Goal: Information Seeking & Learning: Learn about a topic

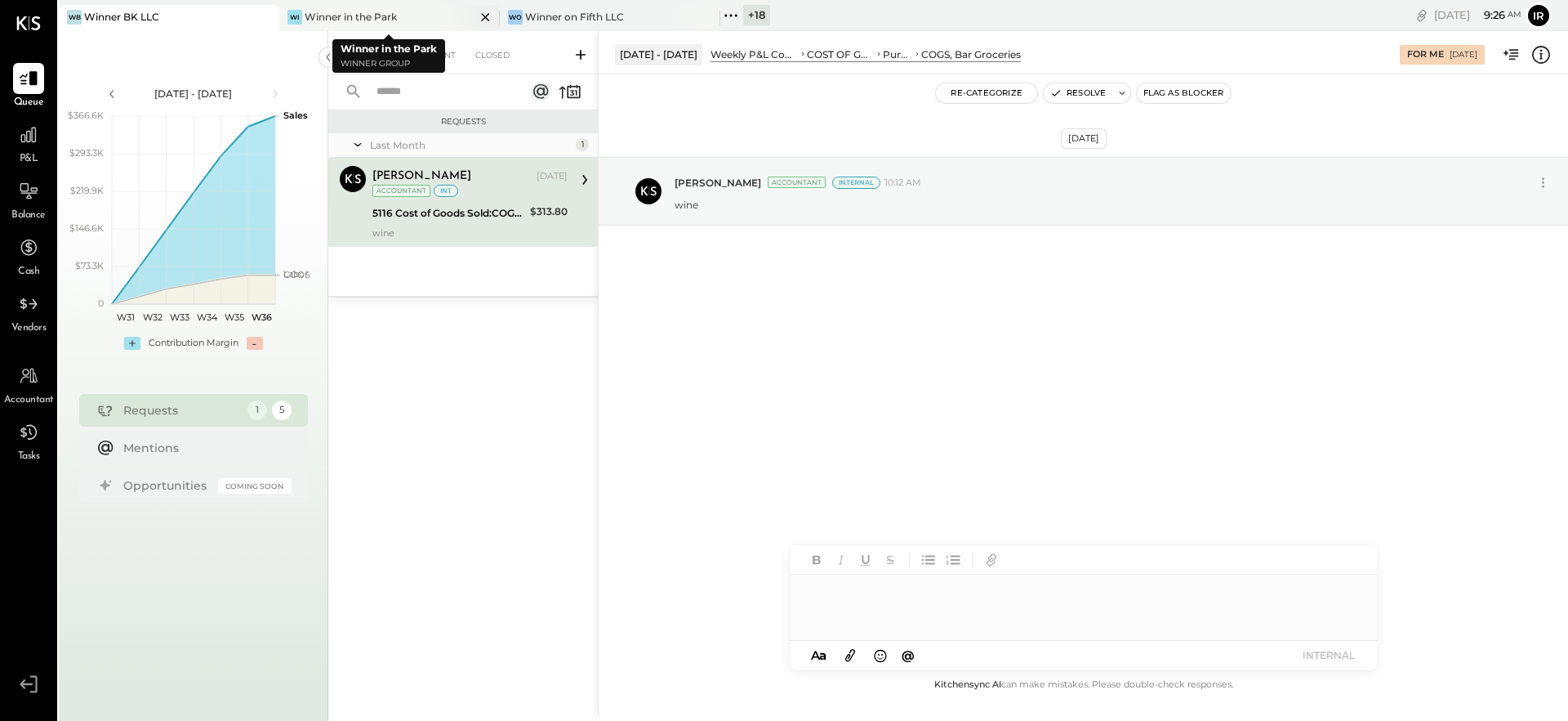
click at [488, 17] on icon at bounding box center [485, 17] width 20 height 19
click at [486, 17] on icon at bounding box center [485, 17] width 9 height 9
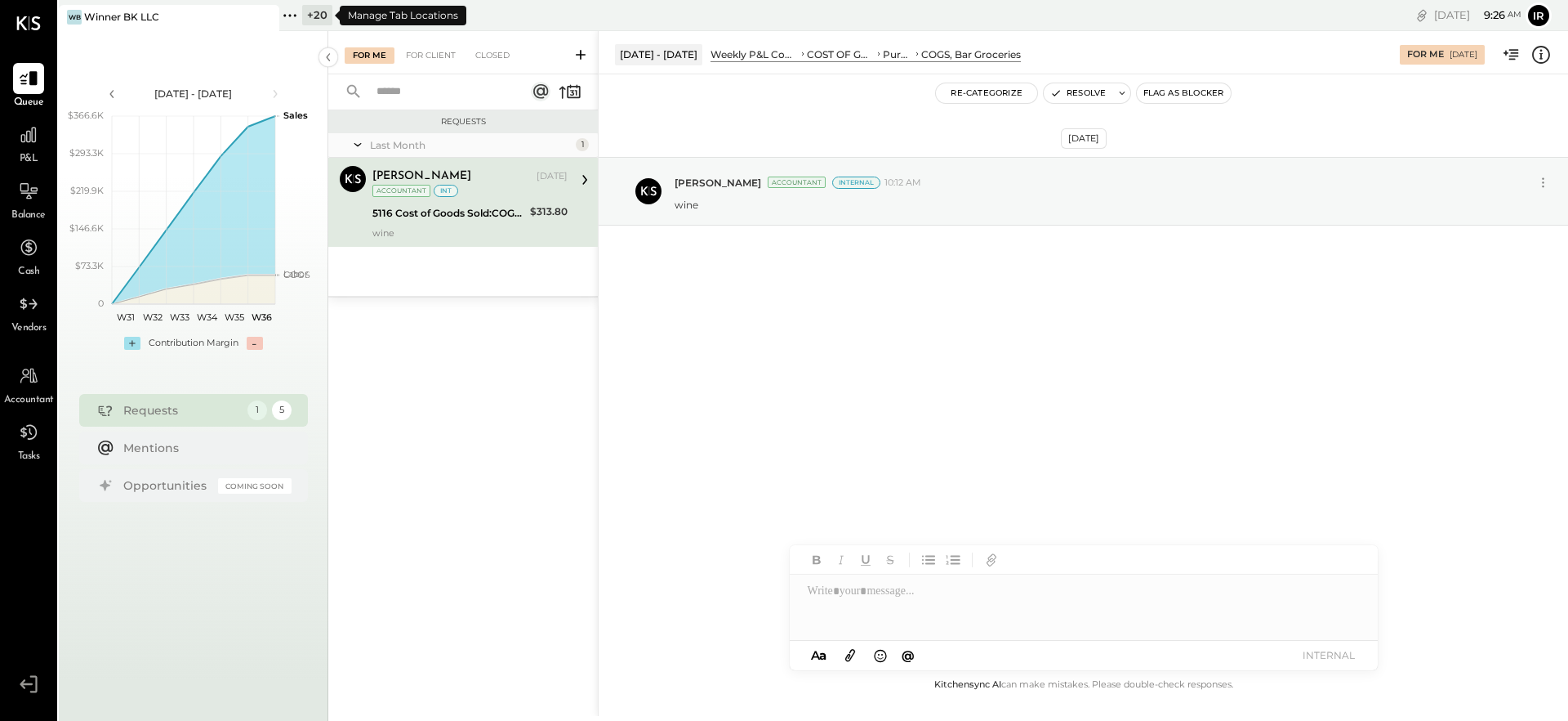
click at [289, 11] on icon at bounding box center [290, 15] width 21 height 21
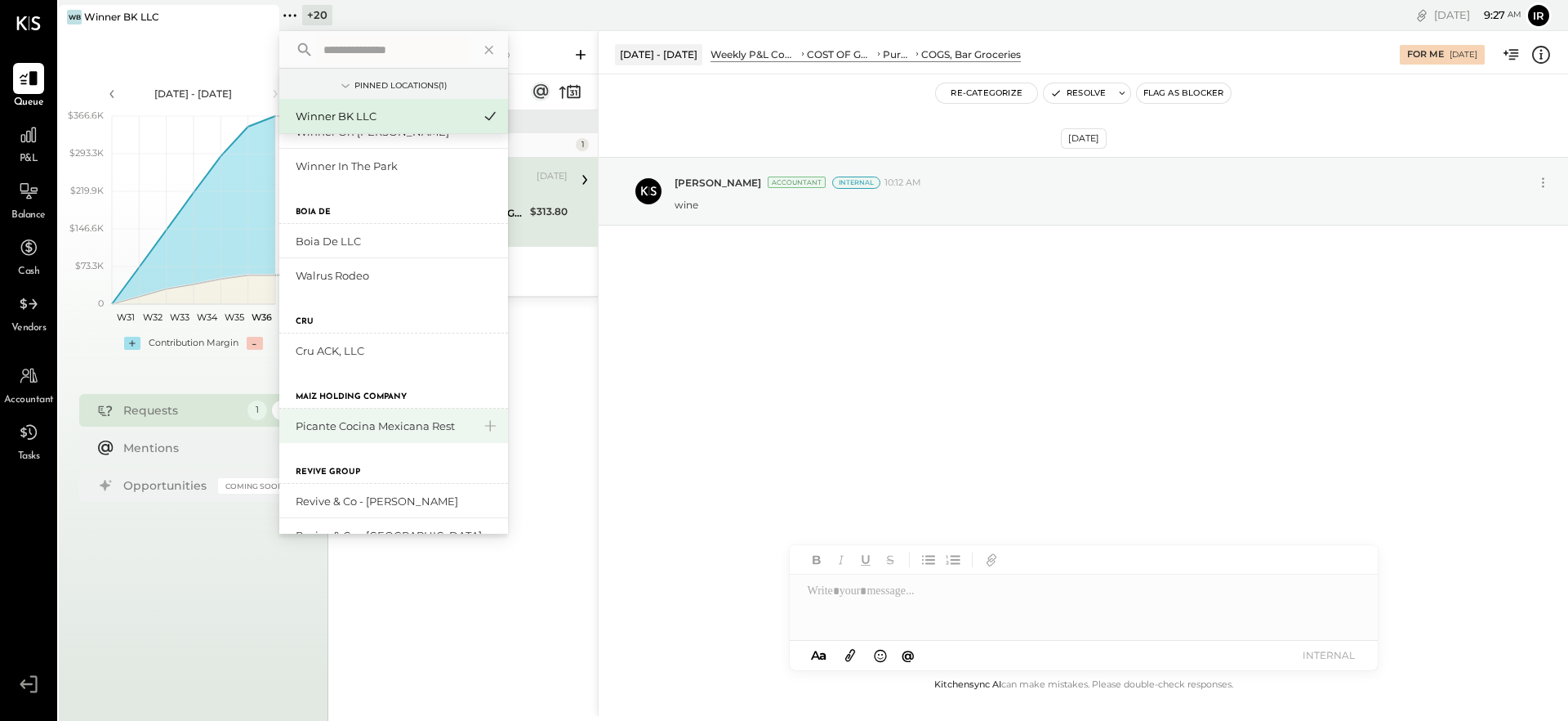
scroll to position [616, 0]
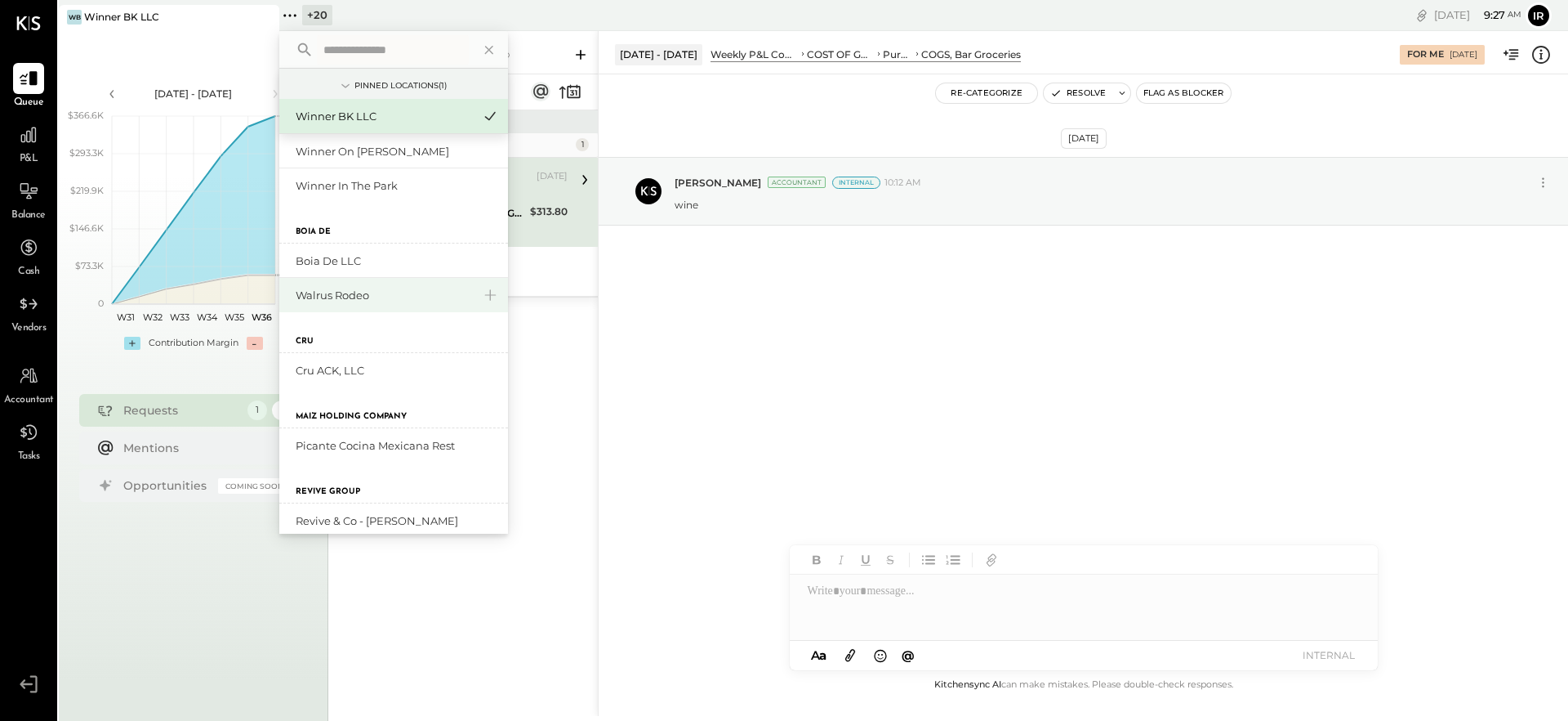
click at [365, 288] on div "Walrus Rodeo" at bounding box center [384, 296] width 177 height 15
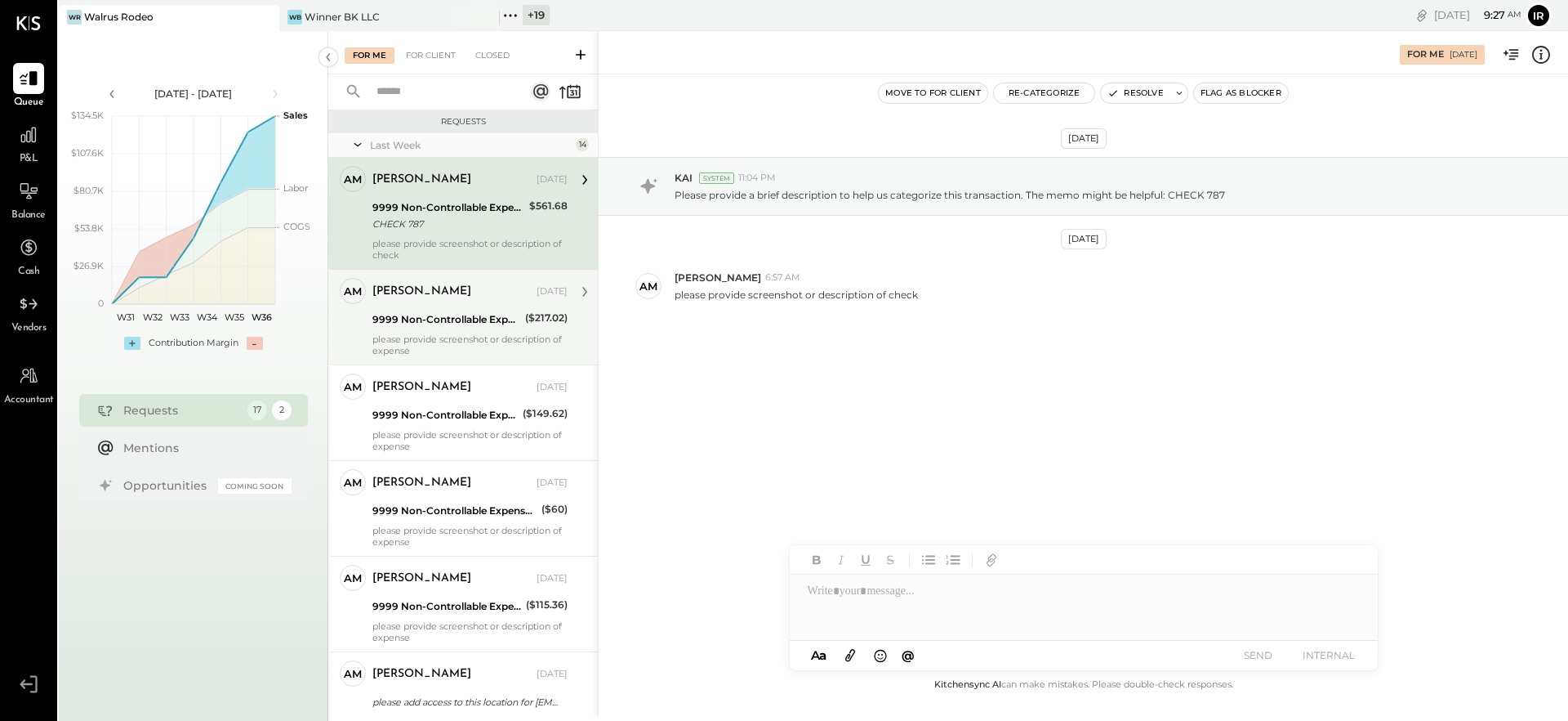
click at [436, 332] on div "Alex Meyer Sep 01, 2025 9999 Non-Controllable Expenses:Other Income and Expense…" at bounding box center [469, 317] width 195 height 79
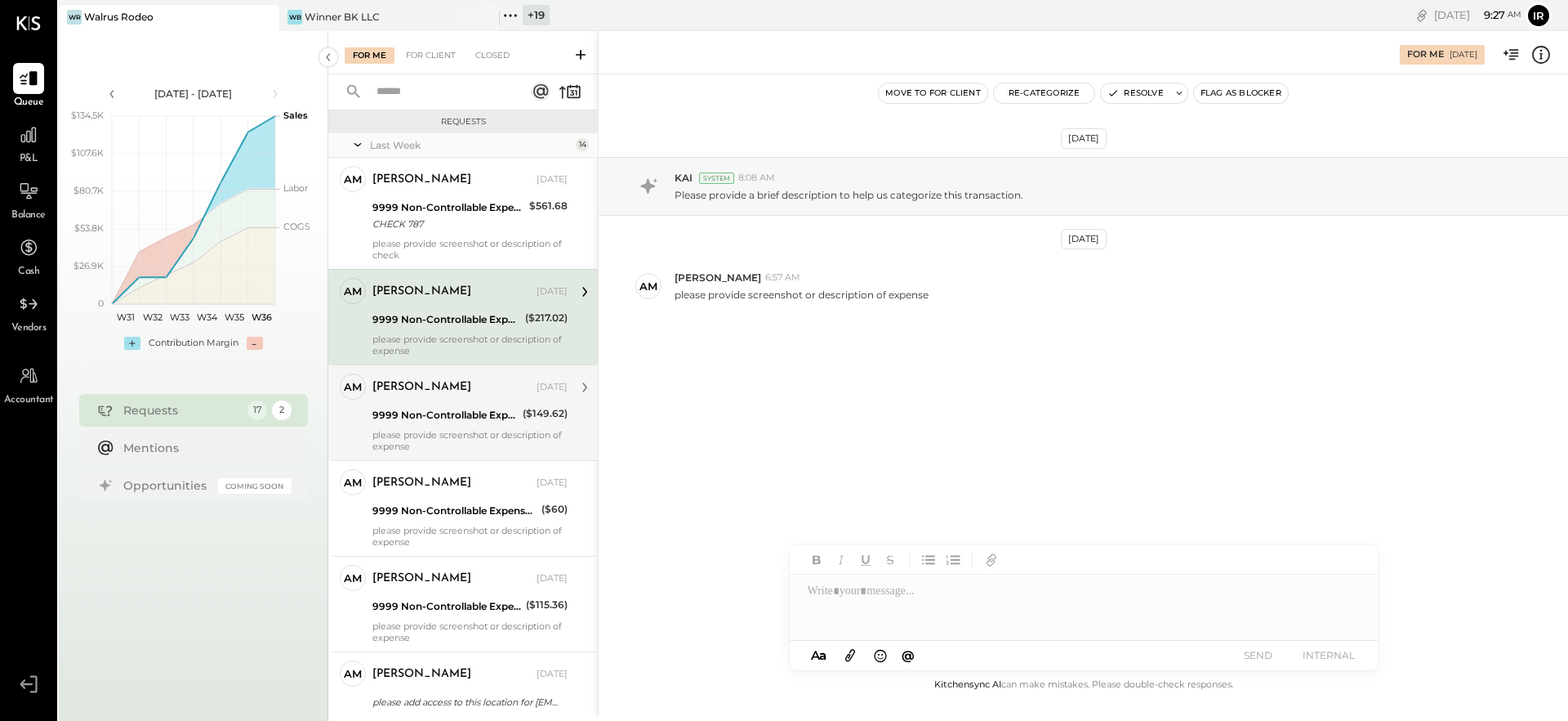
click at [453, 429] on div "please provide screenshot or description of expense" at bounding box center [469, 441] width 195 height 23
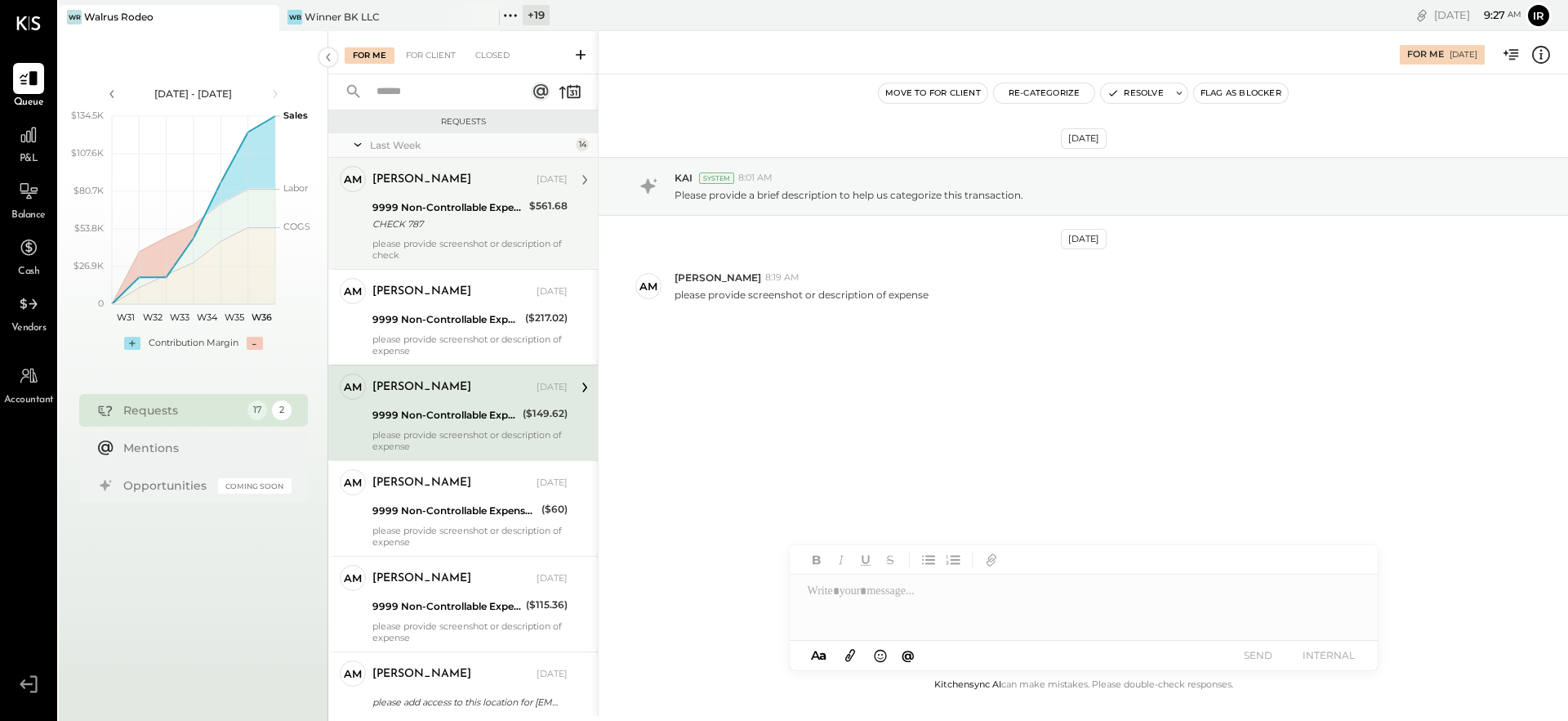
click at [467, 216] on div "CHECK 787" at bounding box center [448, 224] width 152 height 16
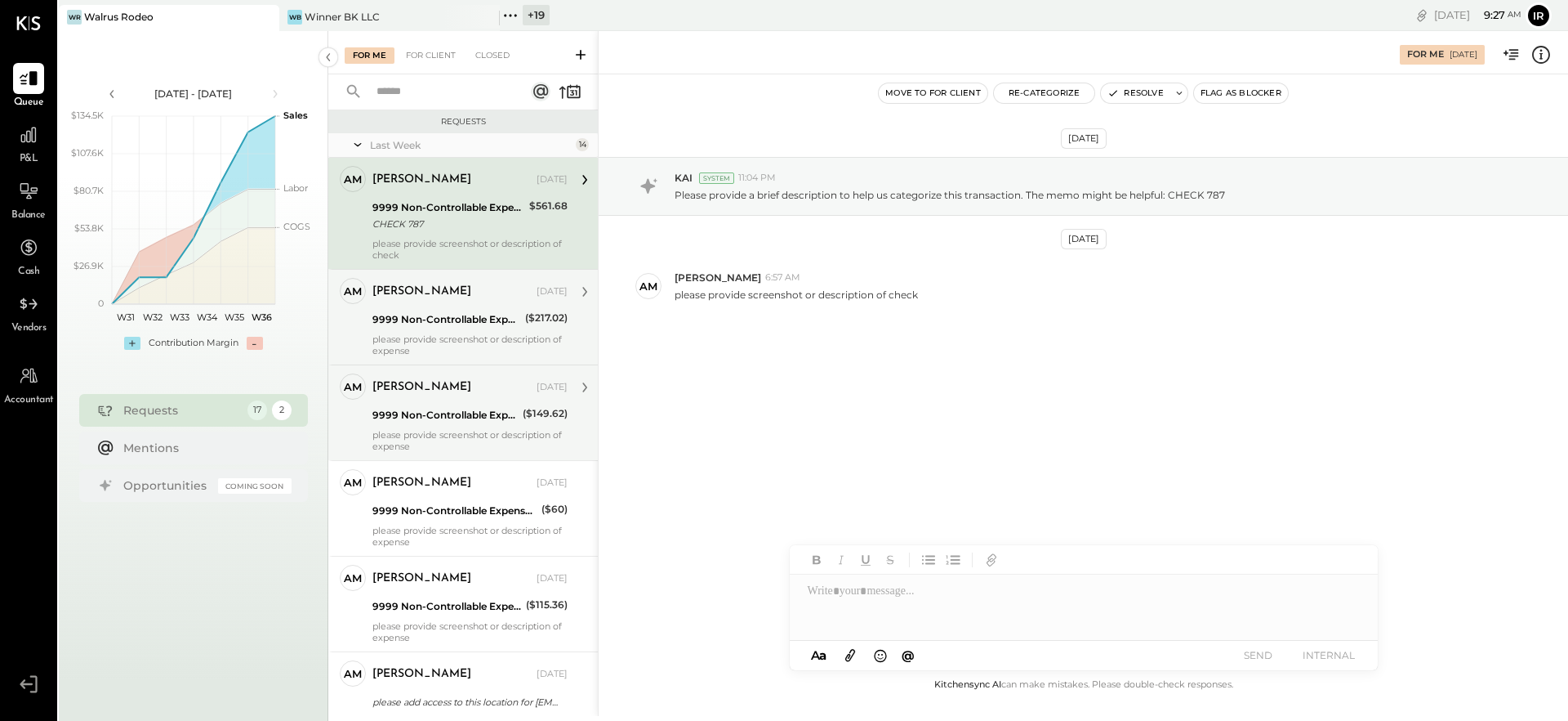
click at [438, 322] on div "9999 Non-Controllable Expenses:Other Income and Expenses:To Be Classified P&L" at bounding box center [446, 319] width 148 height 16
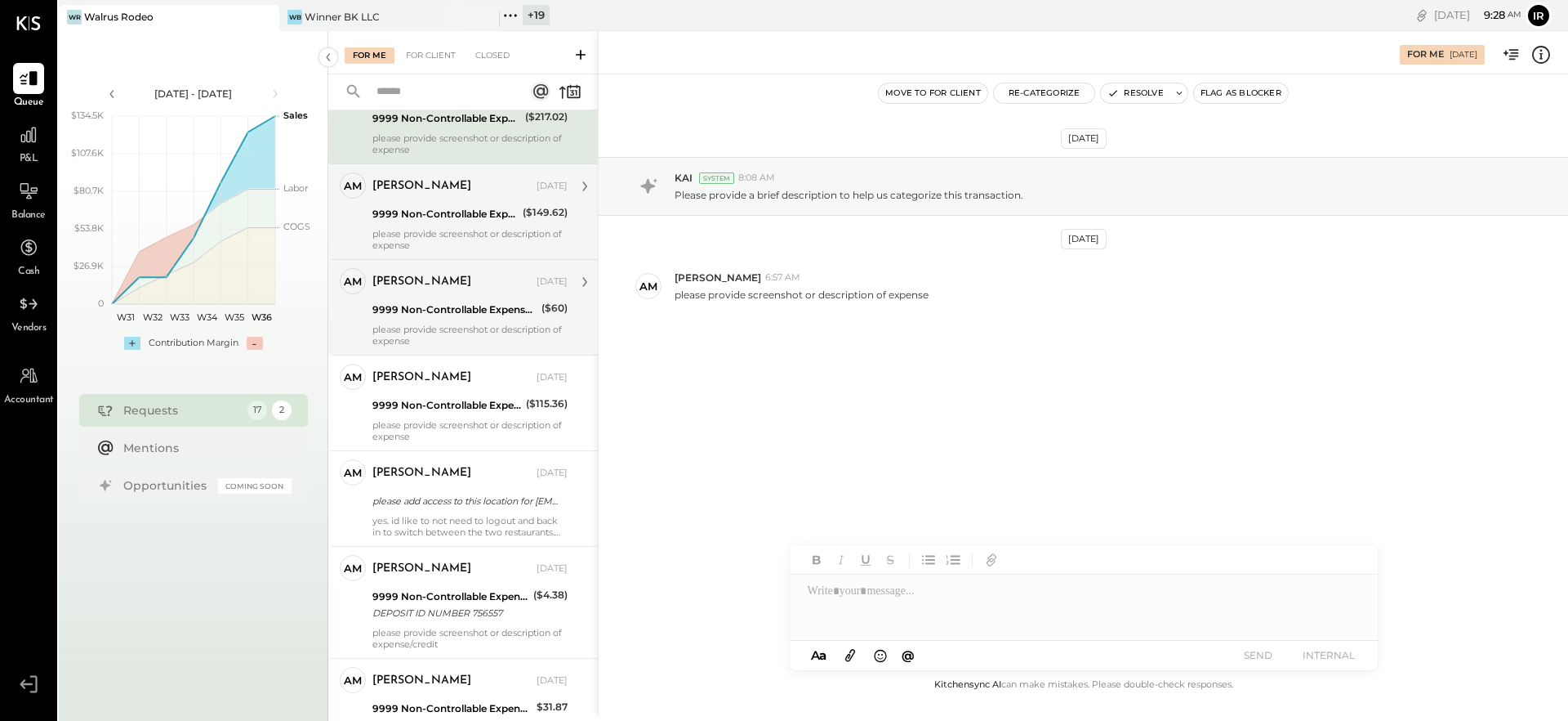
scroll to position [404, 0]
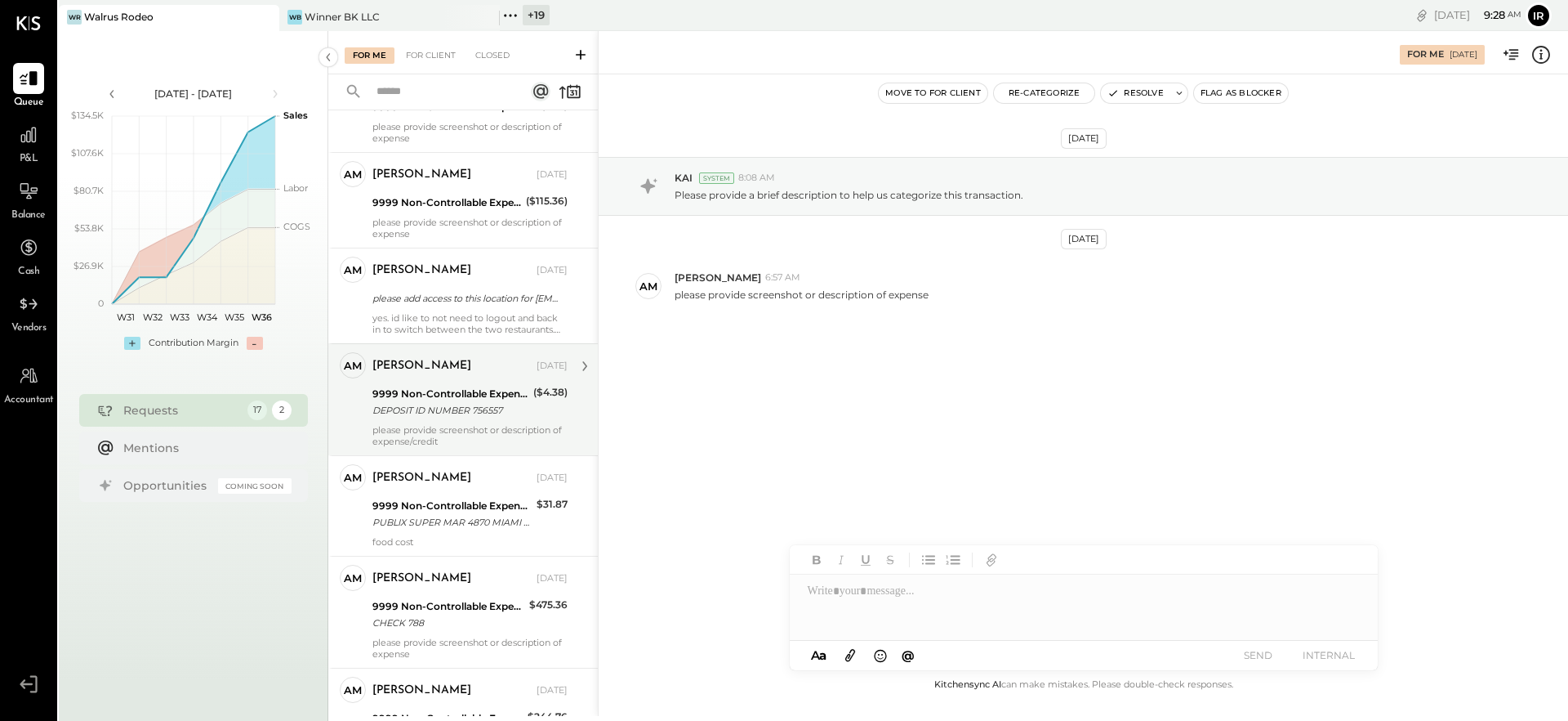
click at [503, 399] on div "9999 Non-Controllable Expenses:Other Income and Expenses:To Be Classified P&L" at bounding box center [450, 394] width 156 height 16
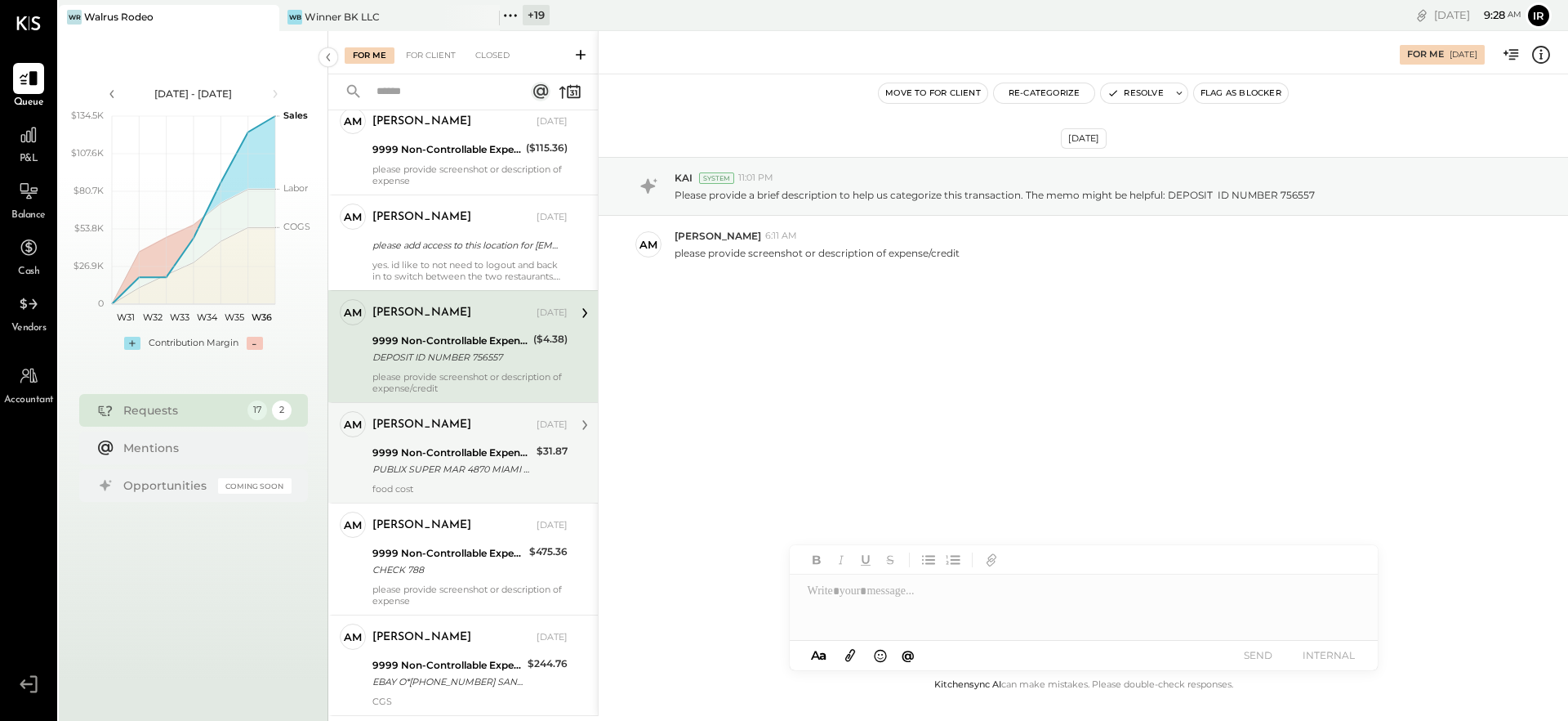
scroll to position [478, 0]
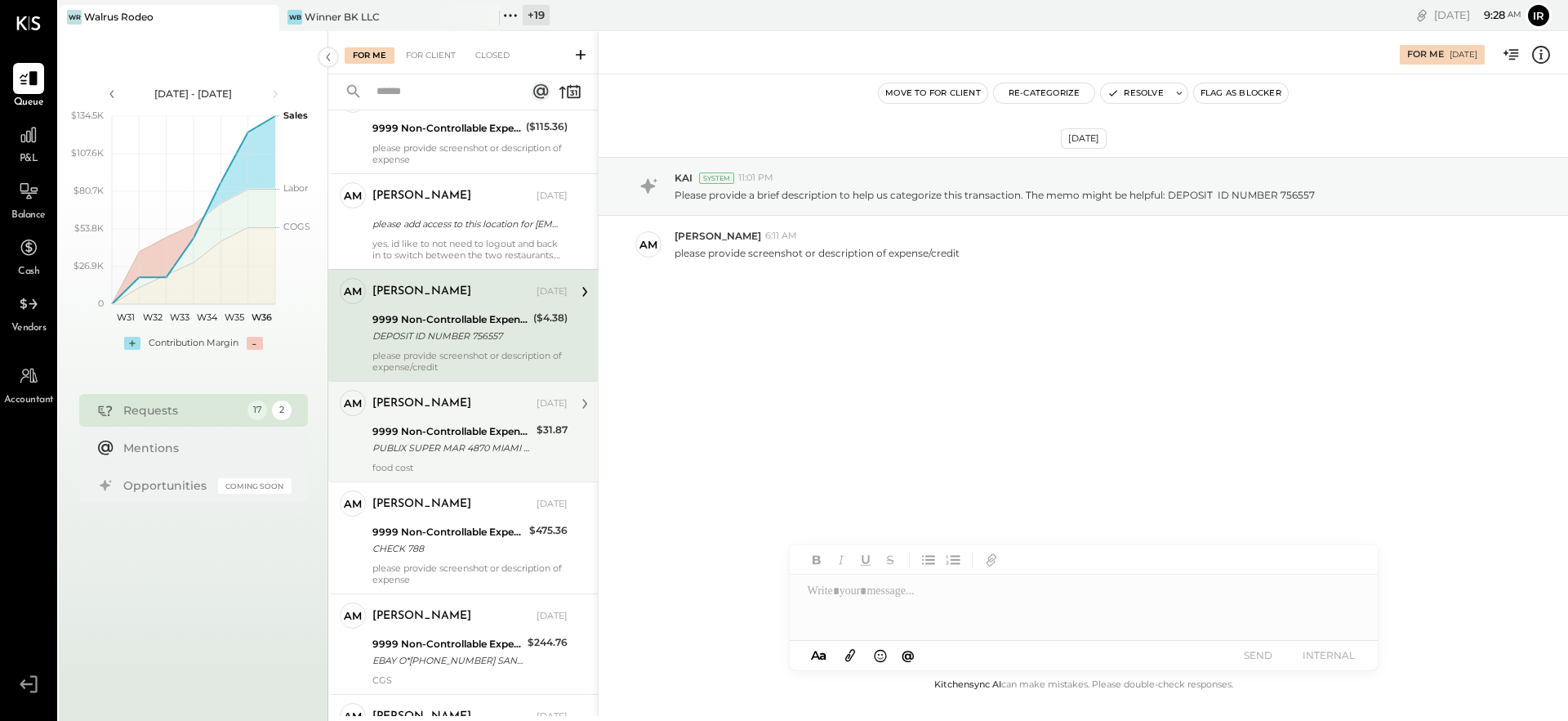
click at [503, 447] on div "PUBLIX SUPER MAR 4870 MIAMI FL 622674 08/11" at bounding box center [452, 447] width 159 height 16
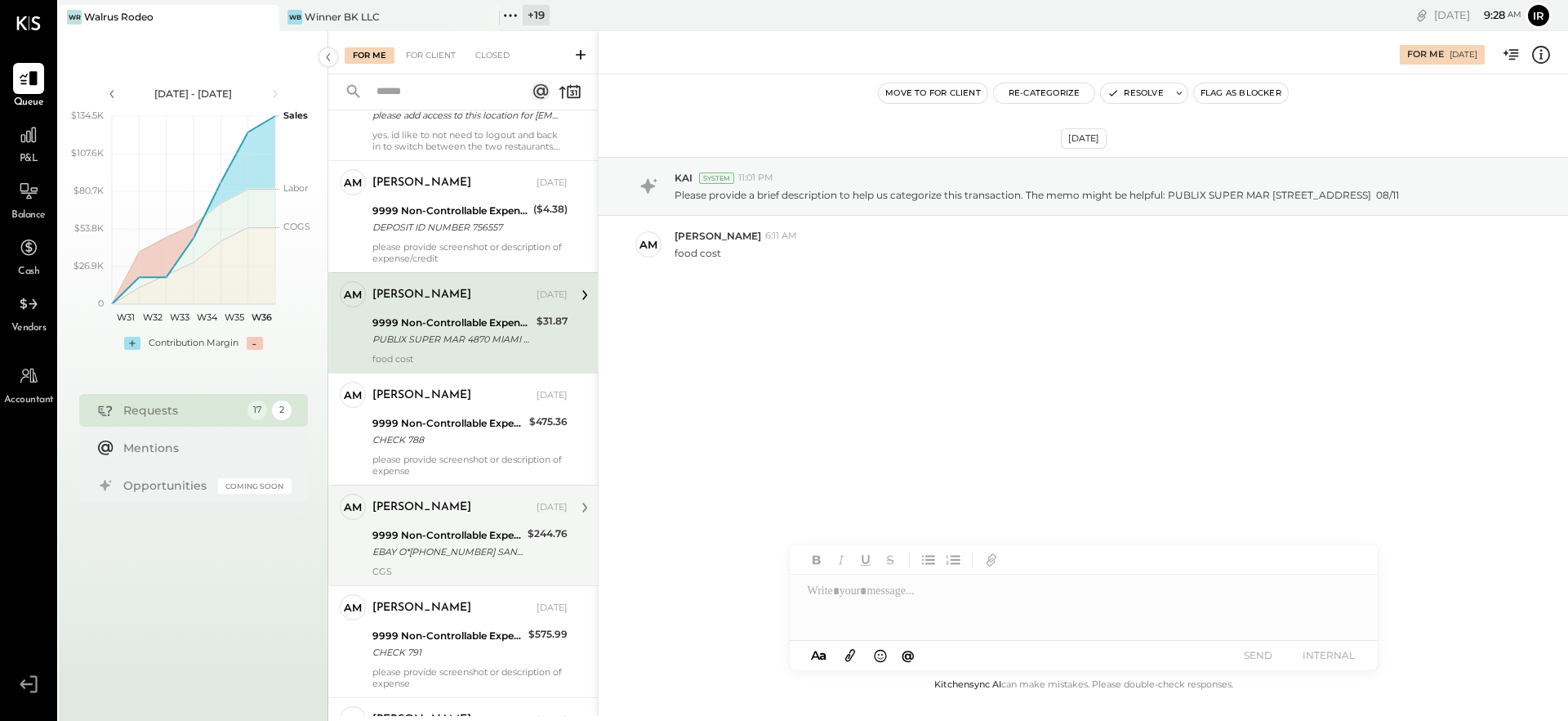
scroll to position [695, 0]
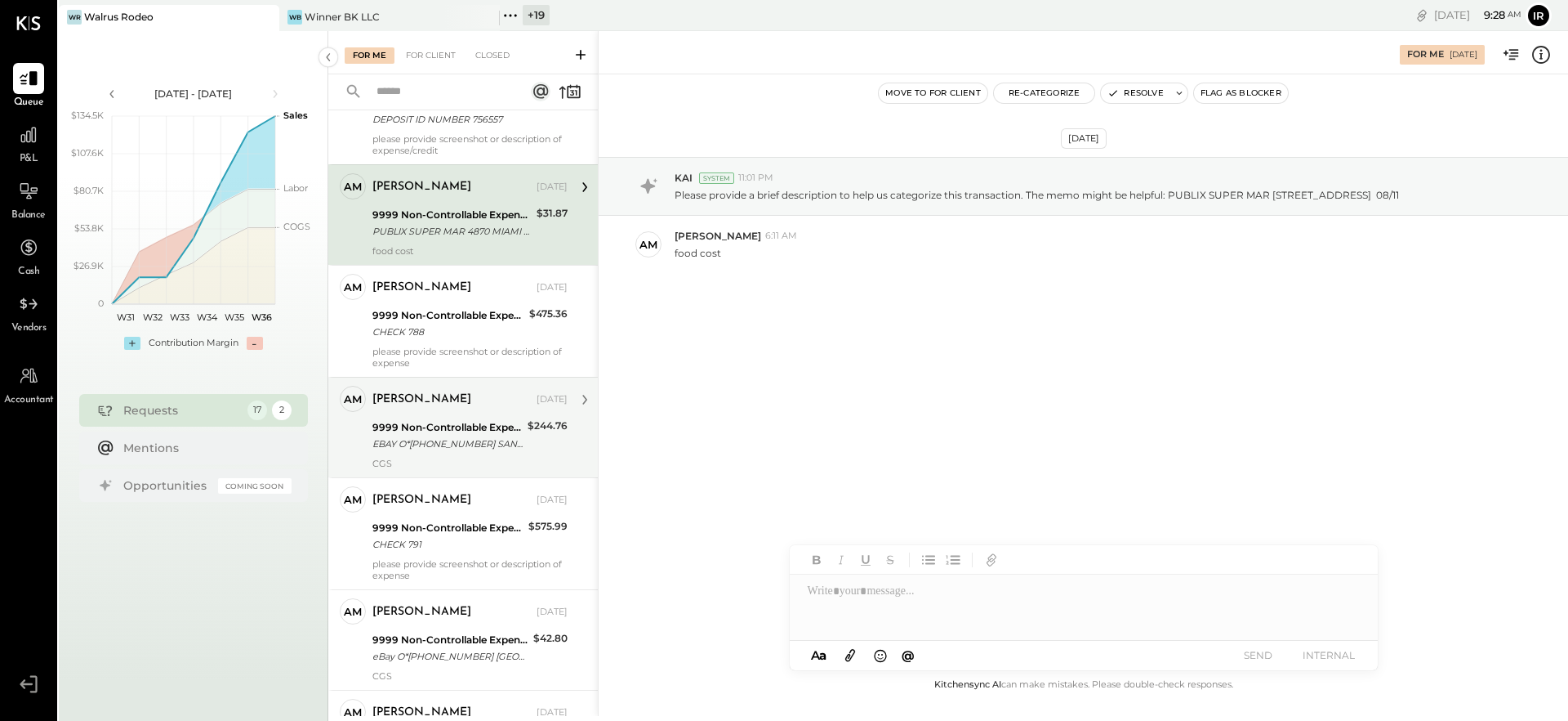
click at [507, 413] on div "Alex Meyer Sep 03, 2025" at bounding box center [469, 399] width 195 height 28
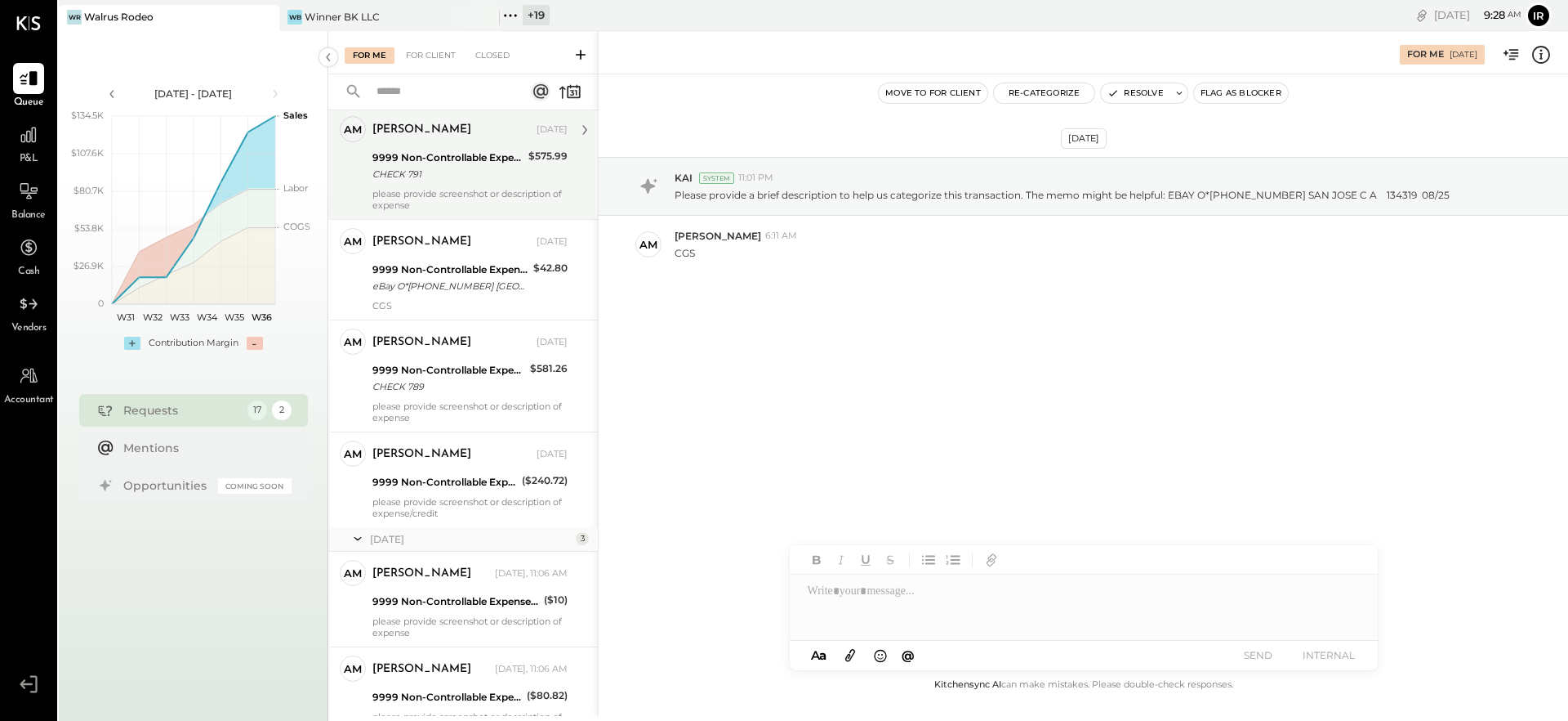
scroll to position [1075, 0]
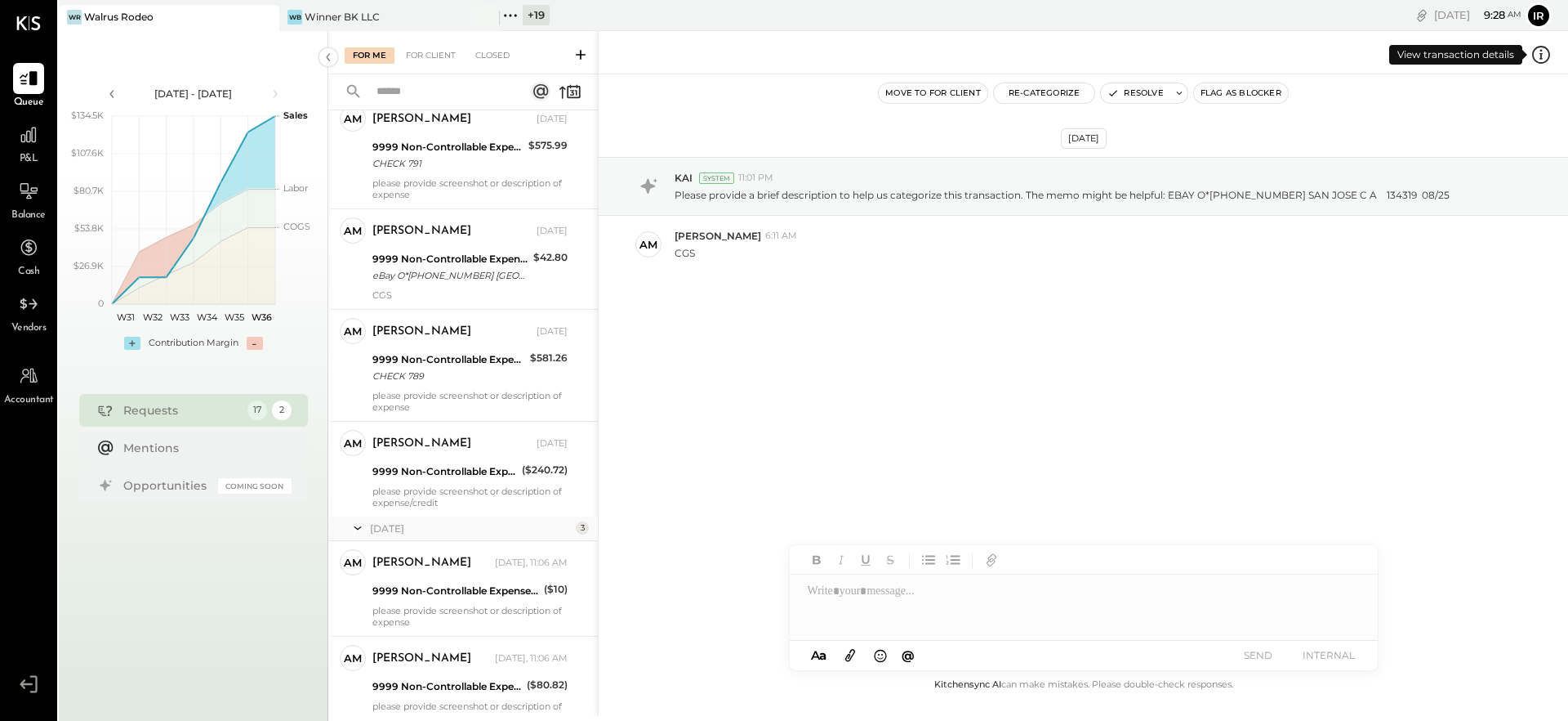
click at [1542, 58] on icon at bounding box center [1541, 55] width 21 height 21
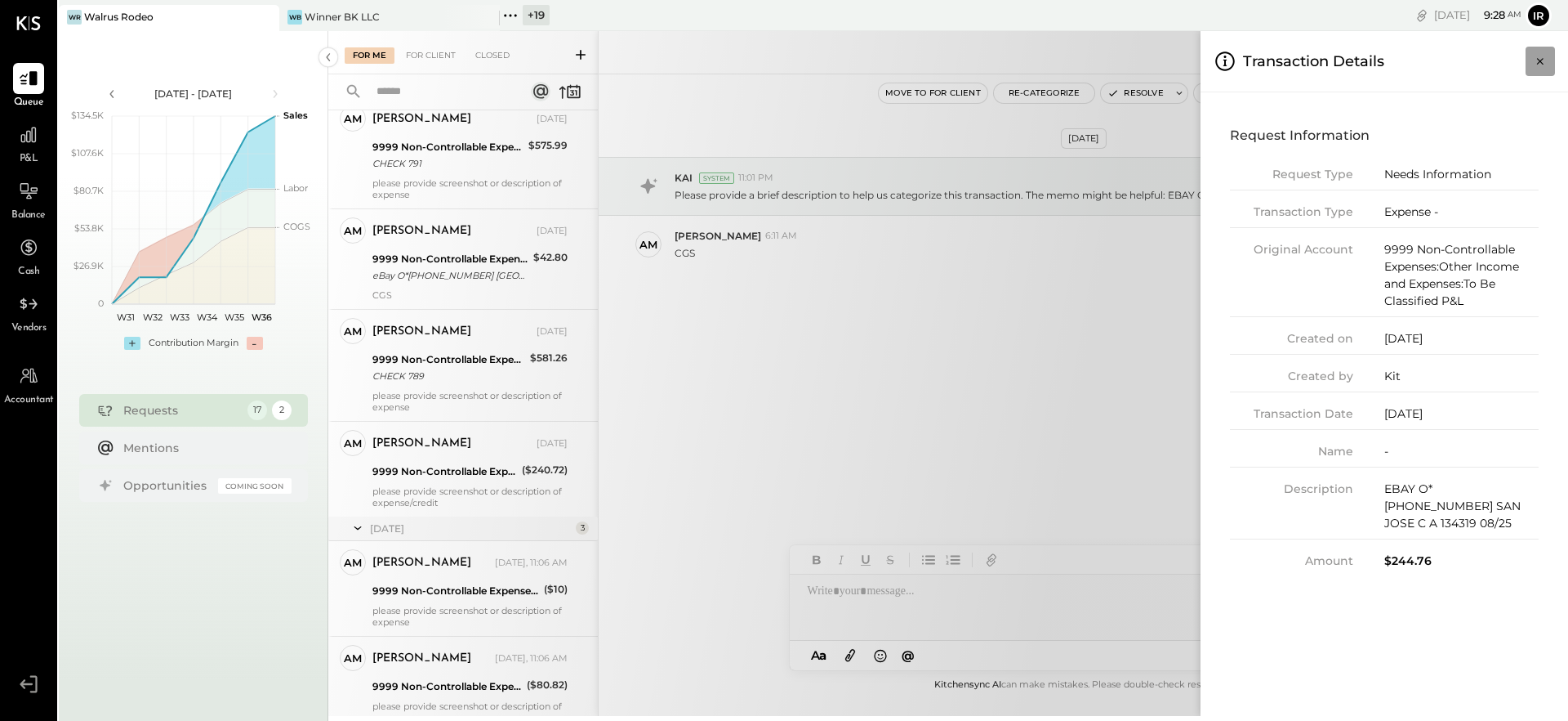
click at [1541, 67] on icon "Close panel" at bounding box center [1540, 60] width 16 height 16
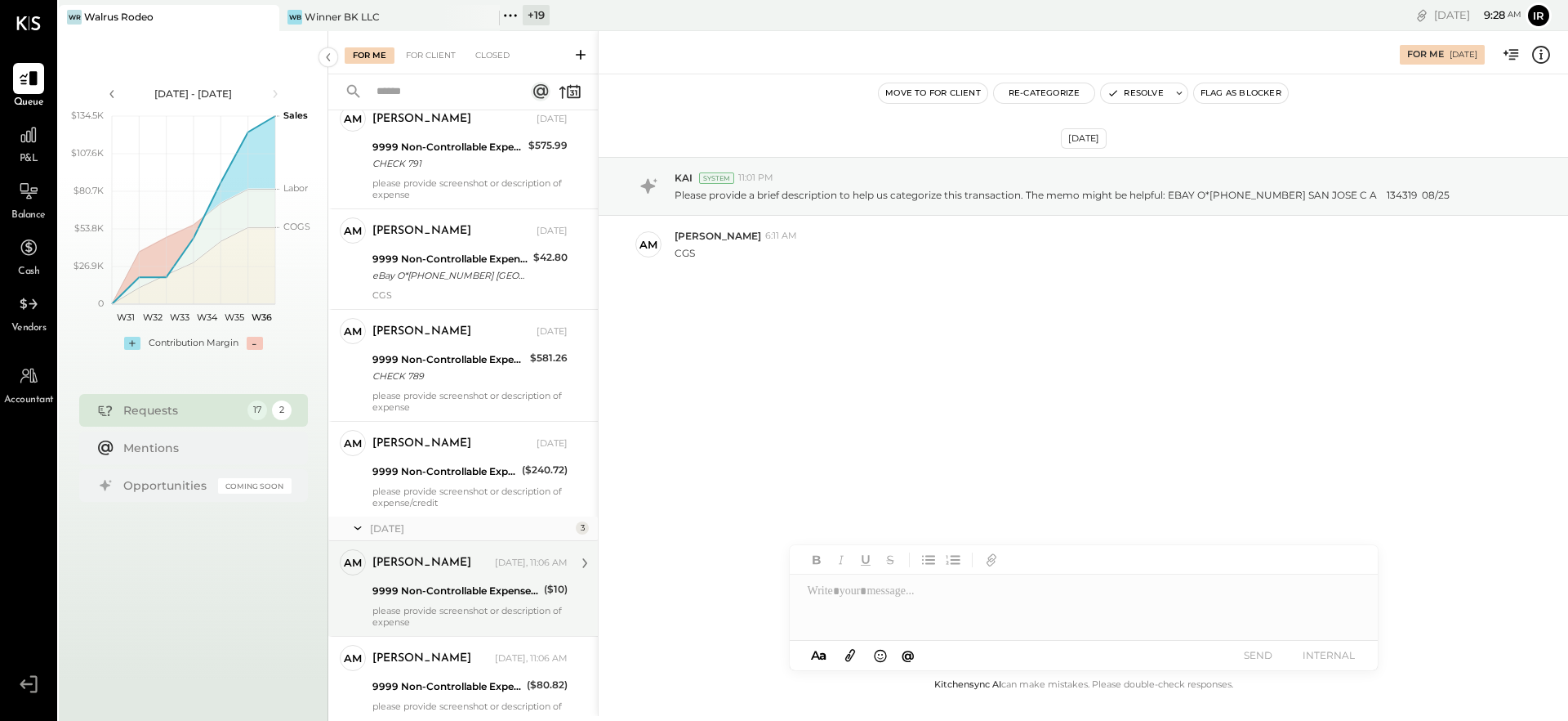
scroll to position [1096, 0]
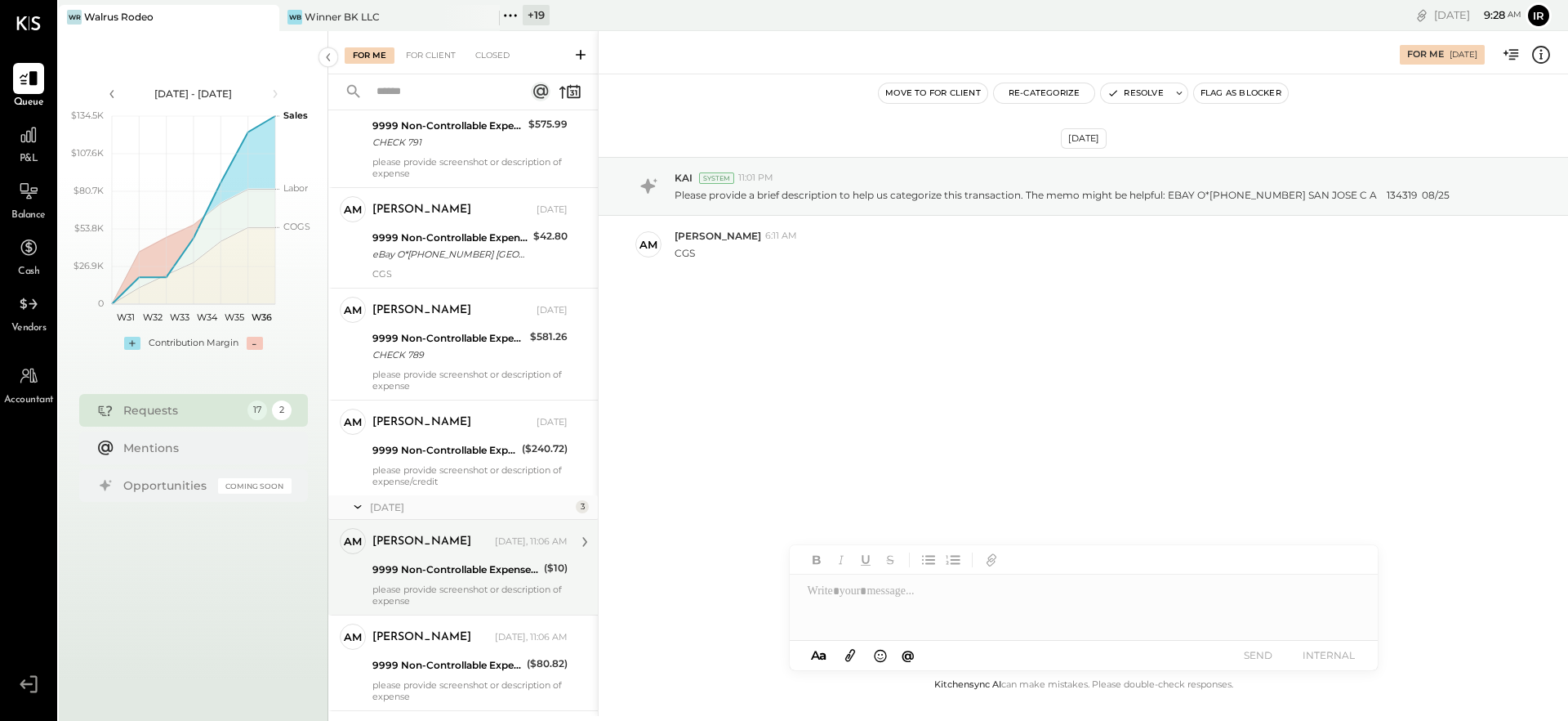
click at [460, 572] on div "9999 Non-Controllable Expenses:Other Income and Expenses:To Be Classified P&L" at bounding box center [456, 569] width 167 height 16
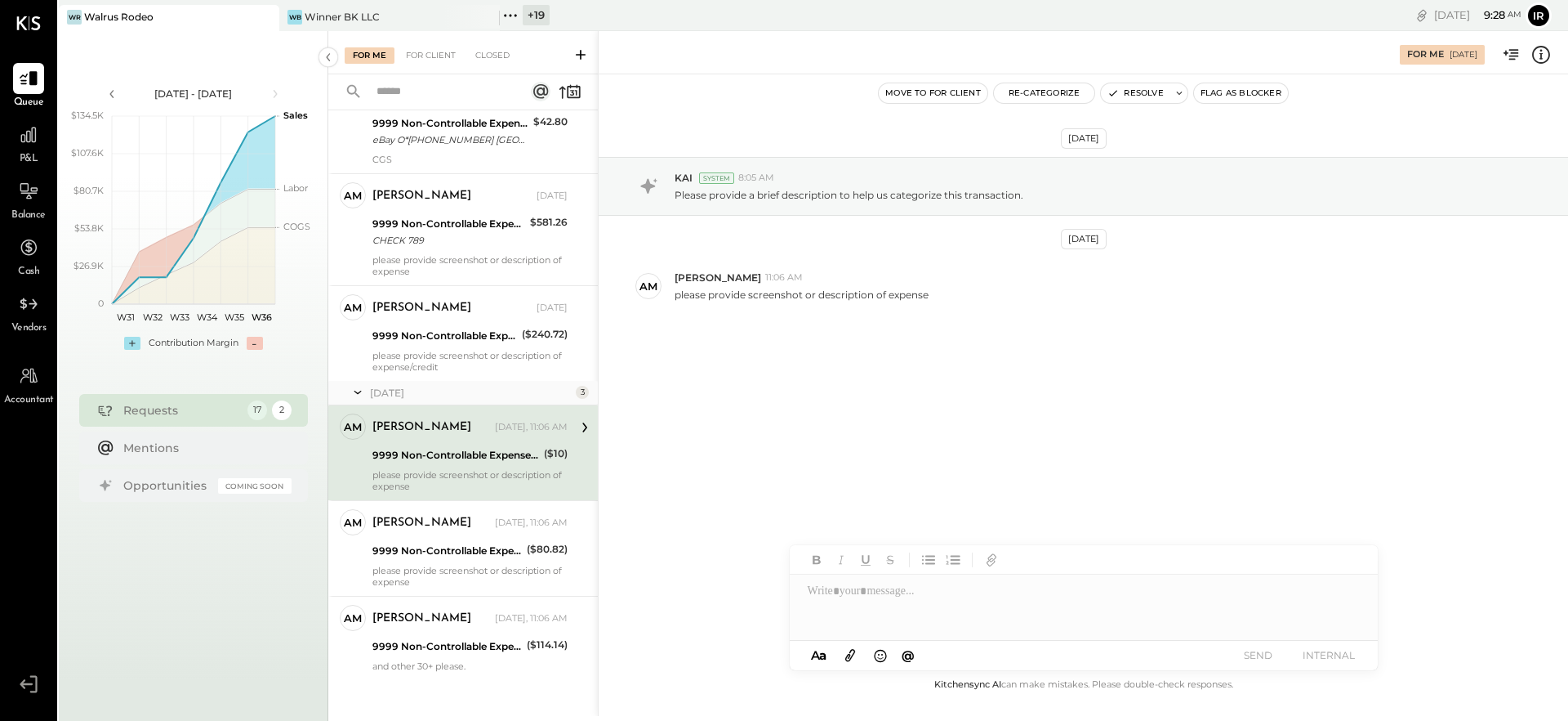
scroll to position [1220, 0]
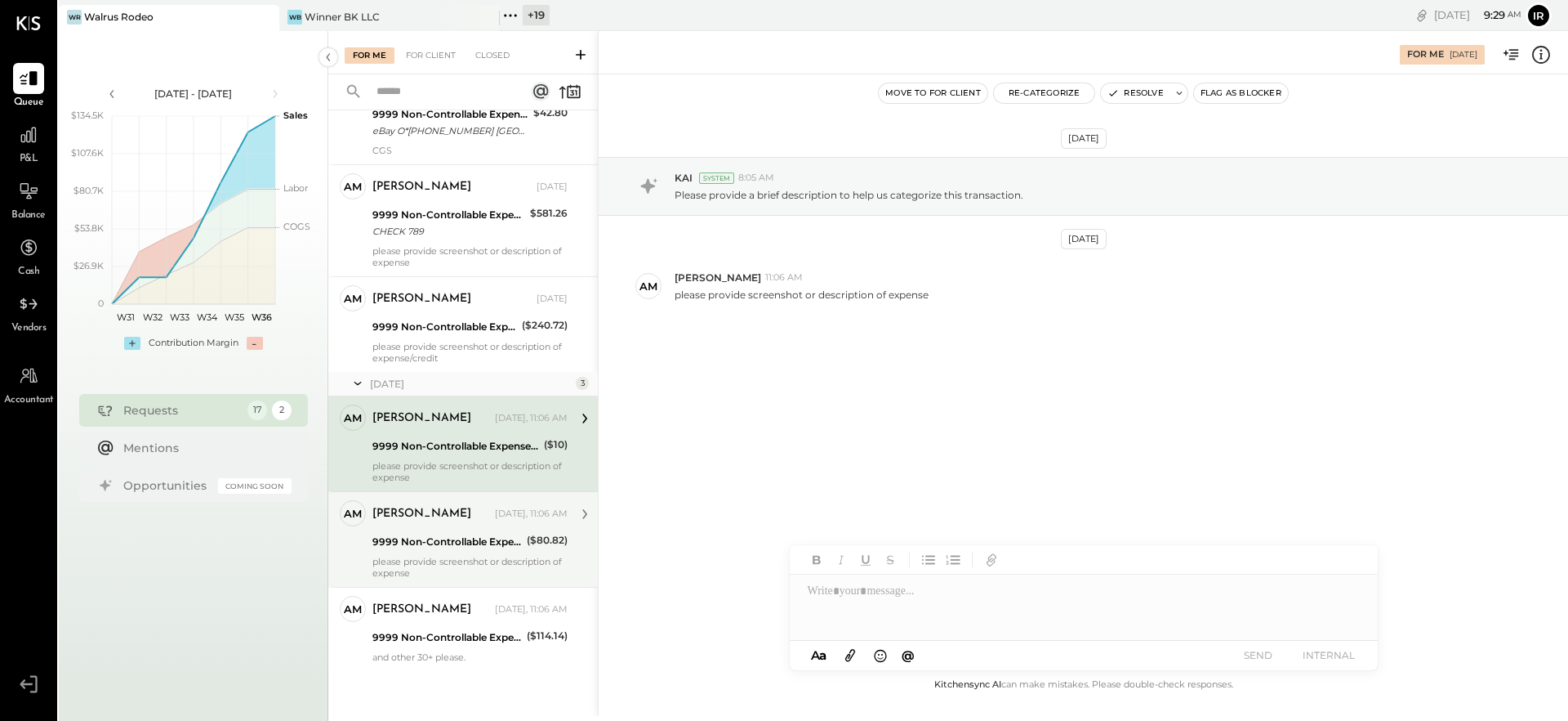
click at [439, 558] on div "please provide screenshot or description of expense" at bounding box center [469, 567] width 195 height 23
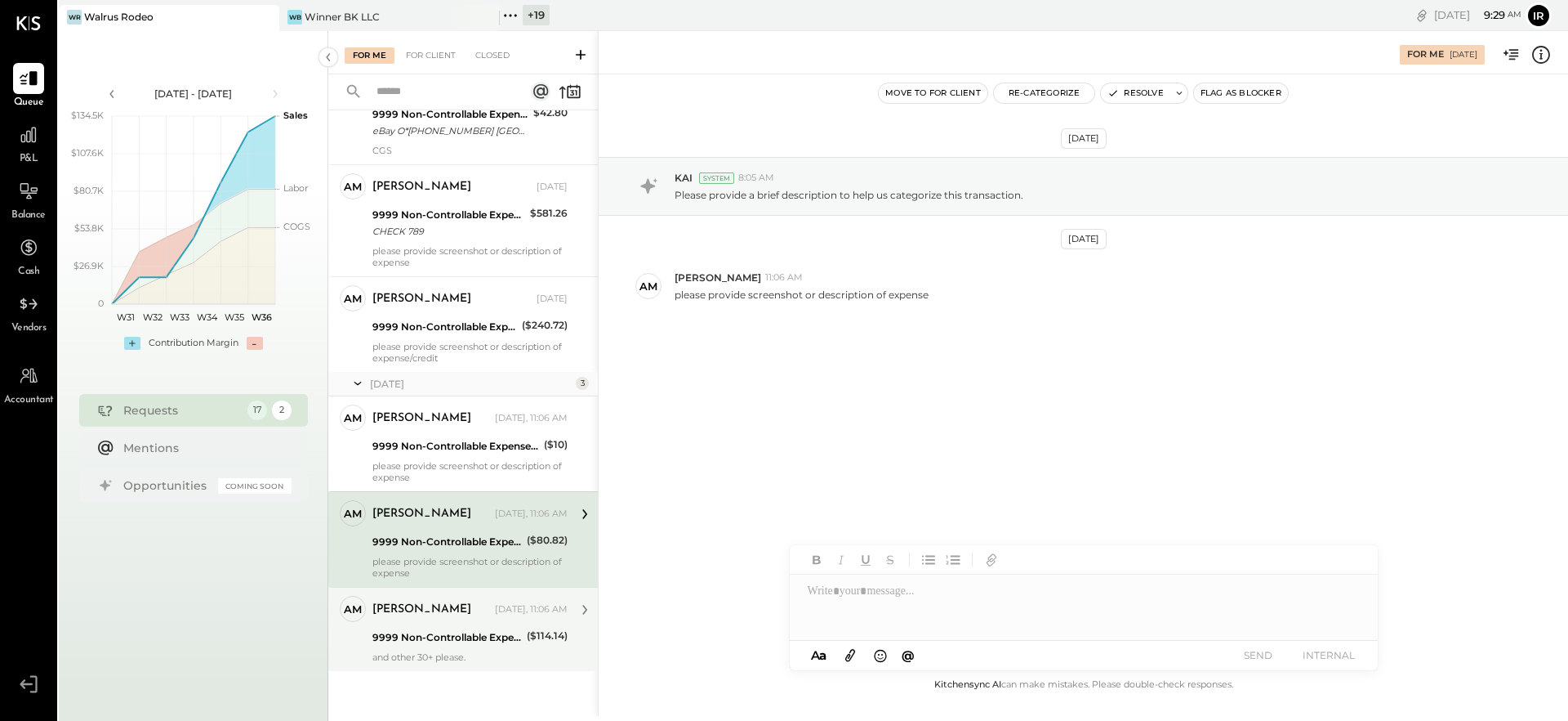
click at [447, 616] on div "Alex Meyer" at bounding box center [432, 609] width 119 height 16
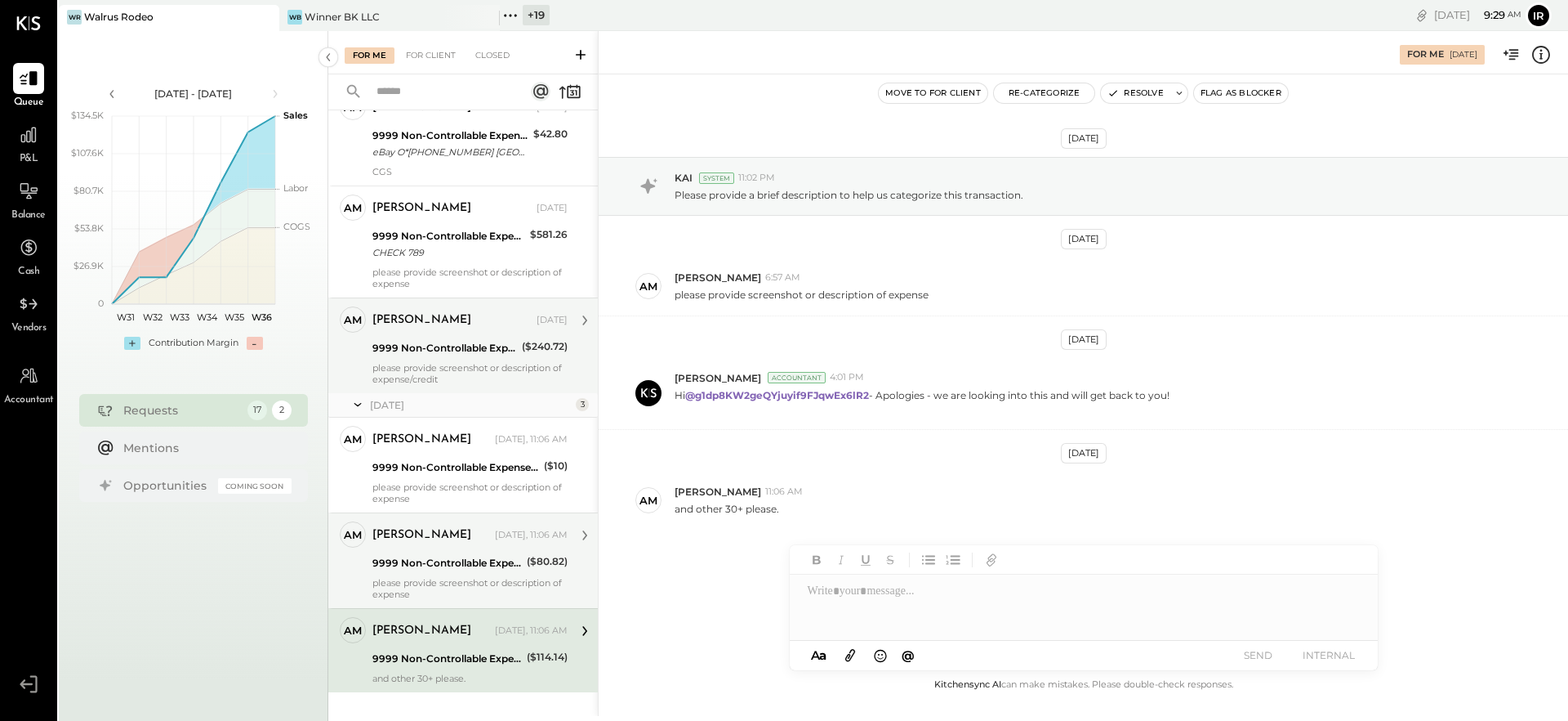
scroll to position [1178, 0]
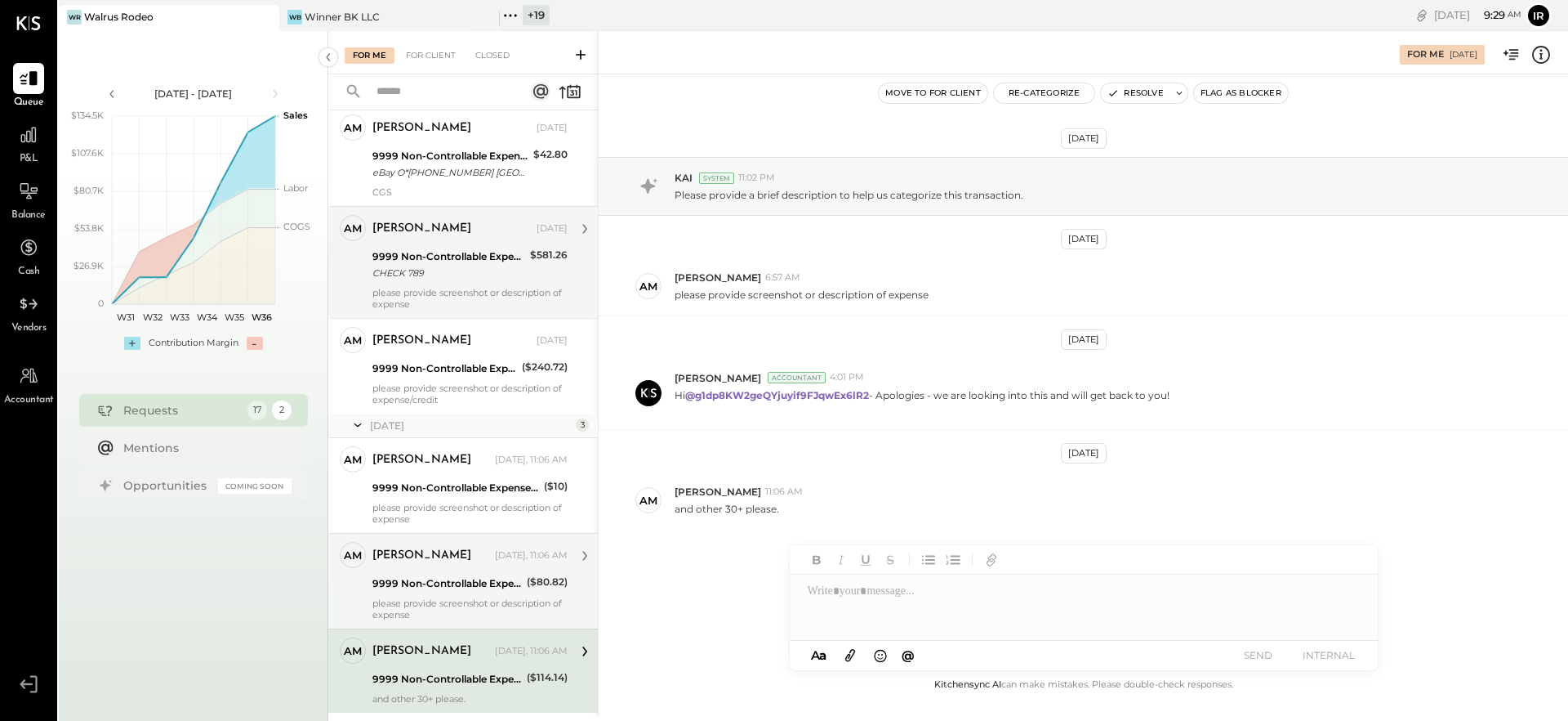
click at [437, 235] on div "Alex Meyer" at bounding box center [453, 228] width 161 height 16
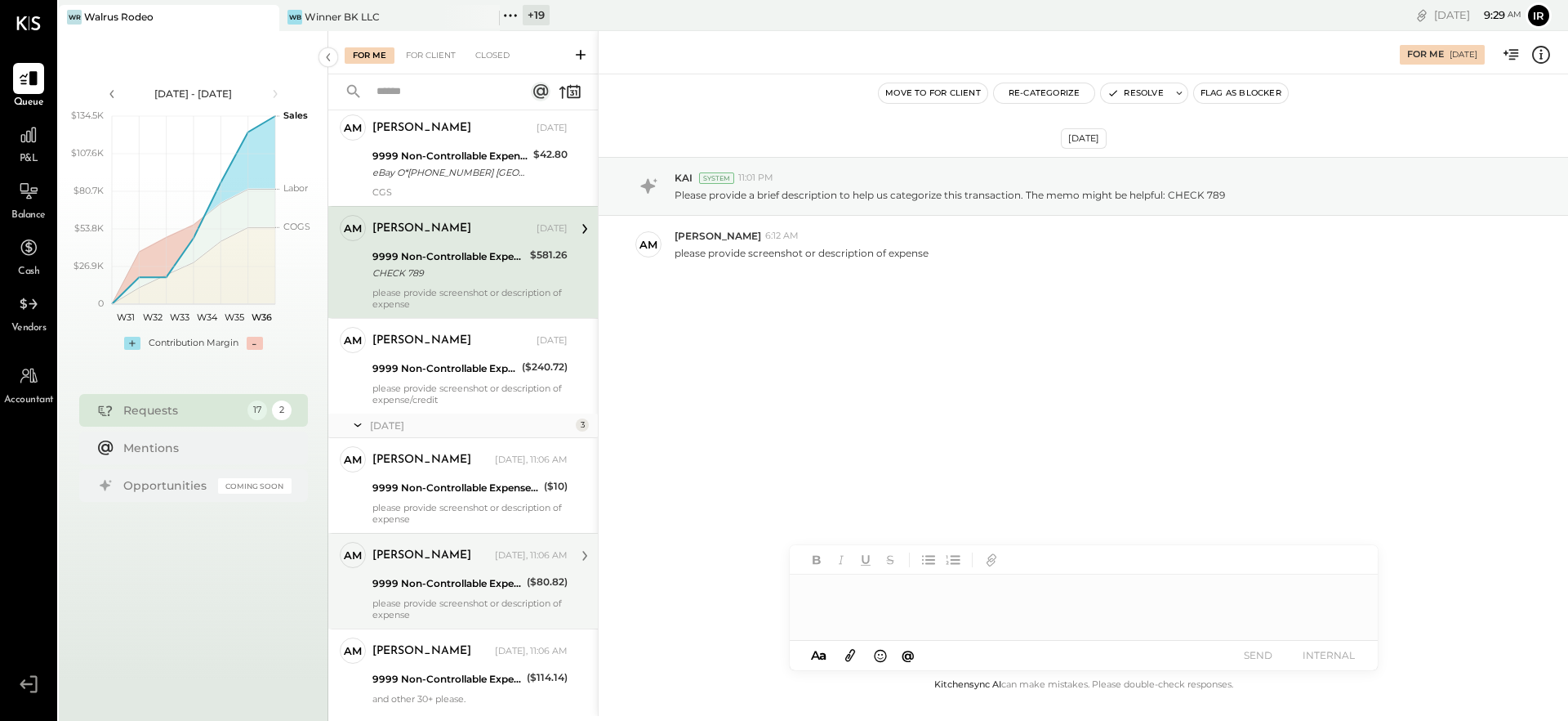
click at [845, 591] on div at bounding box center [1083, 607] width 588 height 65
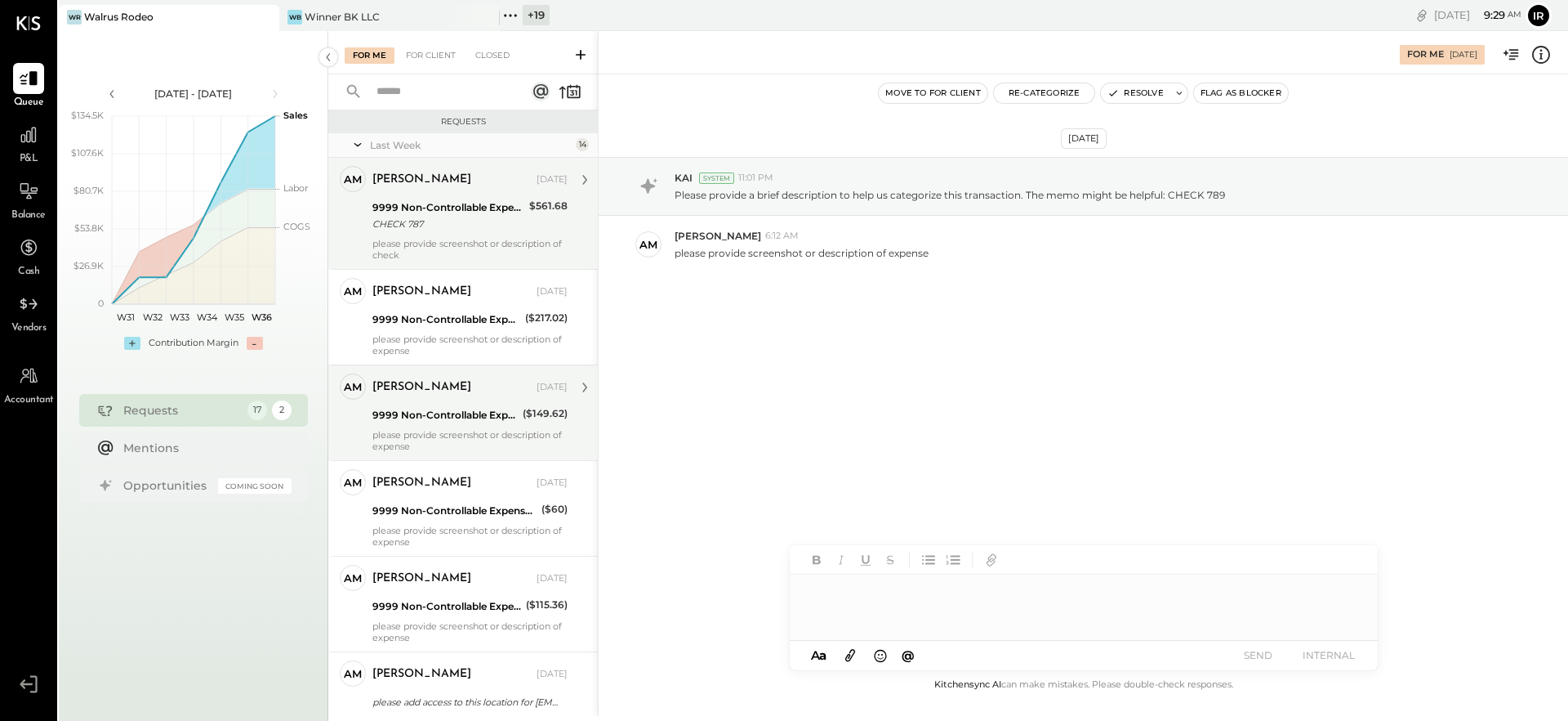
click at [445, 228] on div "CHECK 787" at bounding box center [448, 224] width 152 height 16
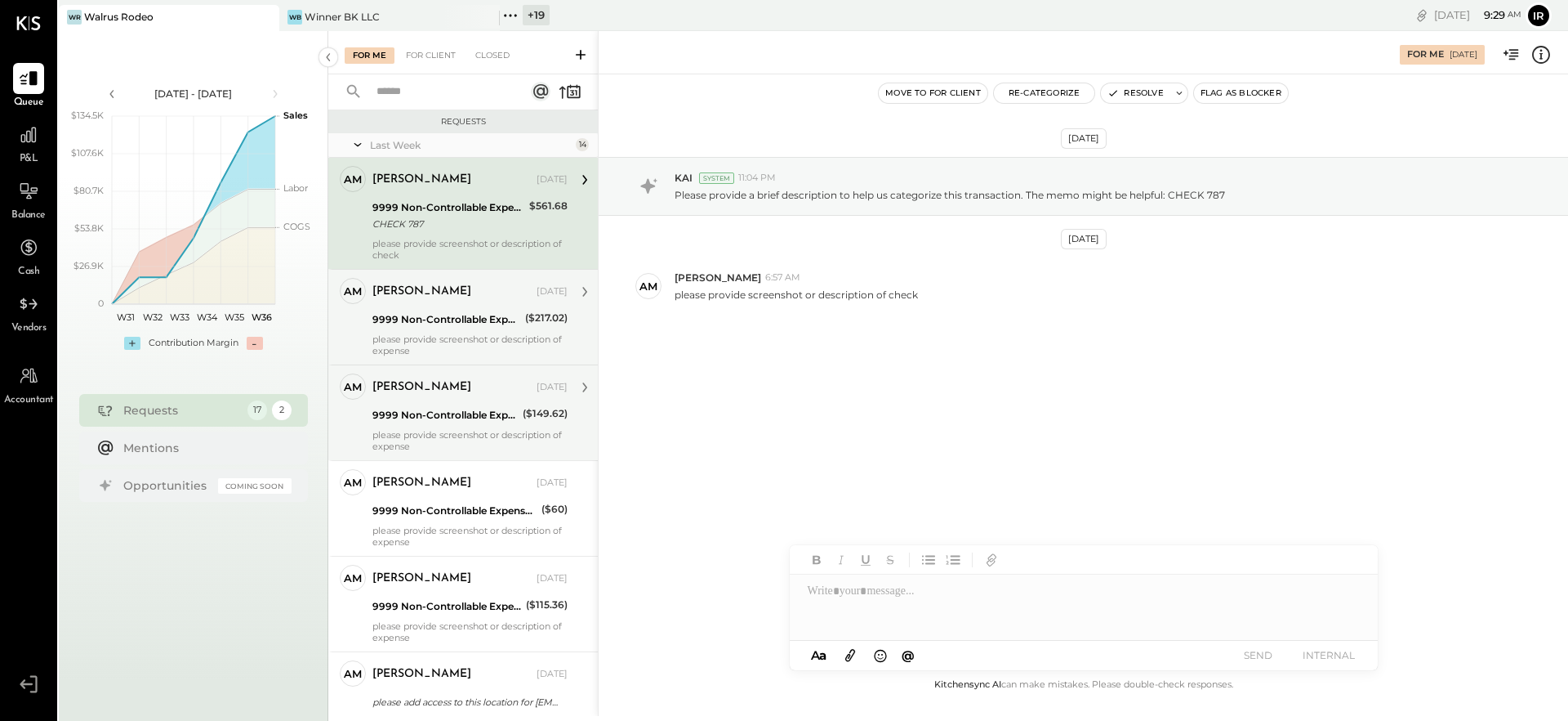
click at [484, 319] on div "9999 Non-Controllable Expenses:Other Income and Expenses:To Be Classified P&L" at bounding box center [446, 319] width 148 height 16
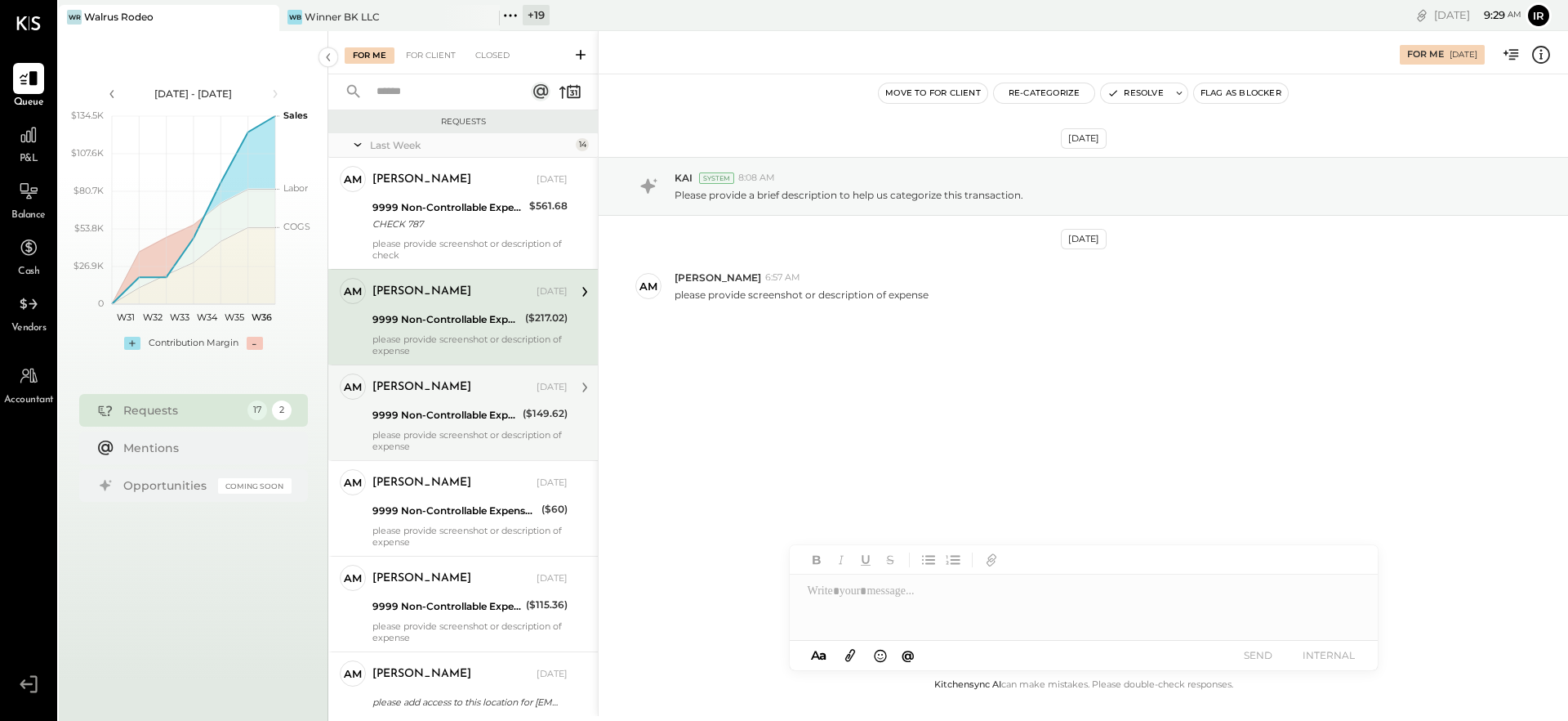
click at [1535, 52] on icon at bounding box center [1541, 55] width 21 height 21
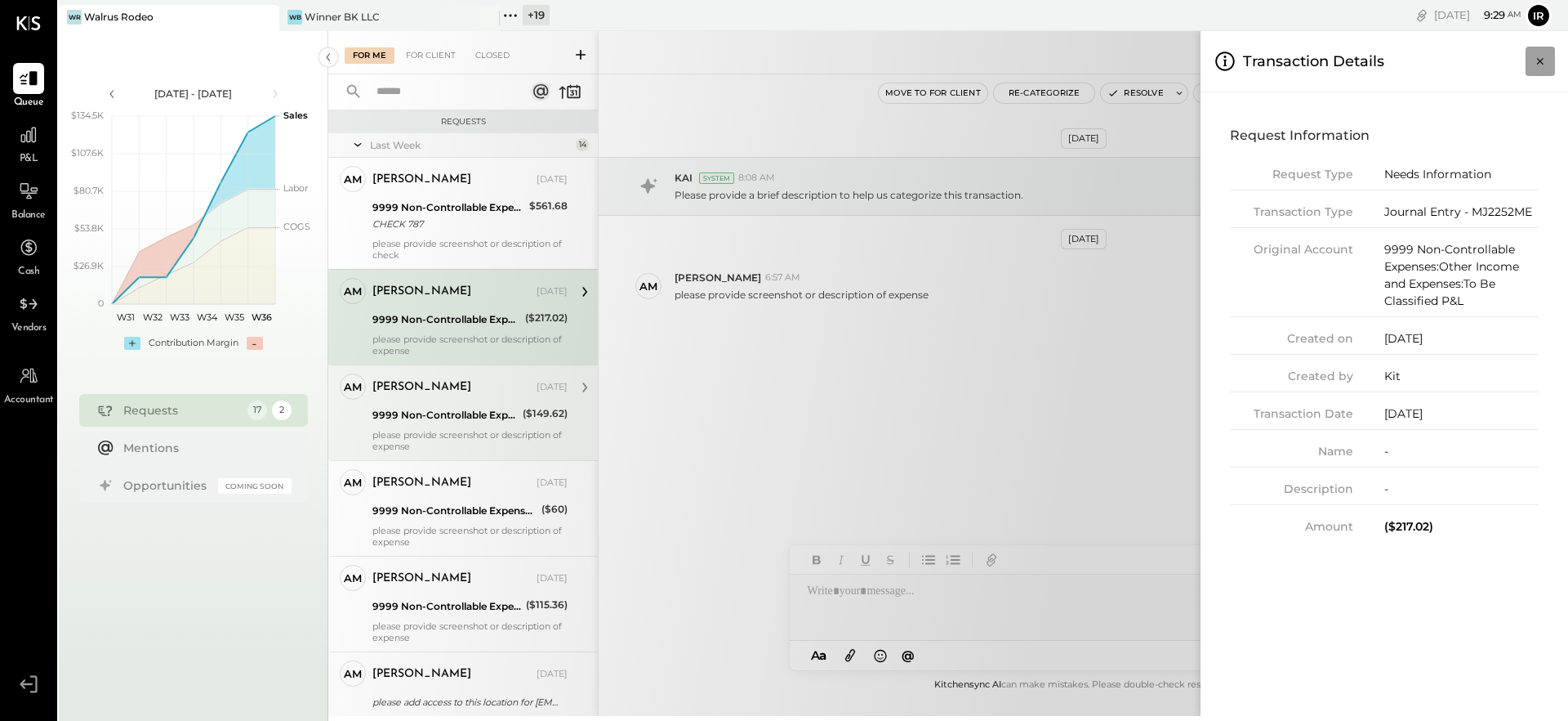
click at [1544, 65] on icon "Close panel" at bounding box center [1540, 60] width 16 height 16
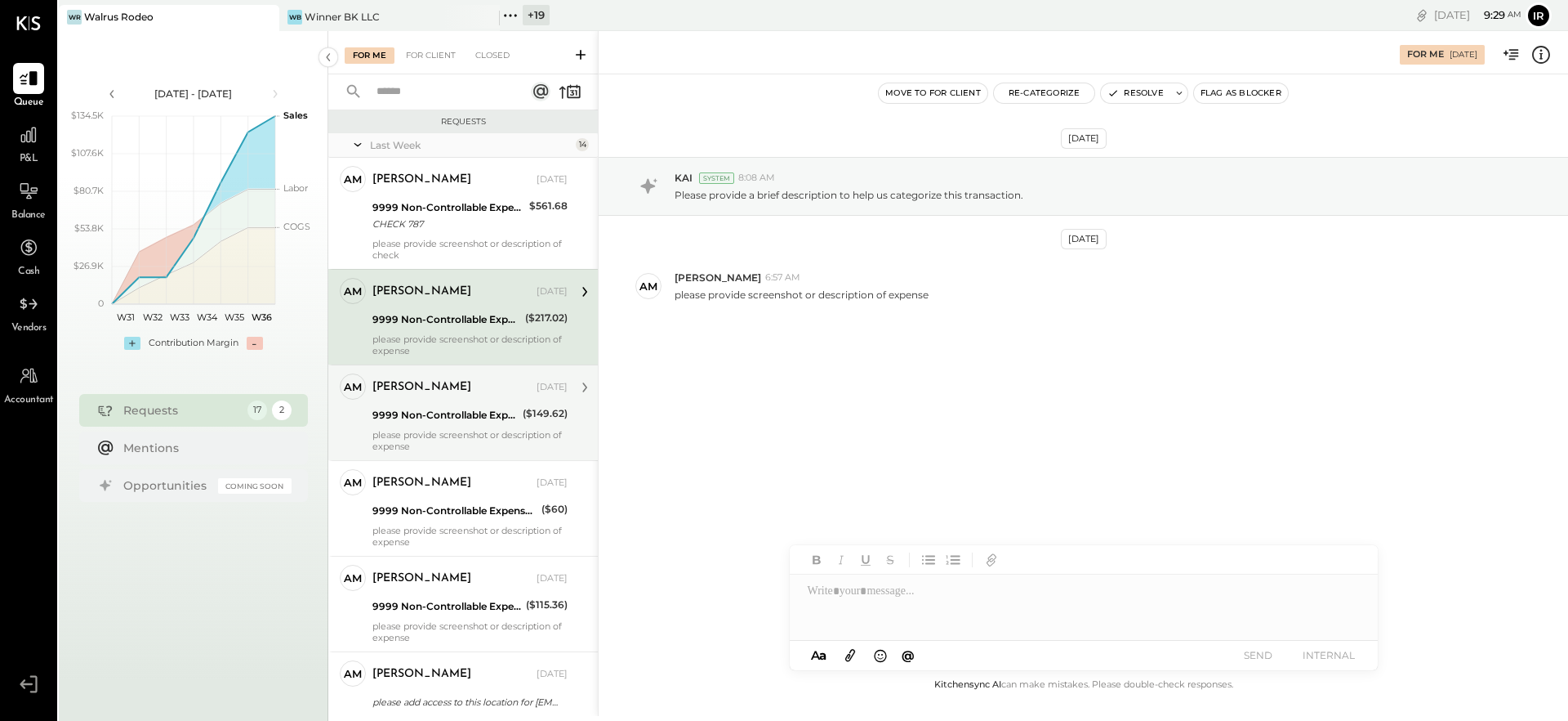
click at [437, 326] on div "9999 Non-Controllable Expenses:Other Income and Expenses:To Be Classified P&L" at bounding box center [446, 319] width 148 height 16
click at [1125, 91] on button "Resolve" at bounding box center [1135, 93] width 69 height 19
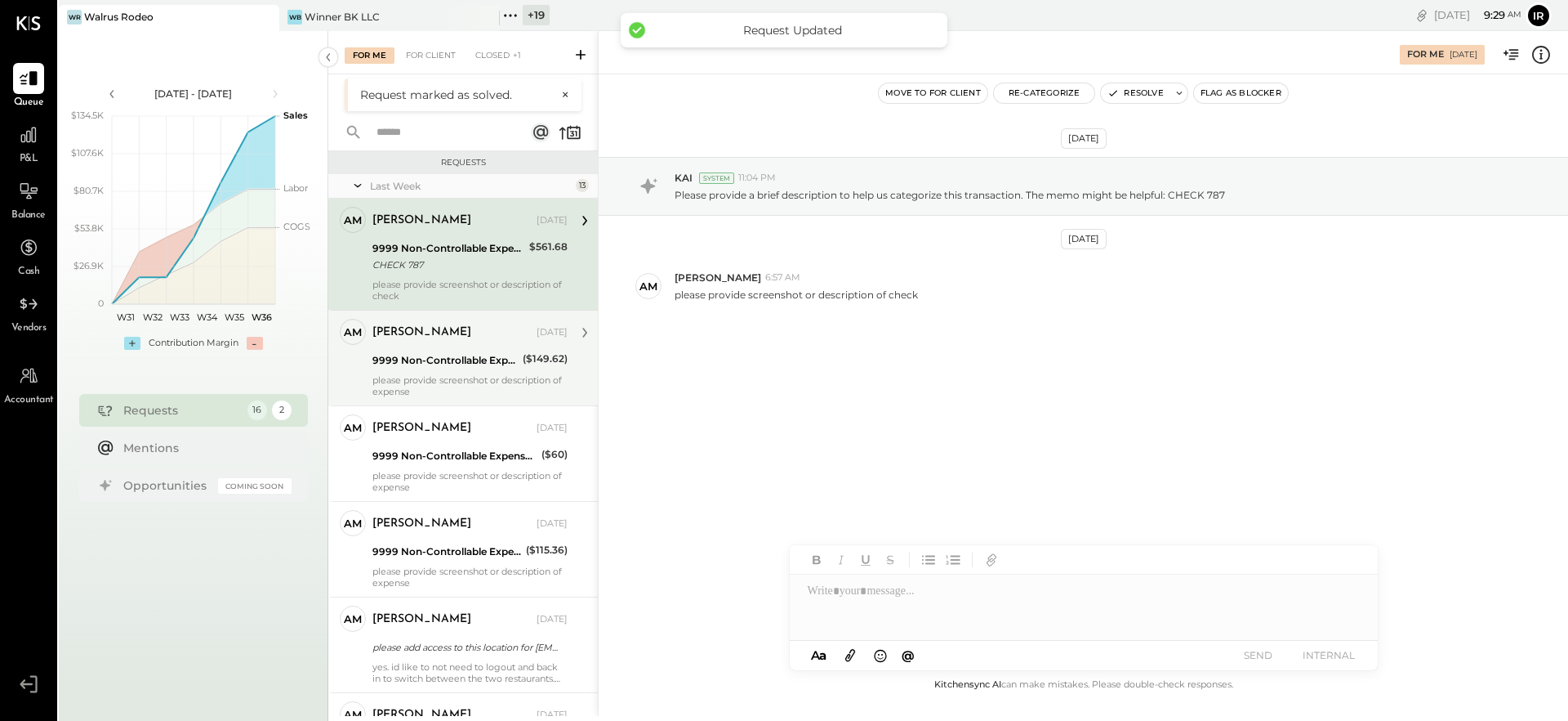
click at [487, 369] on div "9999 Non-Controllable Expenses:Other Income and Expenses:To Be Classified P&L" at bounding box center [445, 360] width 146 height 19
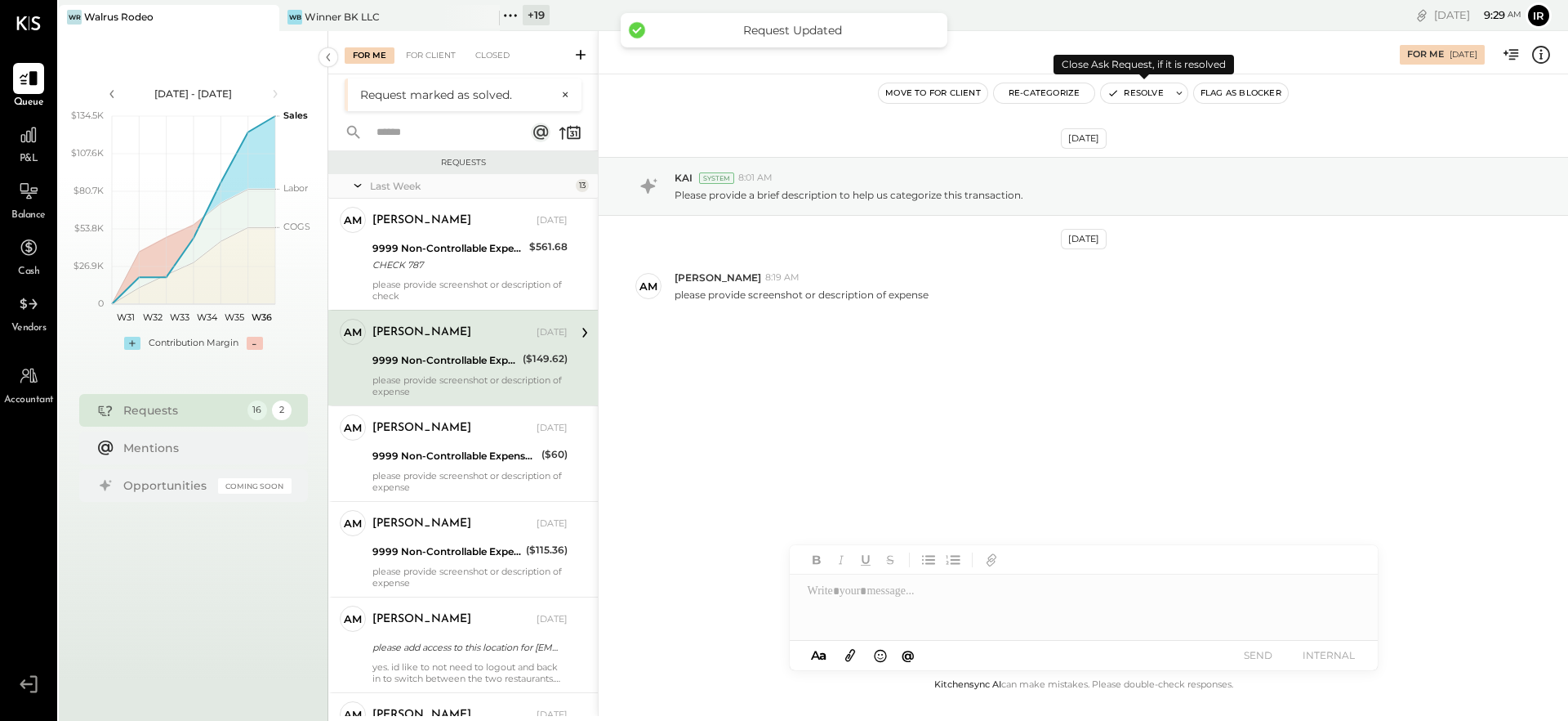
click at [1140, 97] on button "Resolve" at bounding box center [1135, 93] width 69 height 19
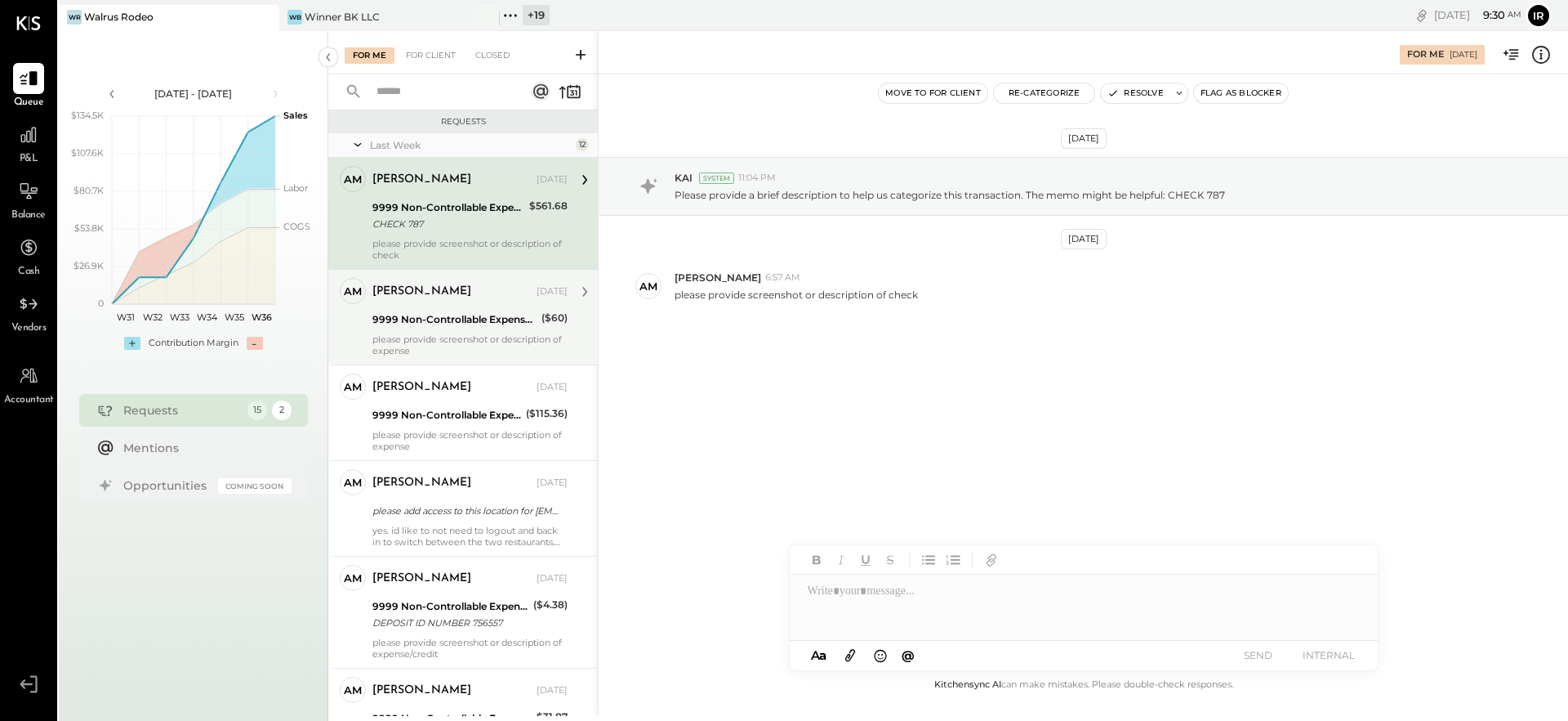
click at [480, 338] on div "please provide screenshot or description of expense" at bounding box center [469, 345] width 195 height 23
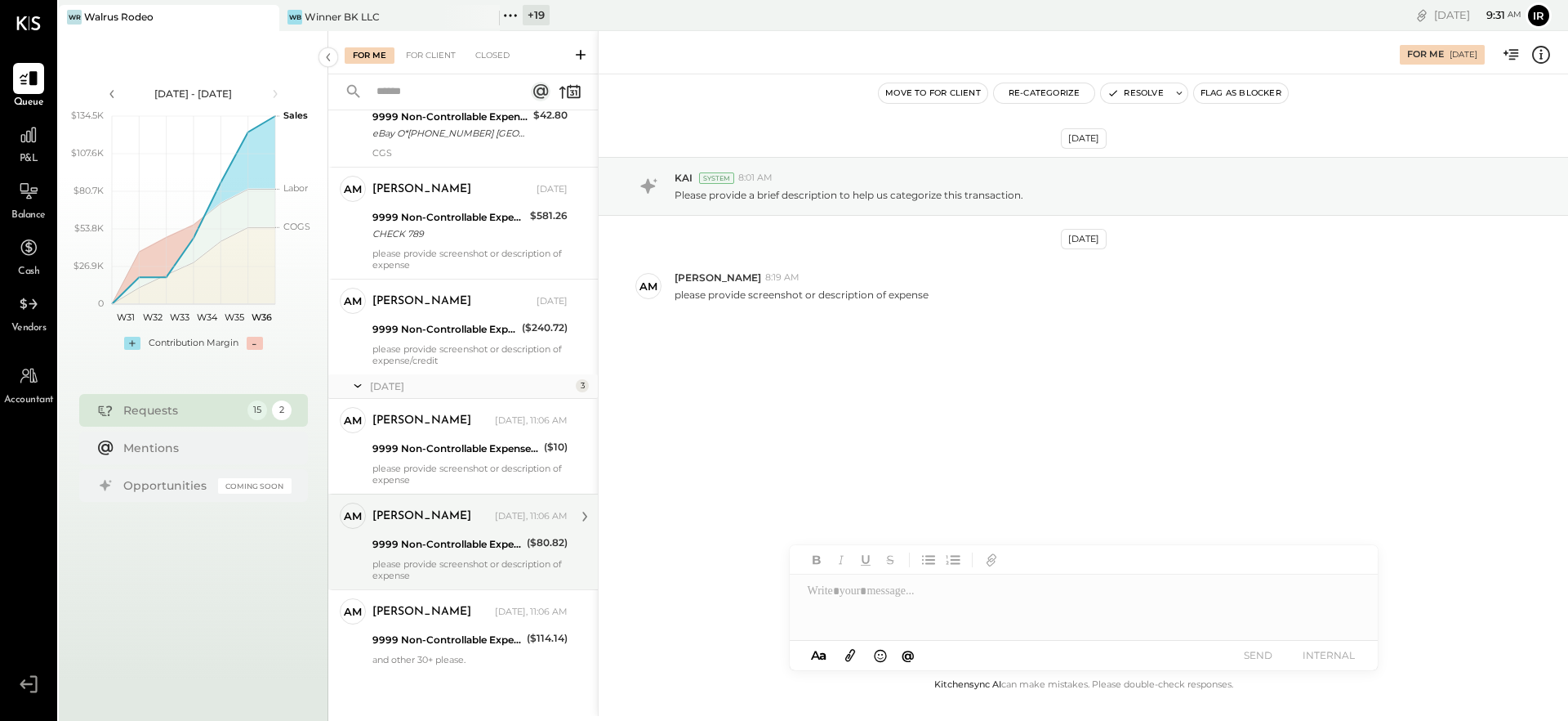
scroll to position [1029, 0]
click at [446, 635] on div "9999 Non-Controllable Expenses:Other Income and Expenses:To Be Classified P&L" at bounding box center [447, 637] width 150 height 16
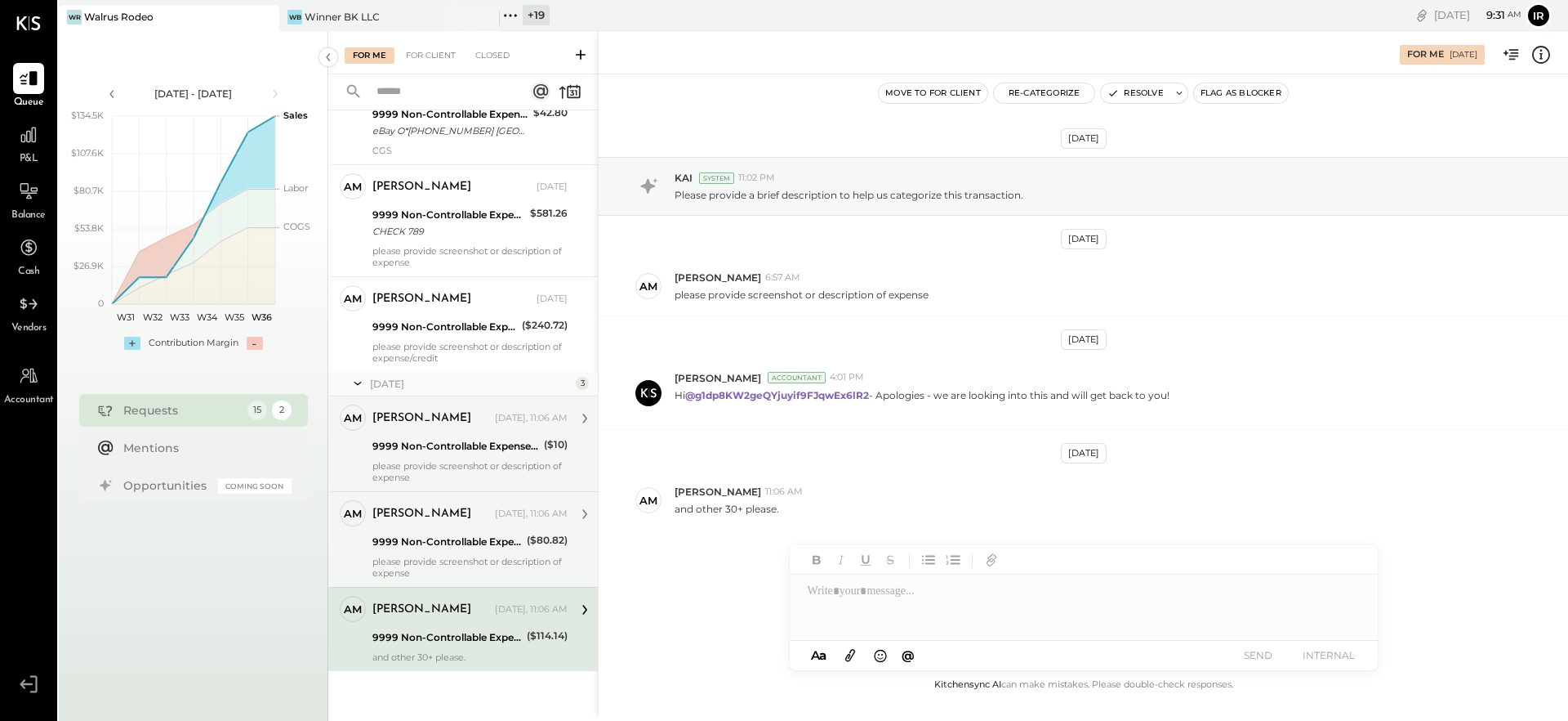
click at [425, 469] on div "please provide screenshot or description of expense" at bounding box center [469, 471] width 195 height 23
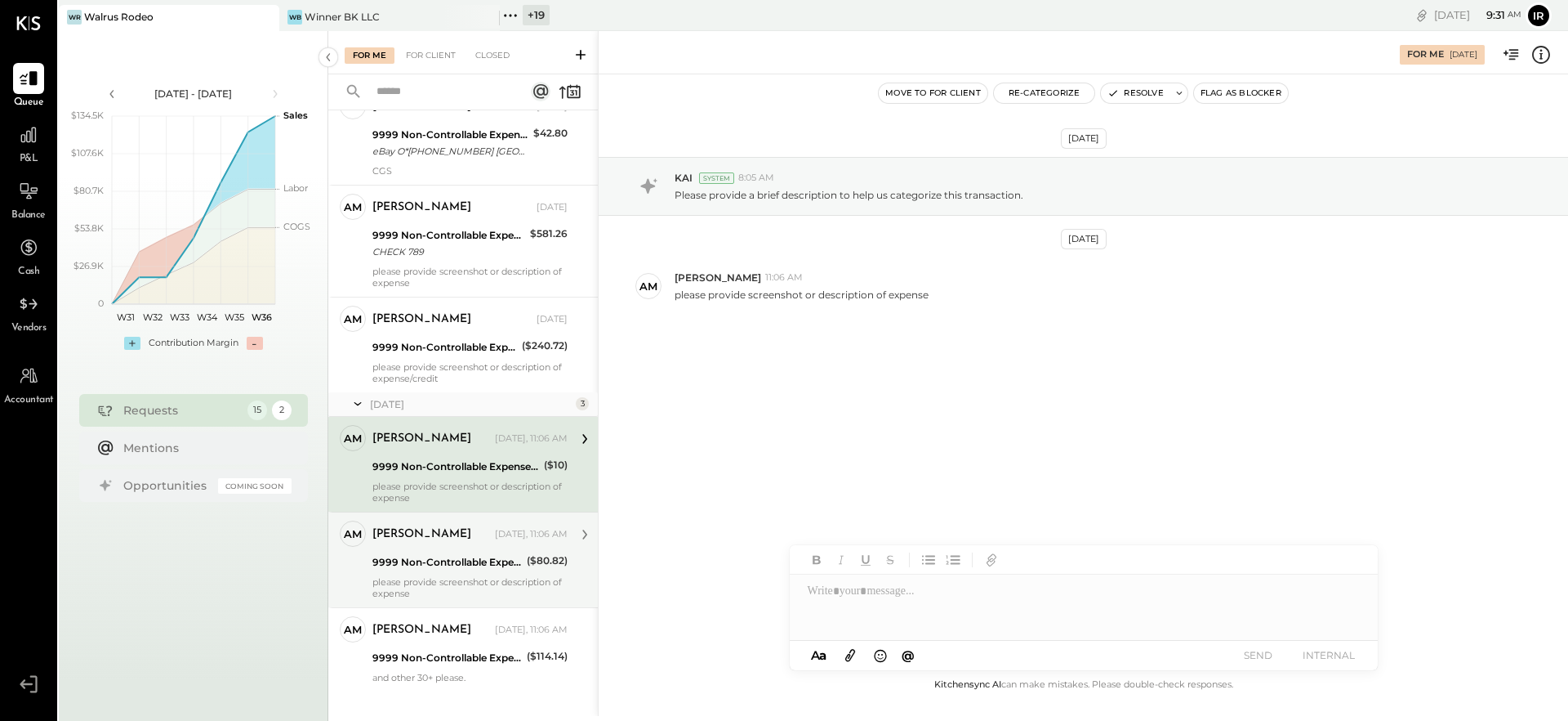
scroll to position [1029, 0]
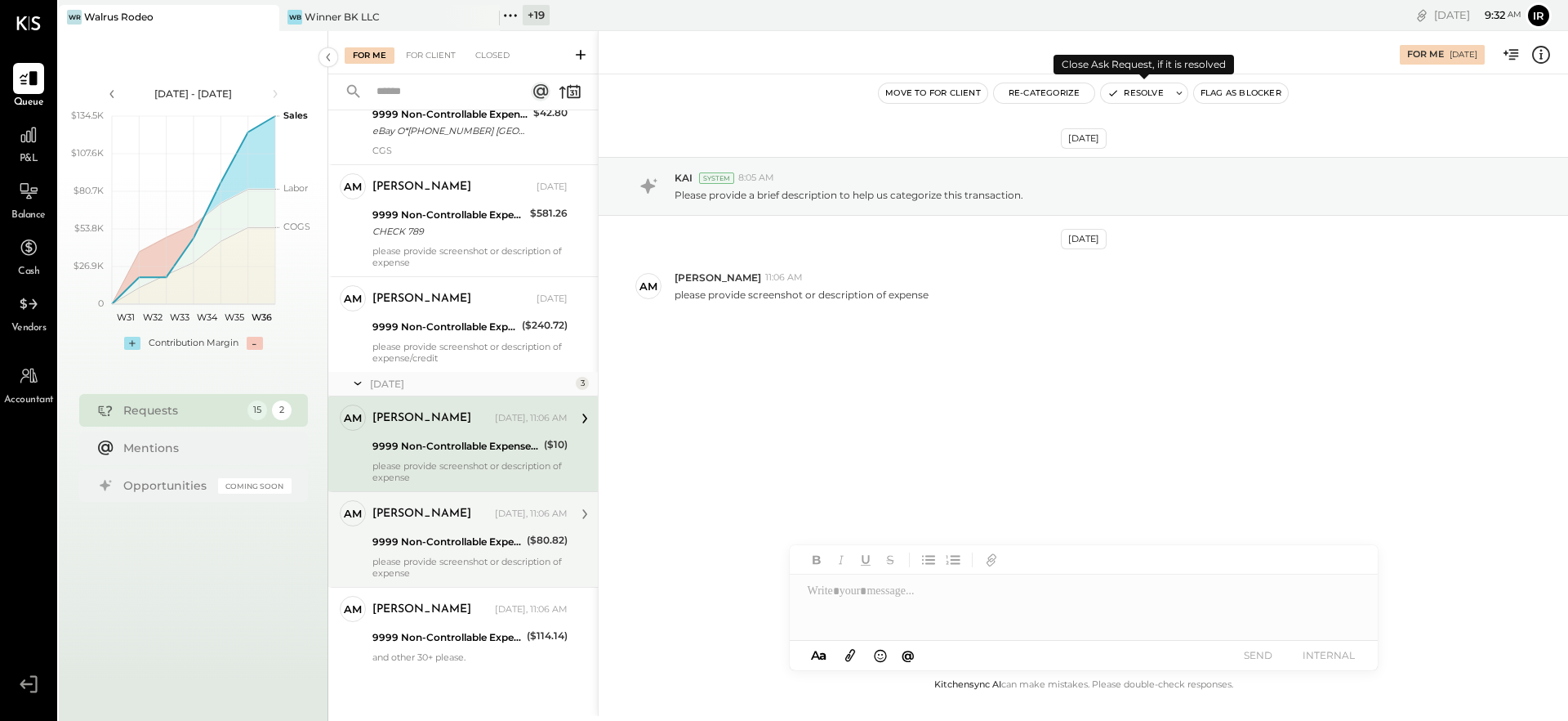
click at [1151, 93] on button "Resolve" at bounding box center [1135, 93] width 69 height 19
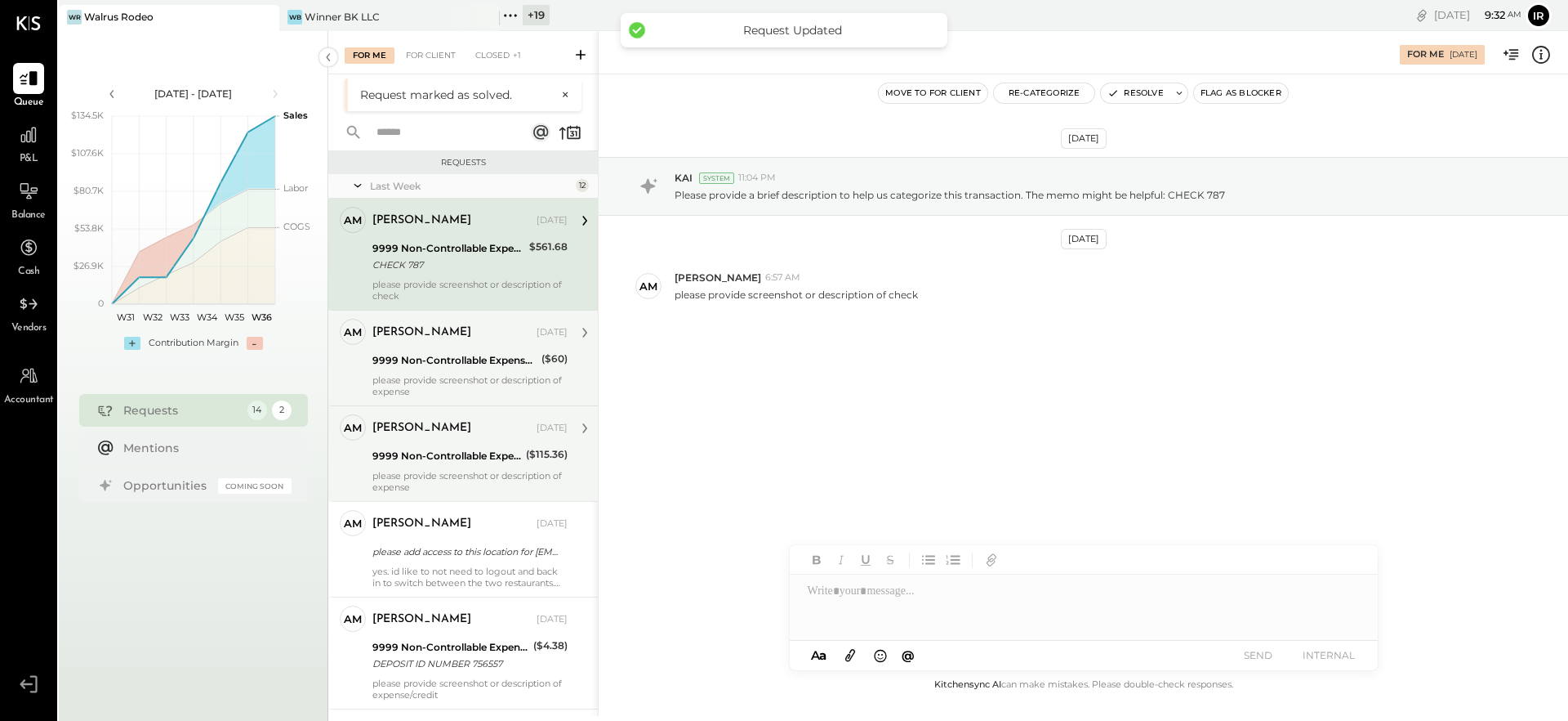
click at [487, 469] on div "Alex Meyer Sep 02, 2025 9999 Non-Controllable Expenses:Other Income and Expense…" at bounding box center [469, 454] width 195 height 79
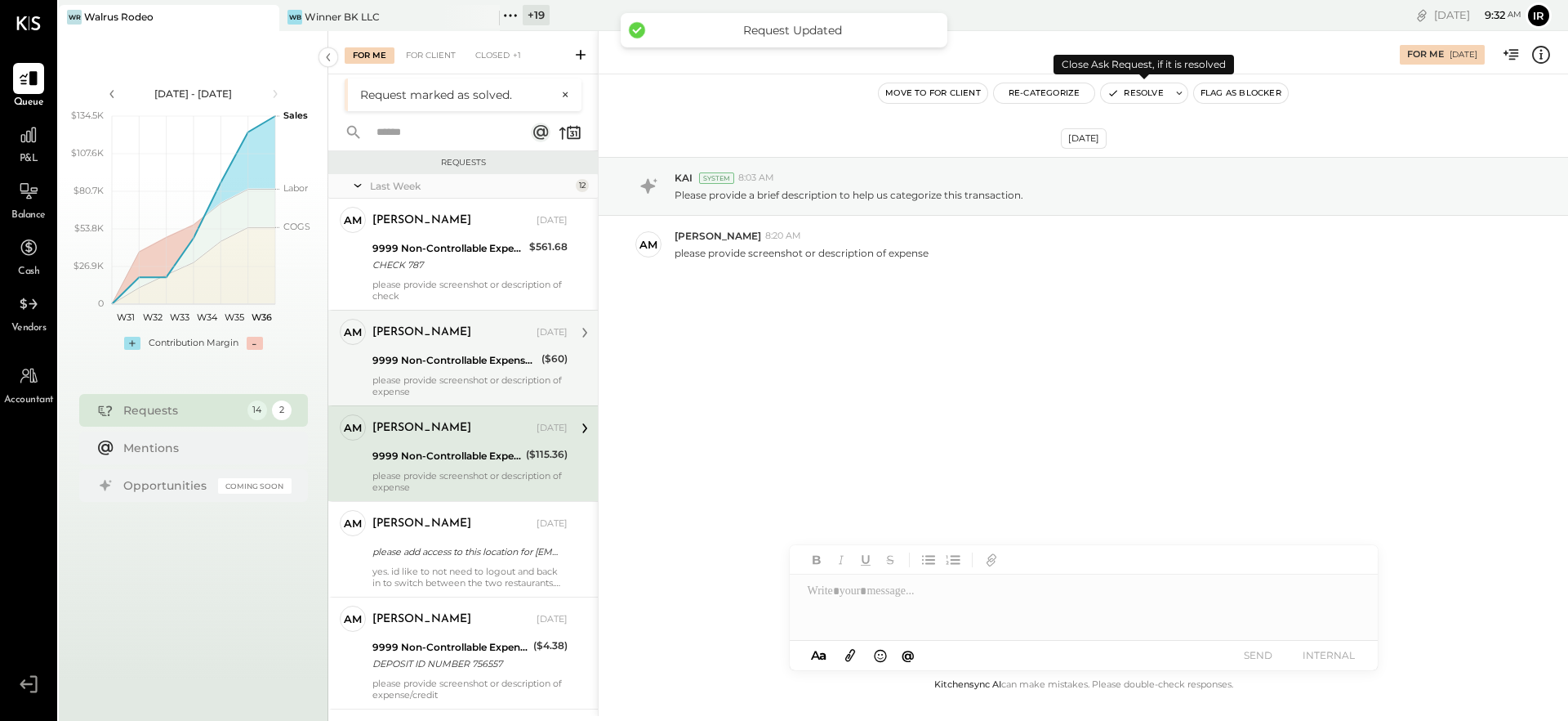
click at [1139, 88] on button "Resolve" at bounding box center [1135, 93] width 69 height 19
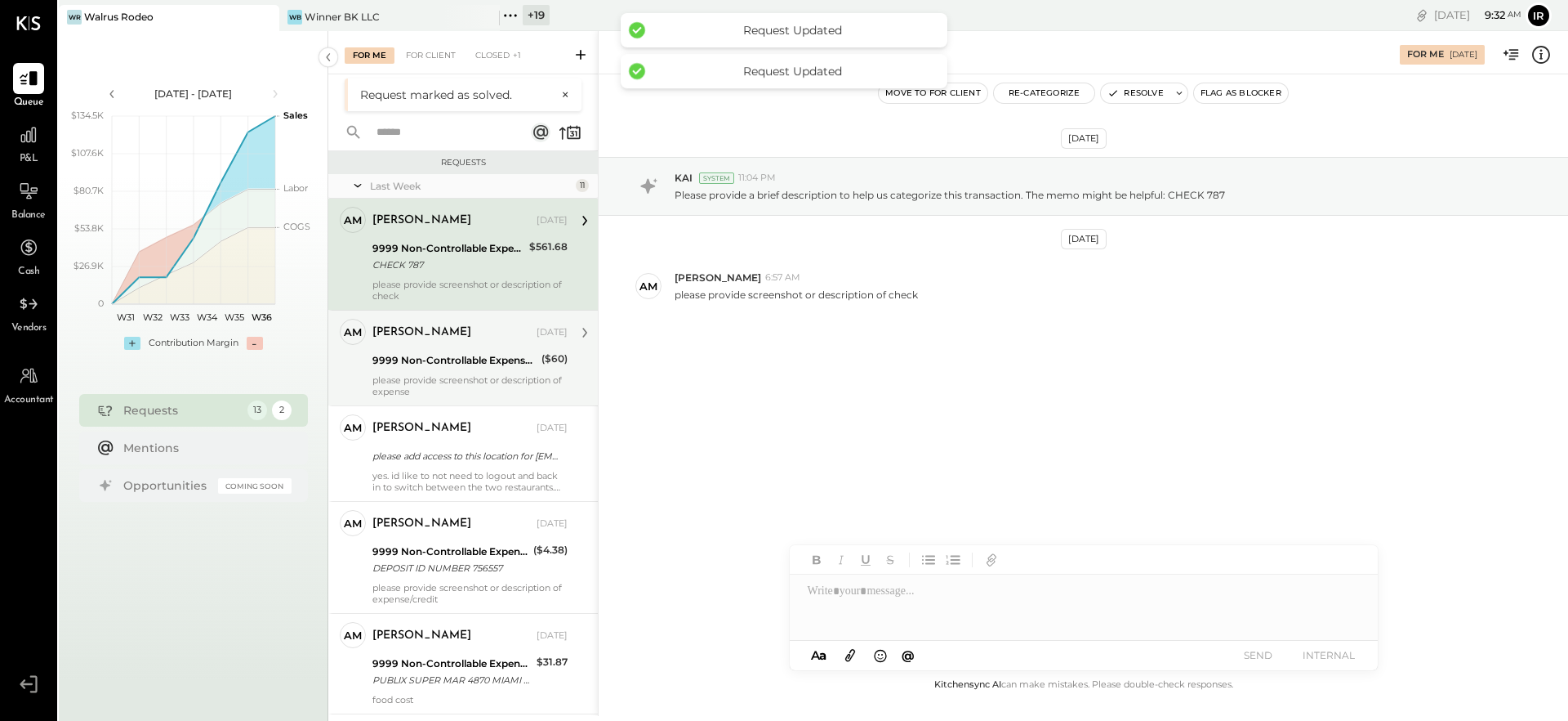
click at [415, 330] on div "Alex Meyer" at bounding box center [421, 332] width 99 height 16
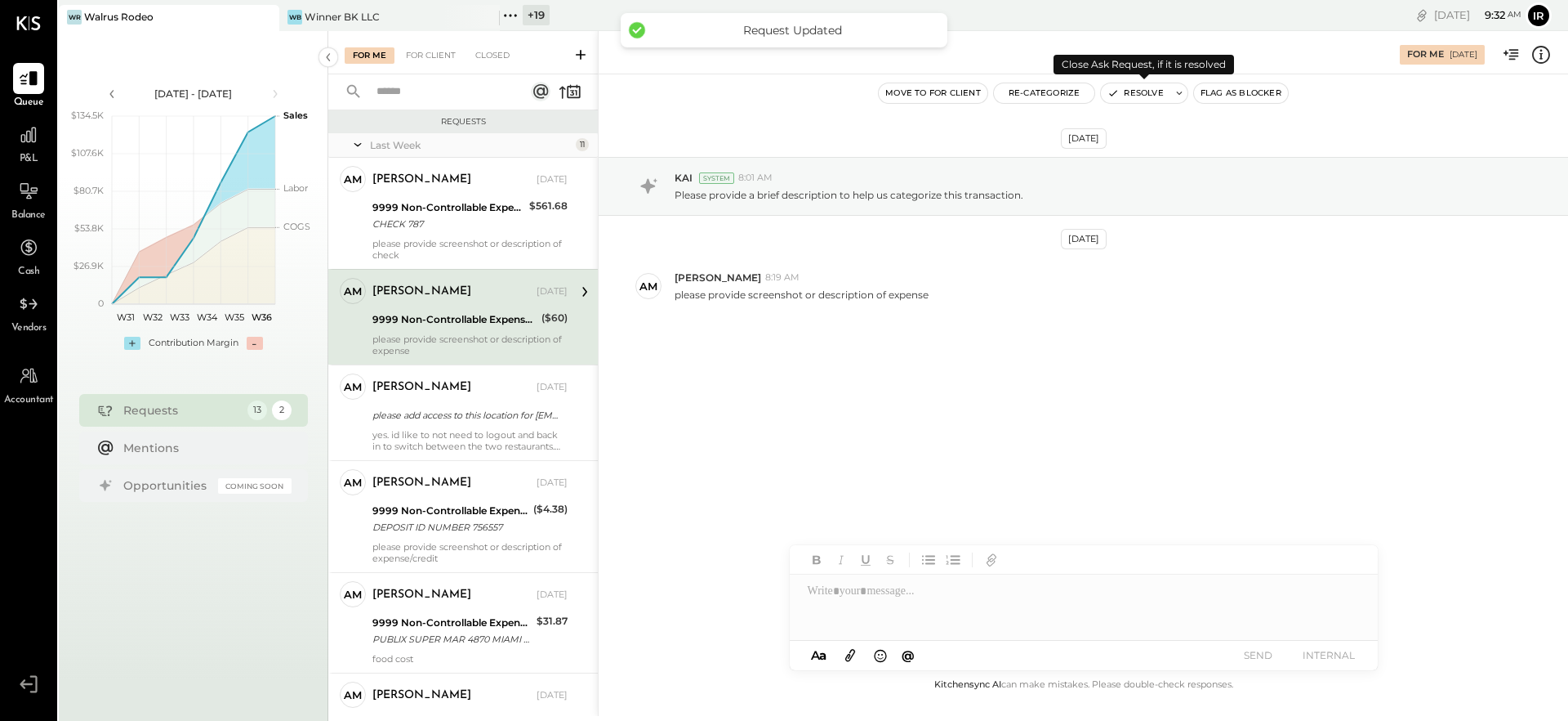
click at [1138, 92] on button "Resolve" at bounding box center [1135, 93] width 69 height 19
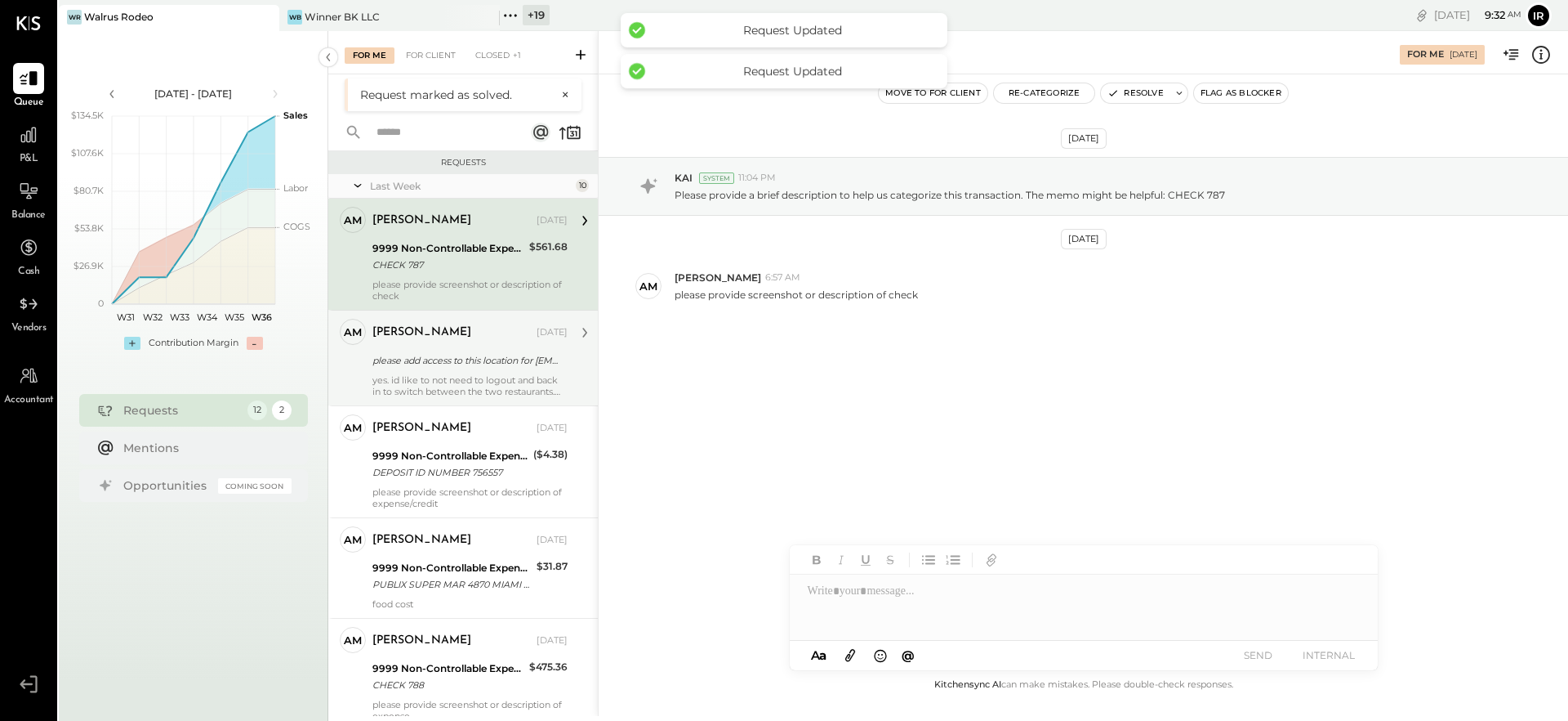
click at [459, 355] on div "please add access to this location for alex@boiaderestaurant.com" at bounding box center [467, 360] width 190 height 16
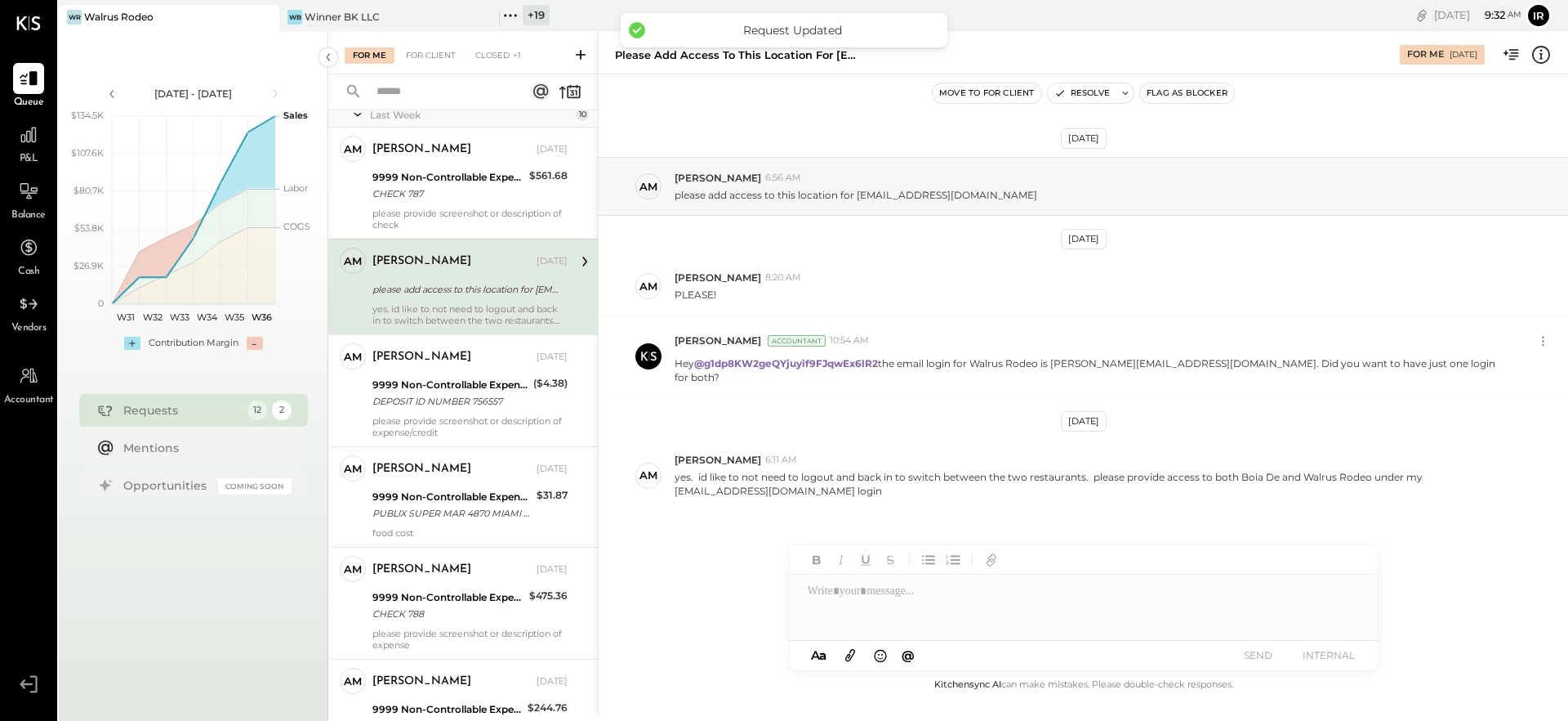
scroll to position [41, 0]
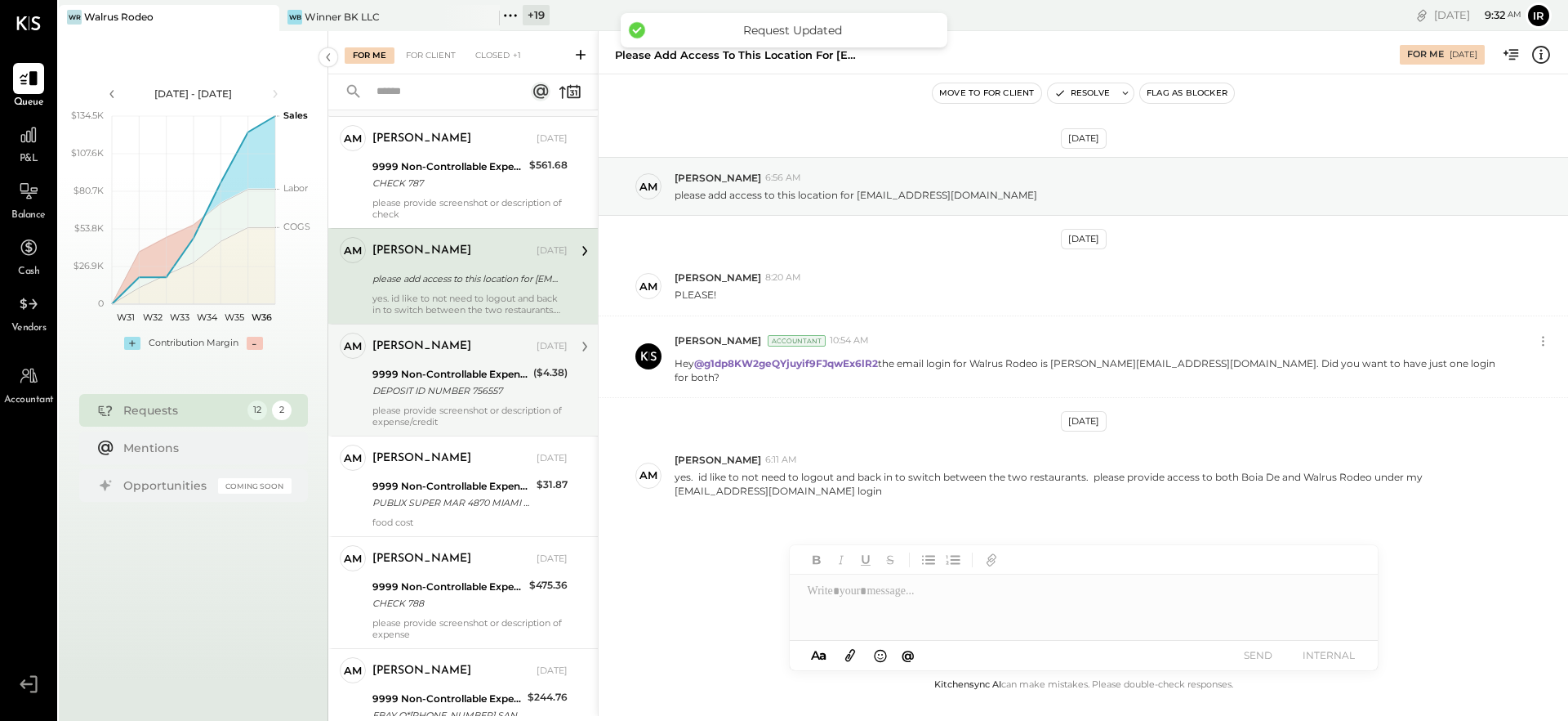
click at [464, 396] on div "DEPOSIT ID NUMBER 756557" at bounding box center [450, 390] width 156 height 16
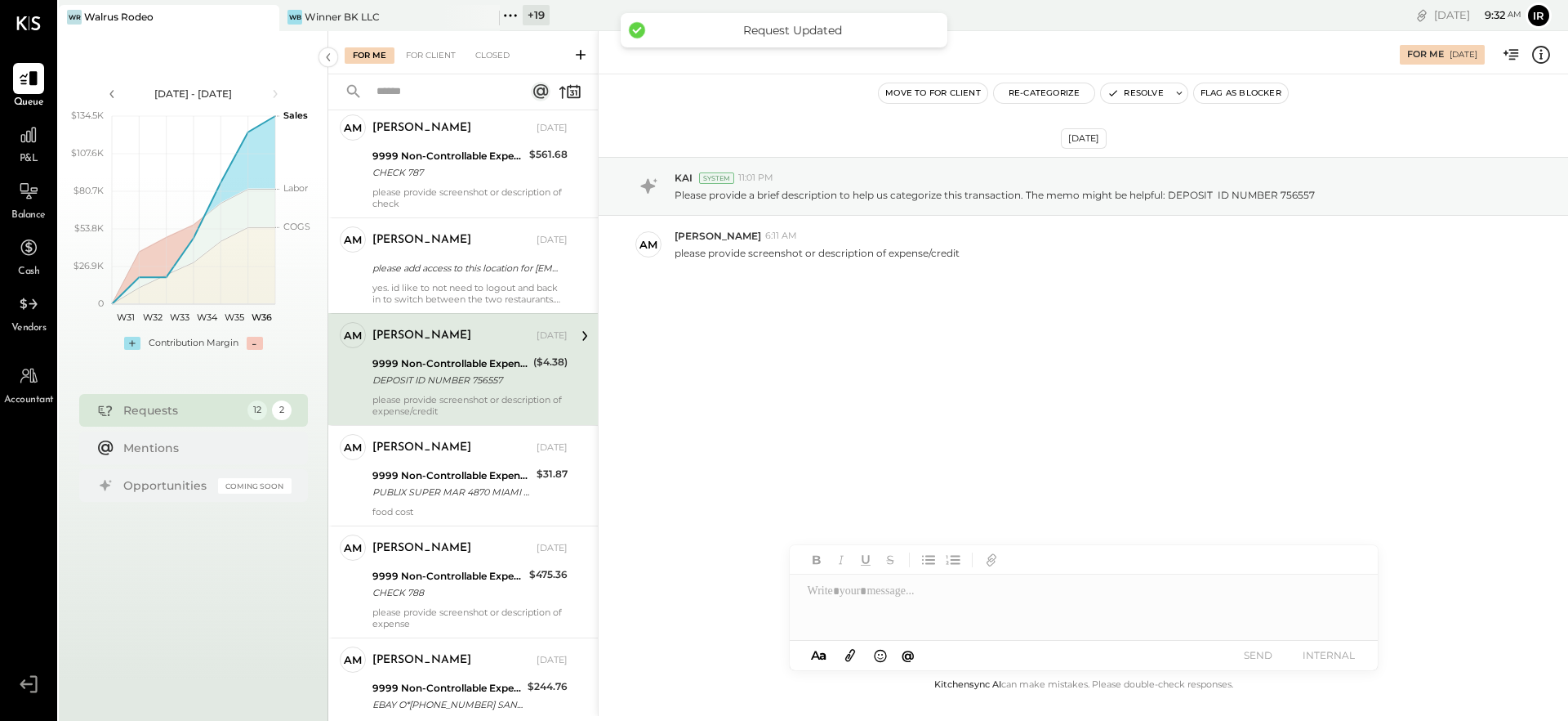
scroll to position [62, 0]
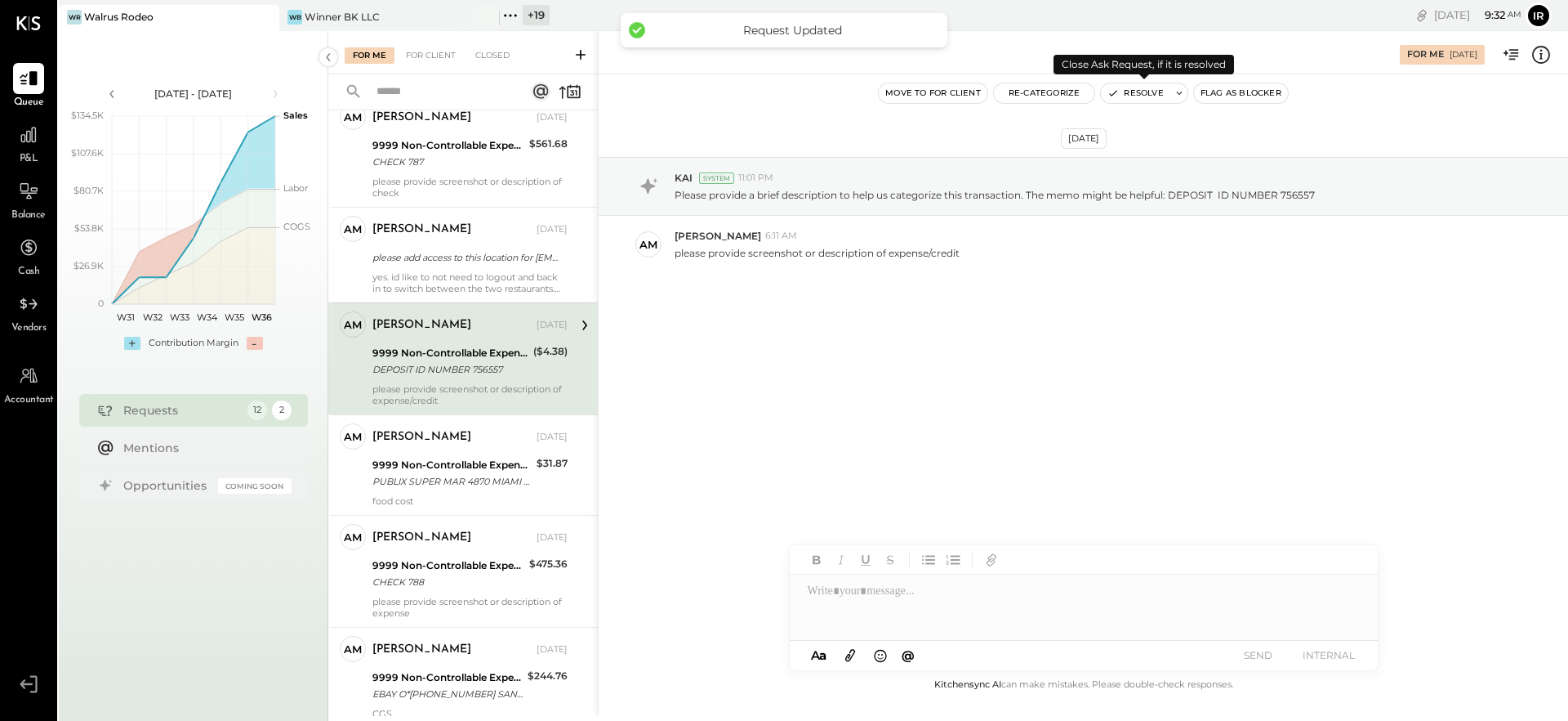
click at [1150, 94] on button "Resolve" at bounding box center [1135, 93] width 69 height 19
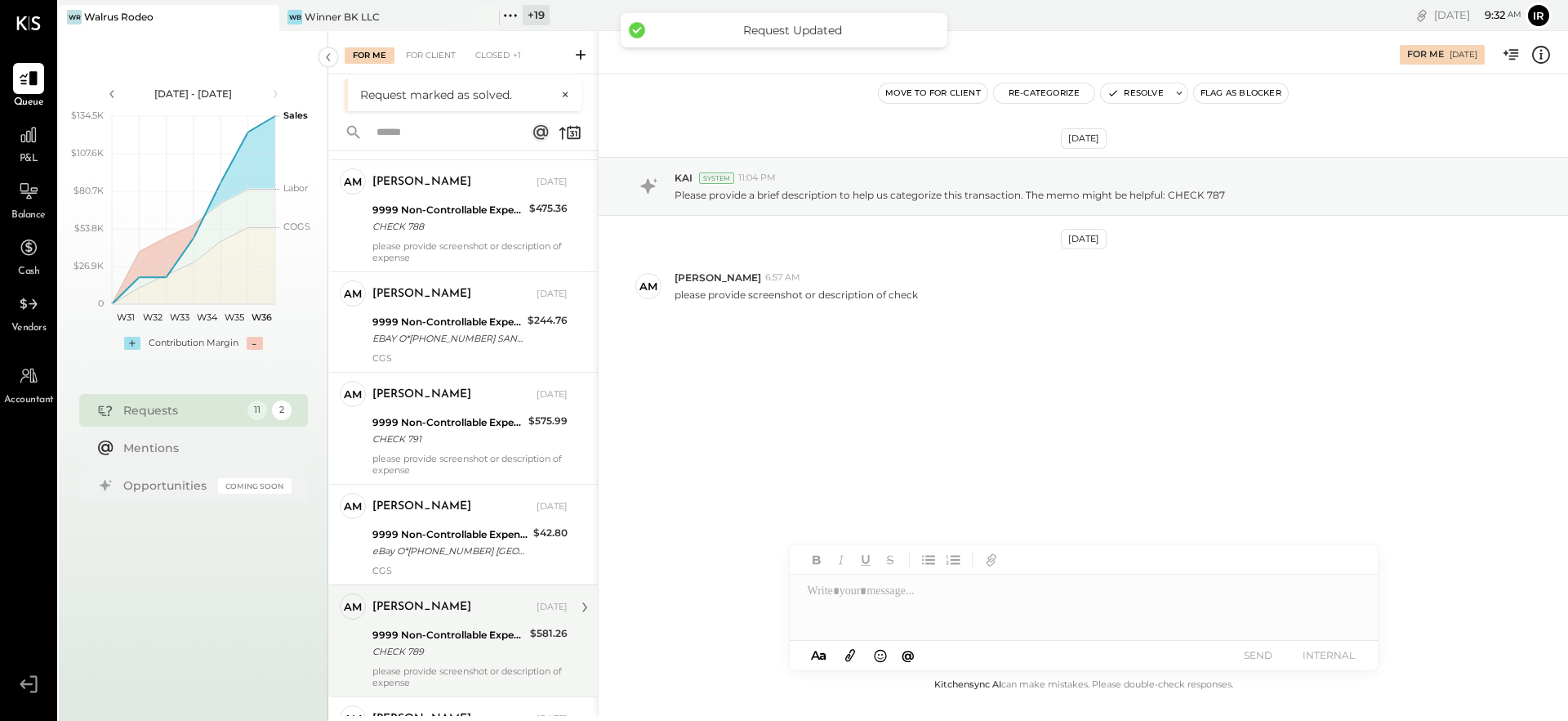
scroll to position [630, 0]
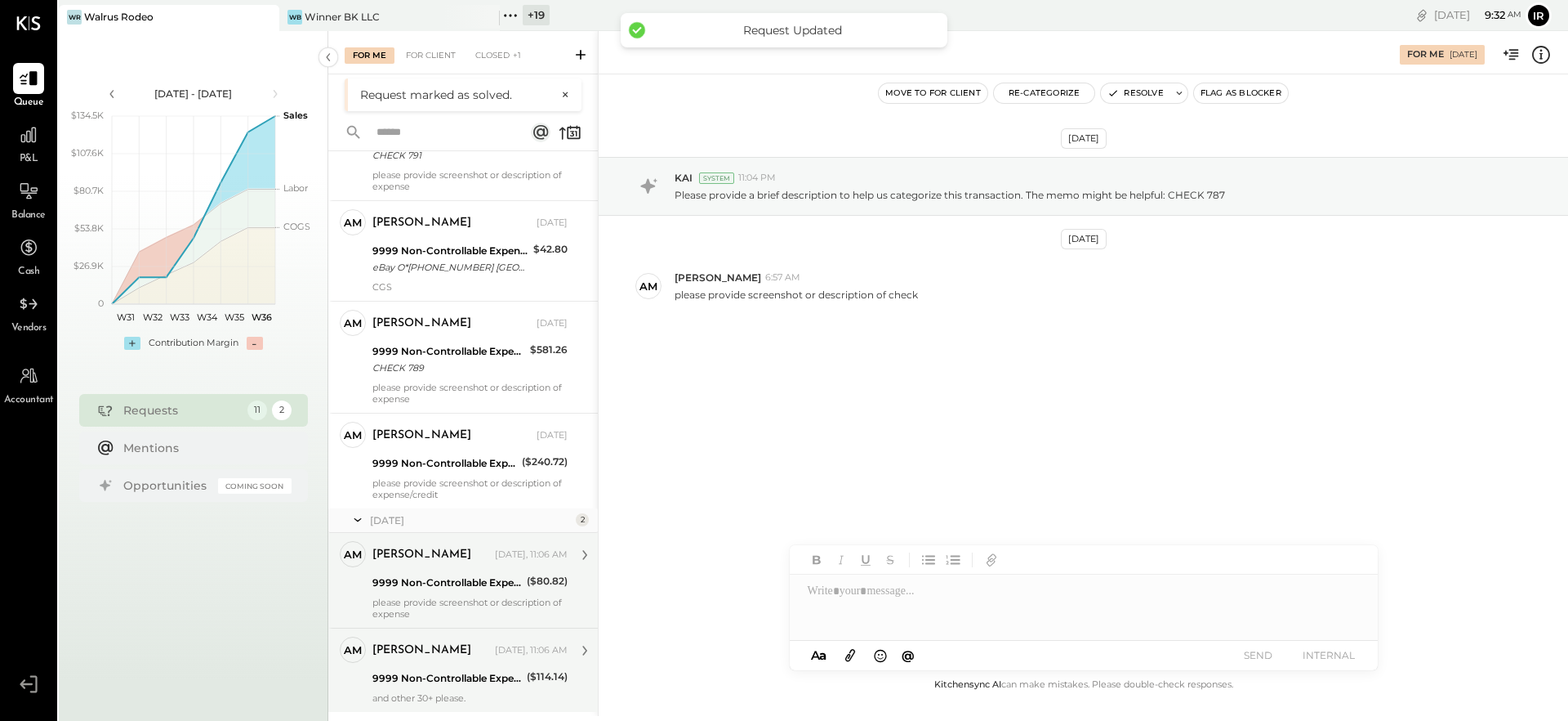
click at [471, 670] on div "9999 Non-Controllable Expenses:Other Income and Expenses:To Be Classified P&L" at bounding box center [447, 678] width 150 height 16
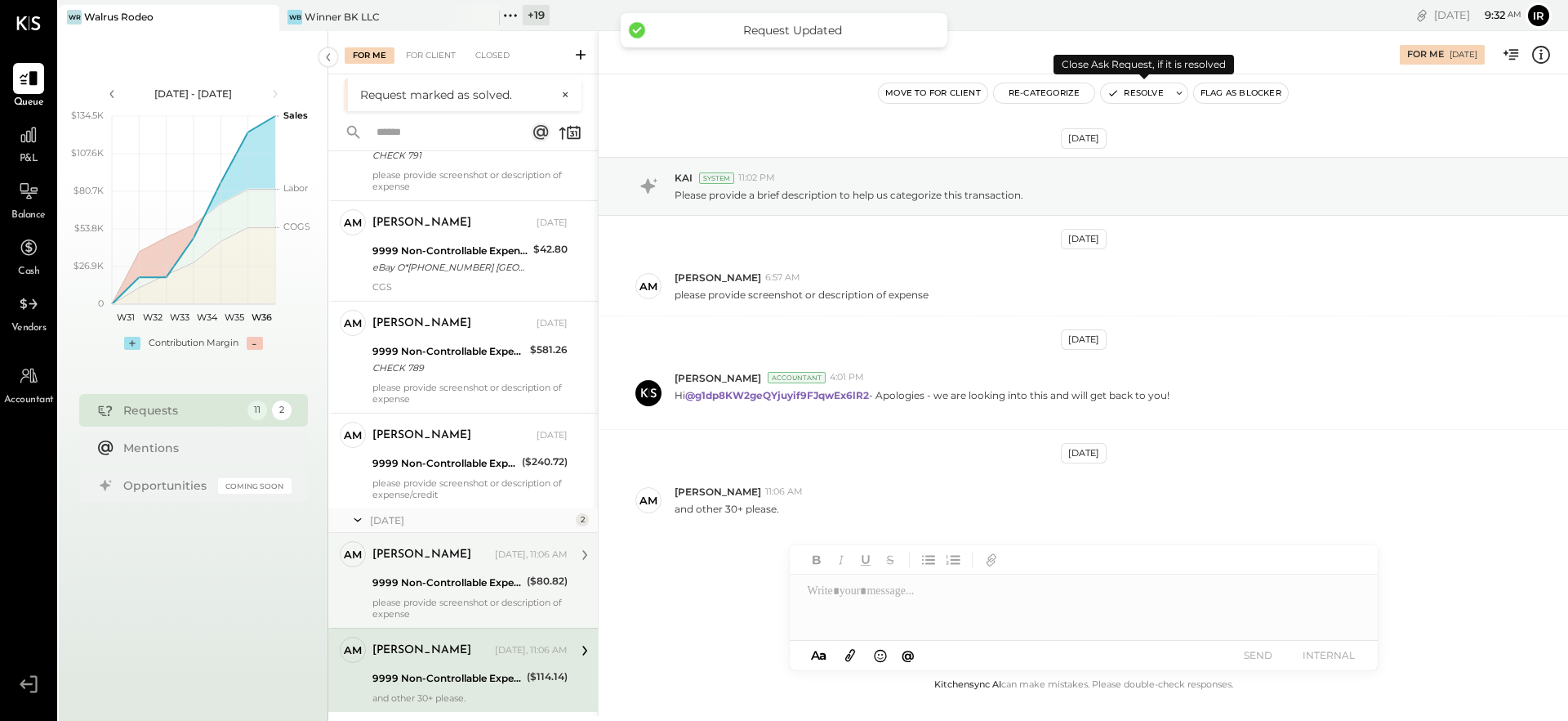
click at [1121, 93] on button "Resolve" at bounding box center [1135, 93] width 69 height 19
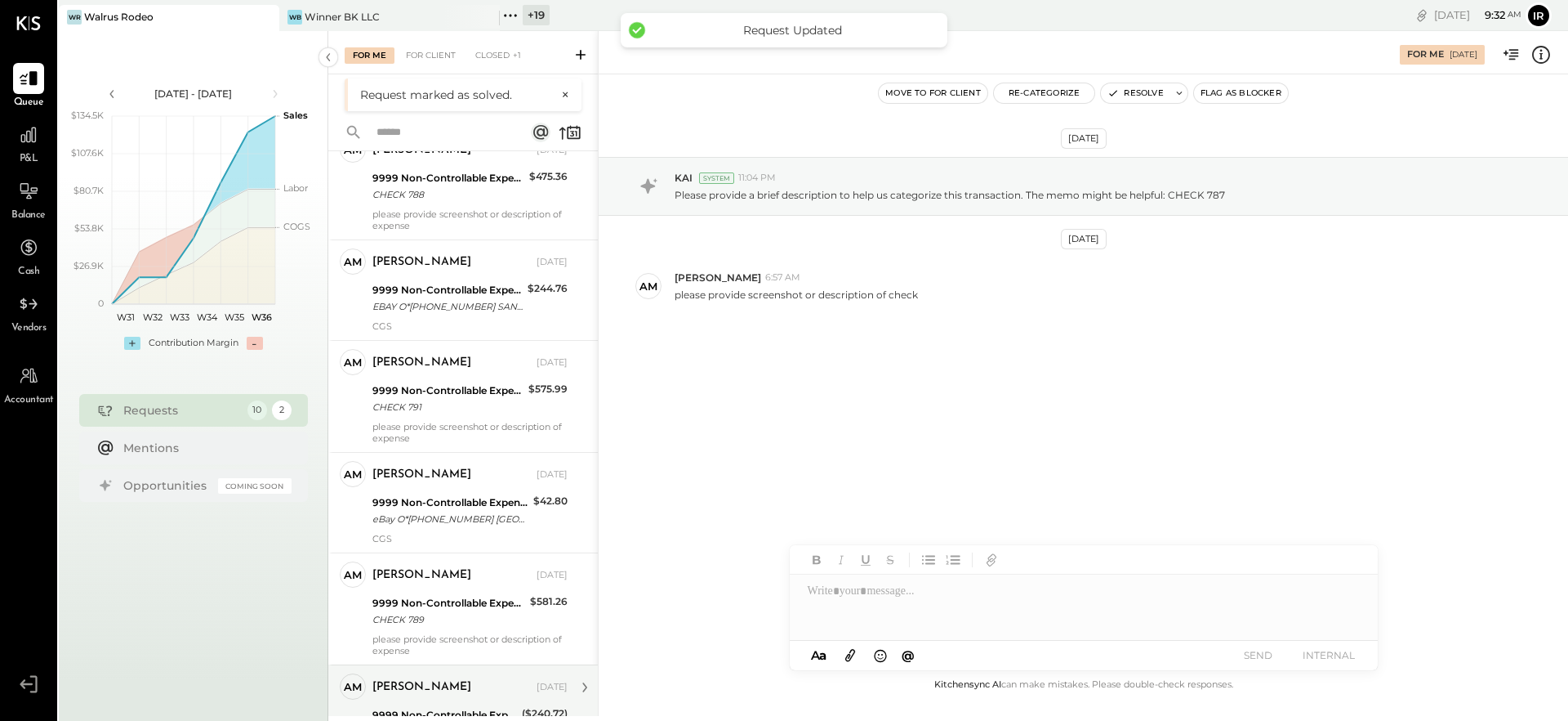
scroll to position [546, 0]
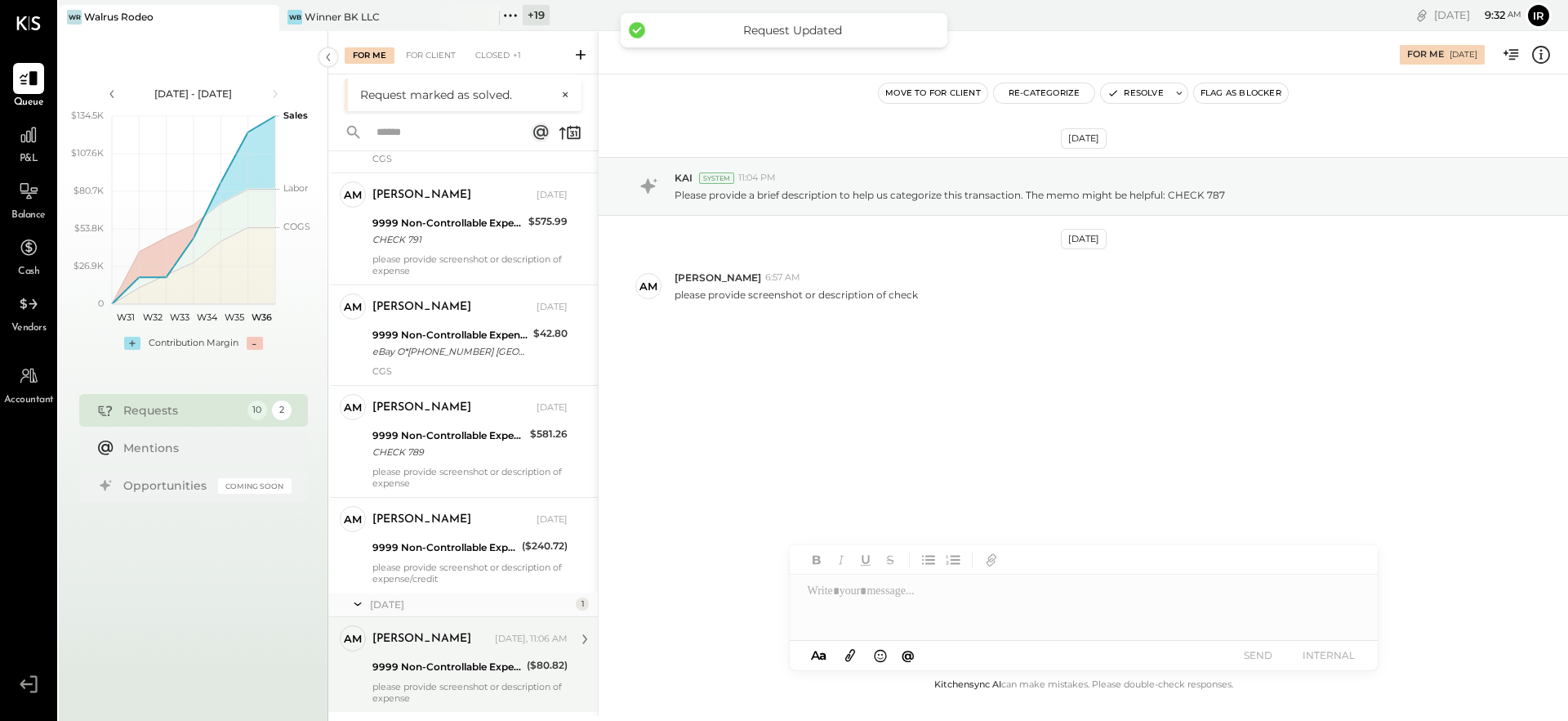
click at [492, 681] on div "please provide screenshot or description of expense" at bounding box center [469, 692] width 195 height 23
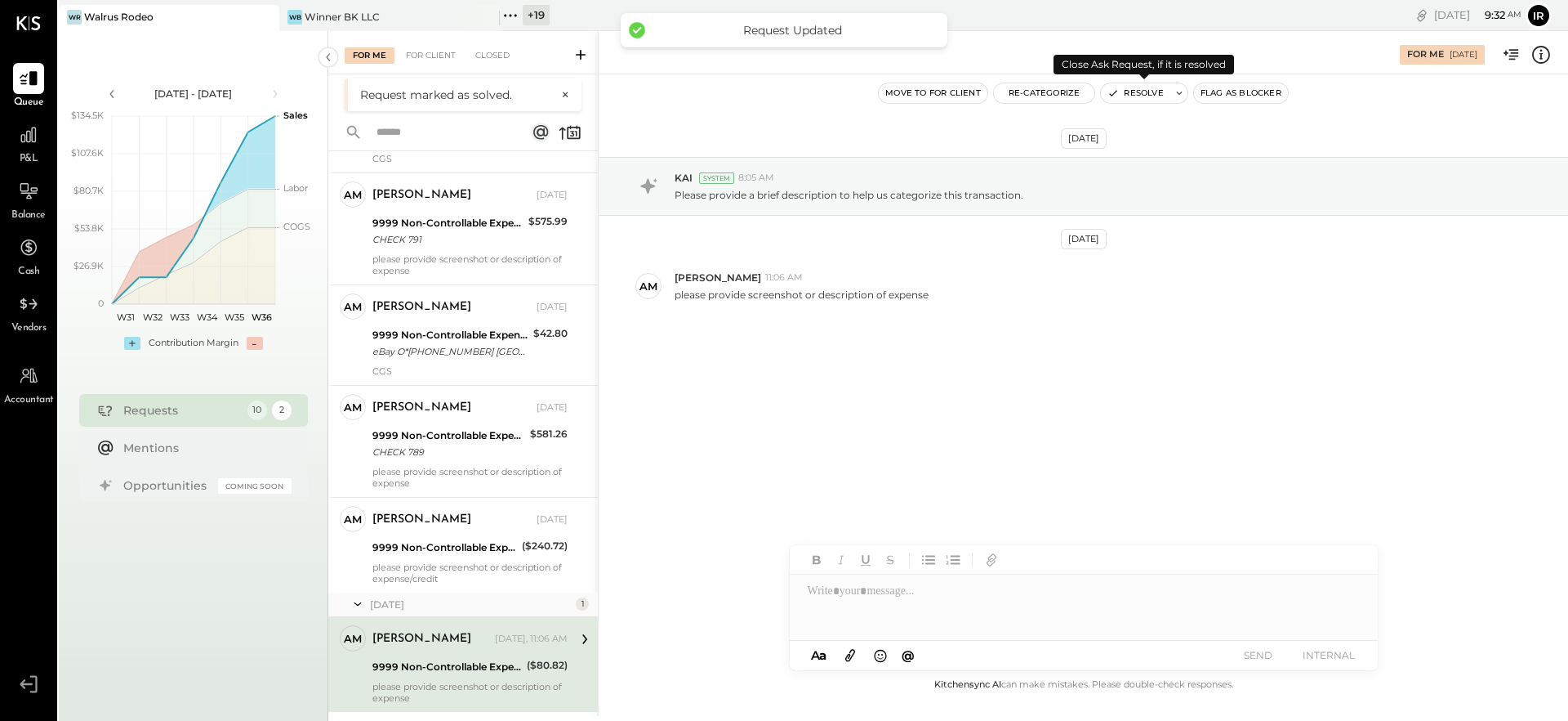
click at [1132, 92] on button "Resolve" at bounding box center [1135, 93] width 69 height 19
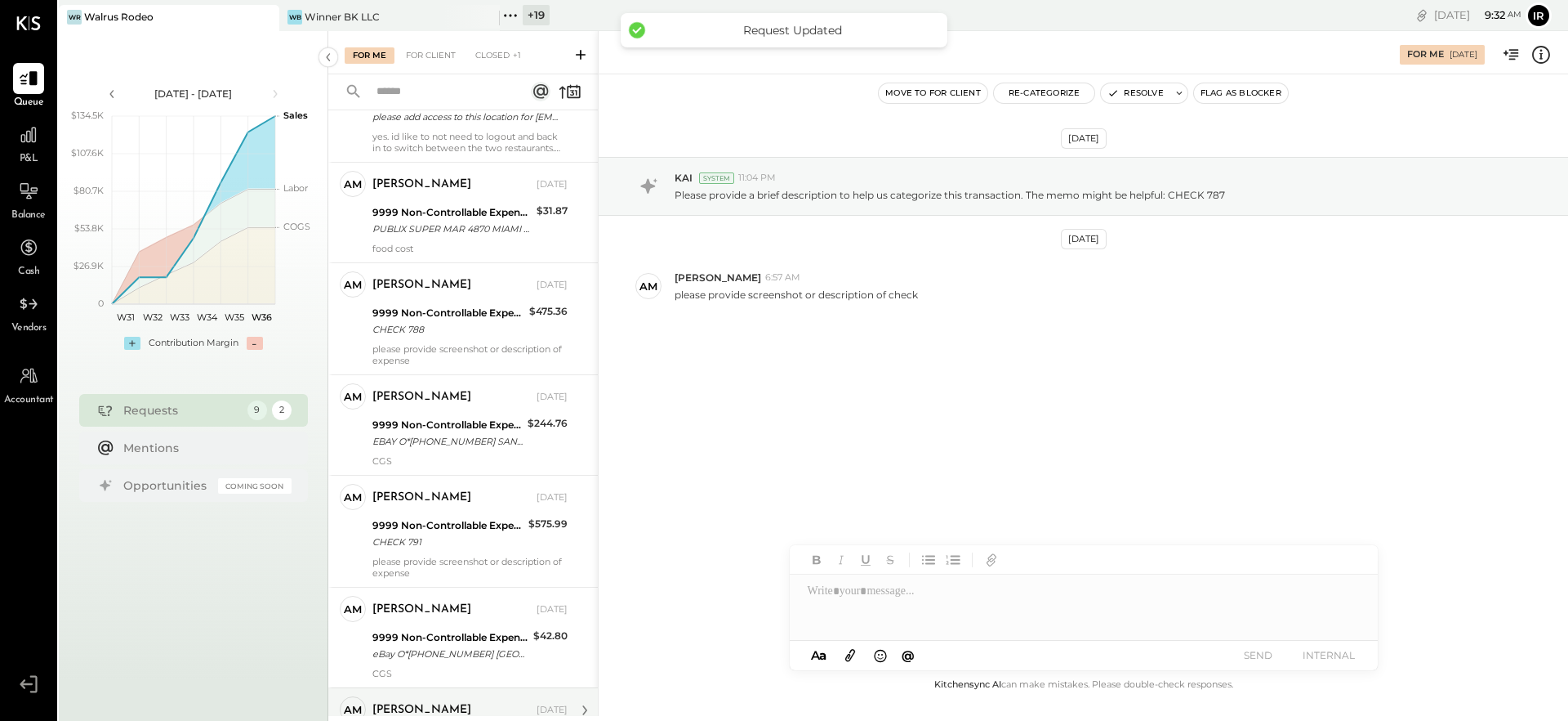
scroll to position [426, 0]
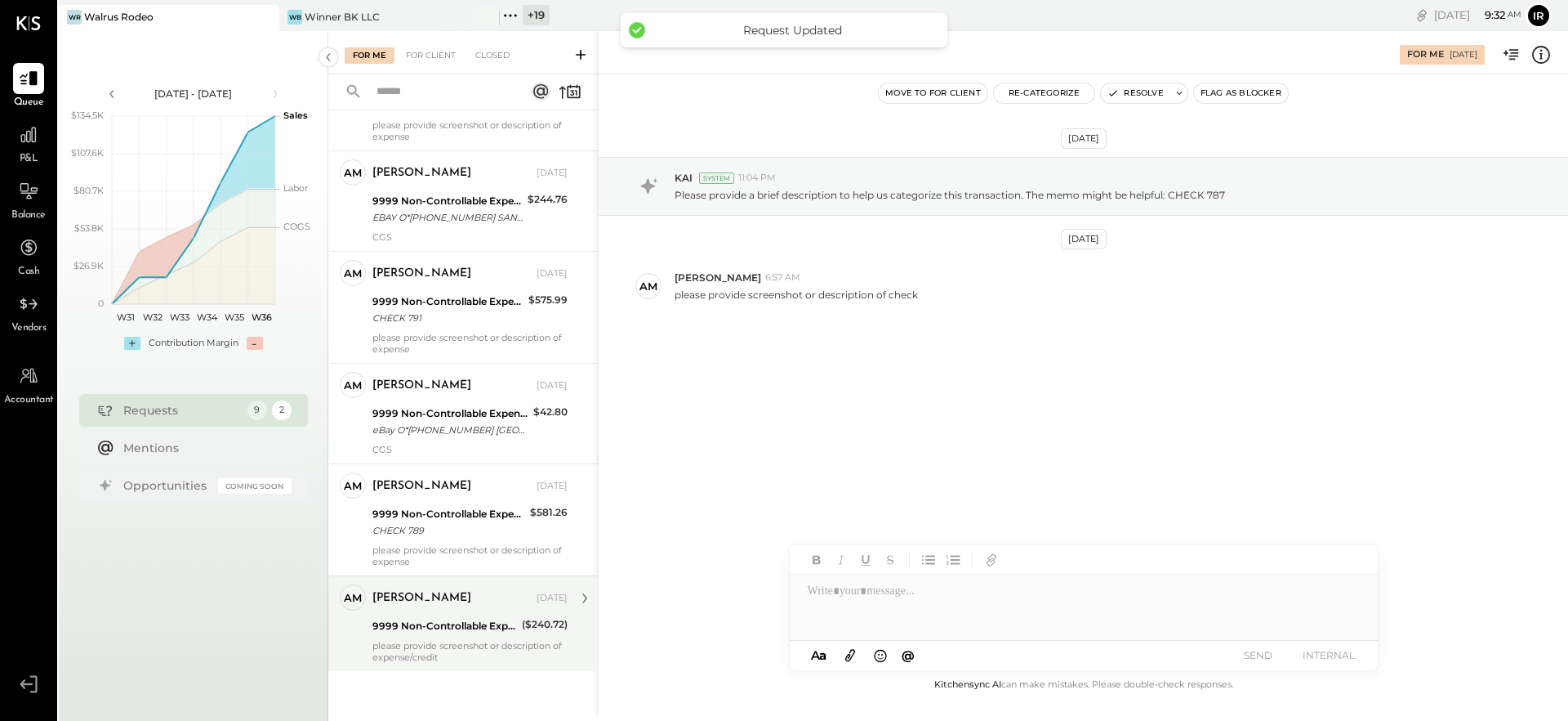
click at [414, 619] on div "9999 Non-Controllable Expenses:Other Income and Expenses:To Be Classified P&L" at bounding box center [444, 626] width 145 height 16
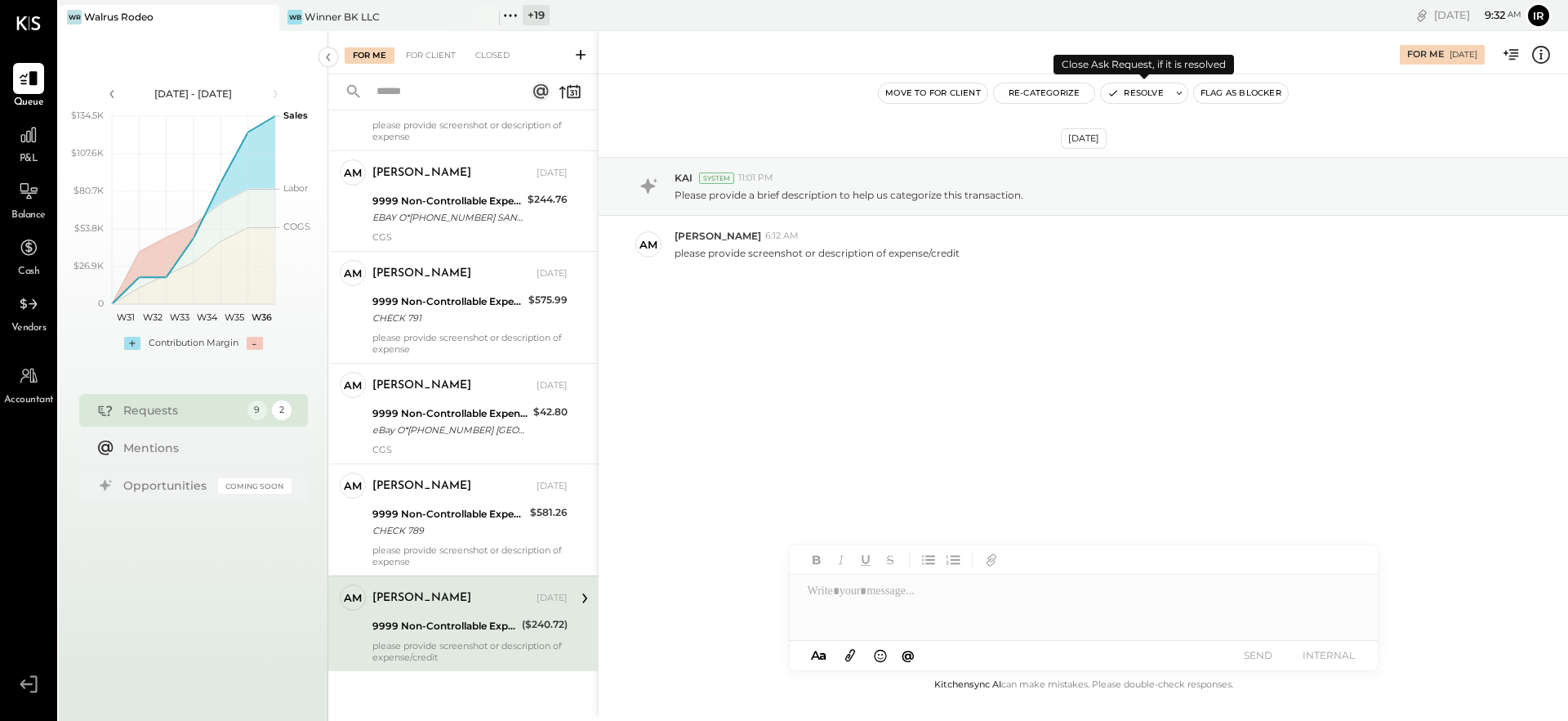
click at [1136, 89] on button "Resolve" at bounding box center [1135, 93] width 69 height 19
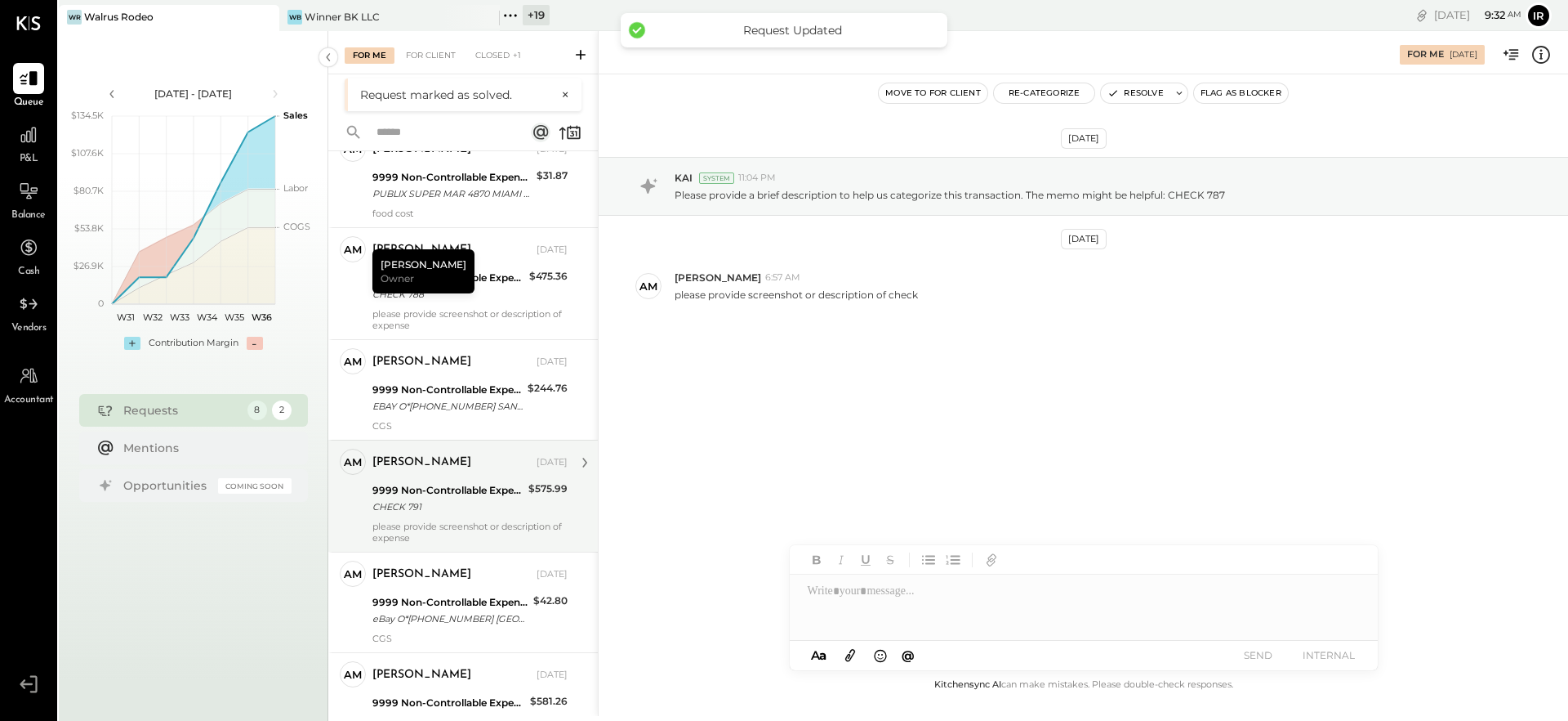
scroll to position [331, 0]
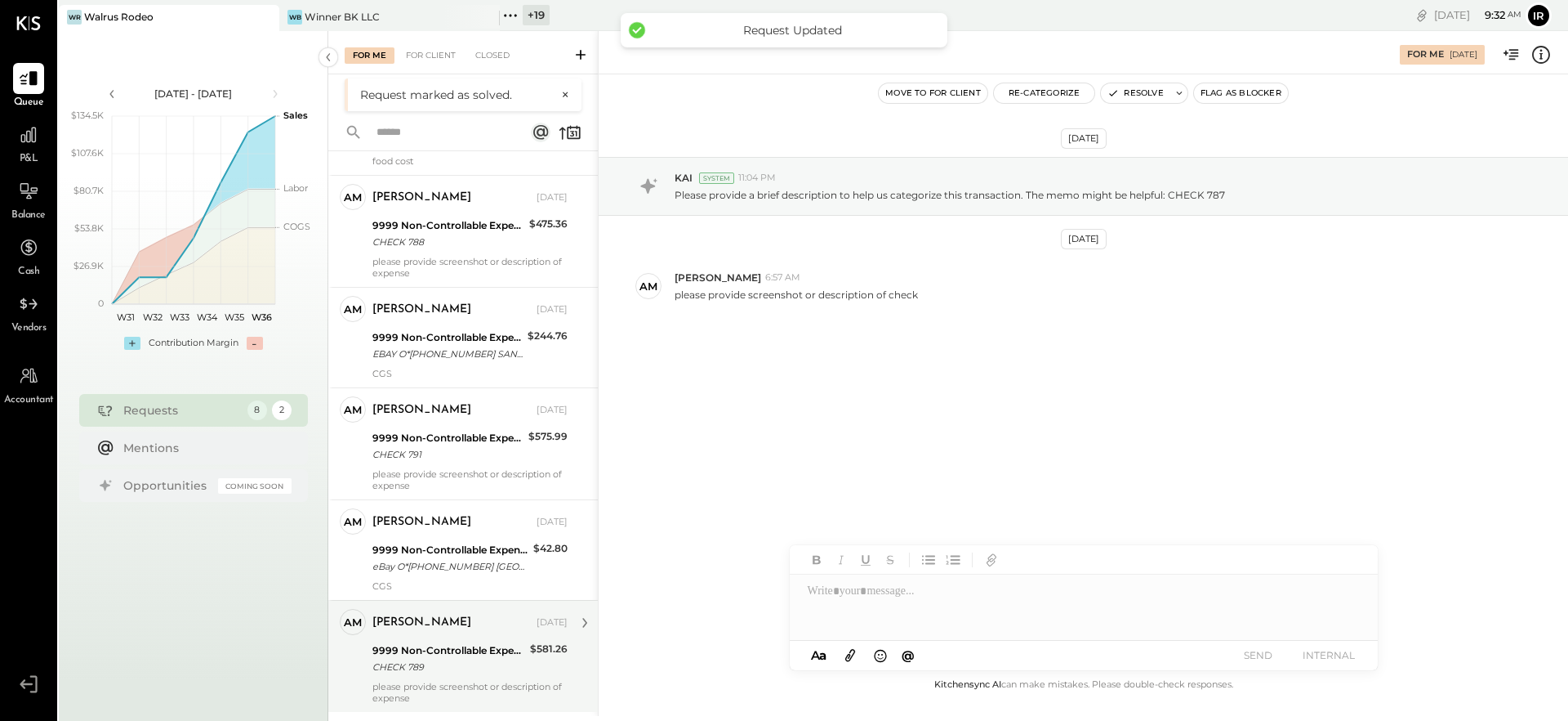
click at [453, 679] on div "Alex Meyer Sep 03, 2025 9999 Non-Controllable Expenses:Other Income and Expense…" at bounding box center [469, 656] width 195 height 95
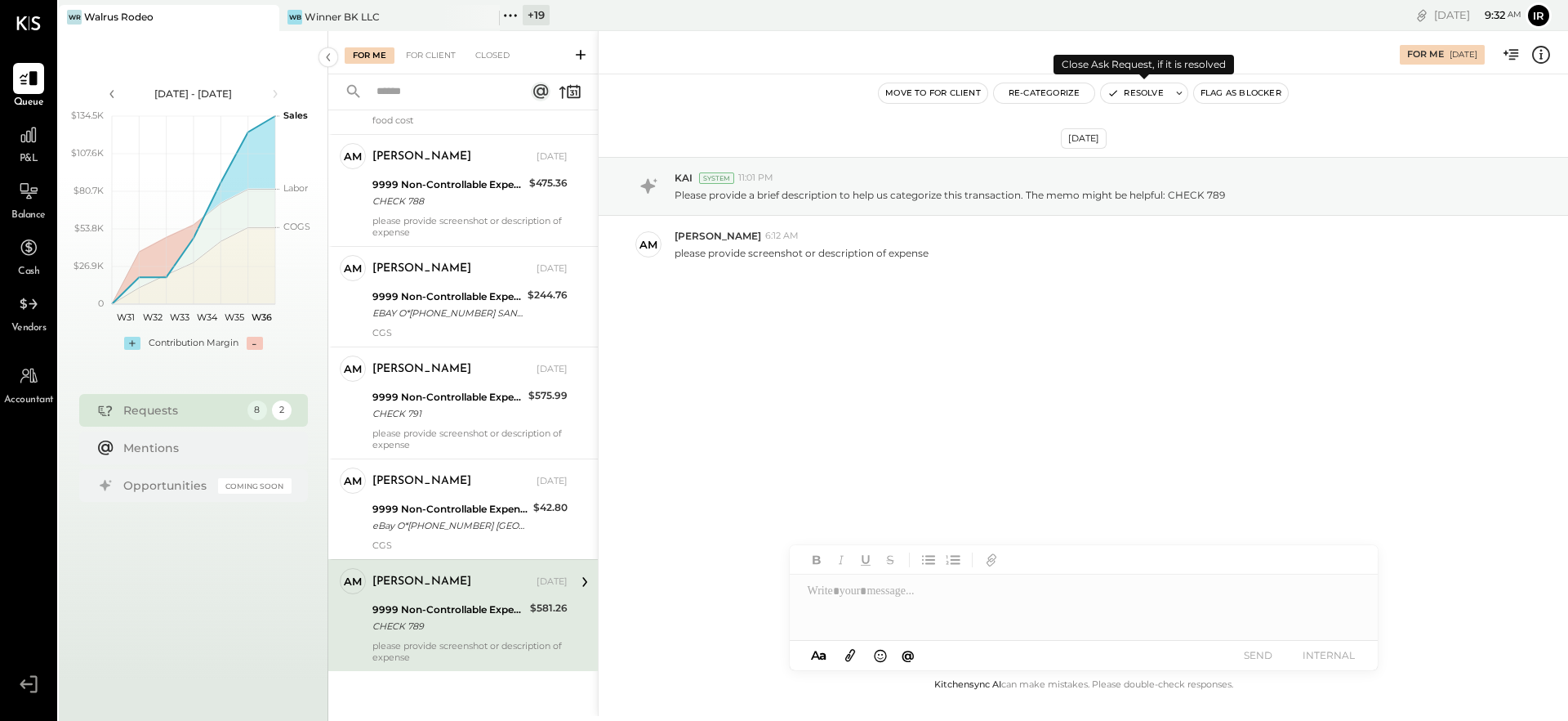
click at [1145, 91] on button "Resolve" at bounding box center [1135, 93] width 69 height 19
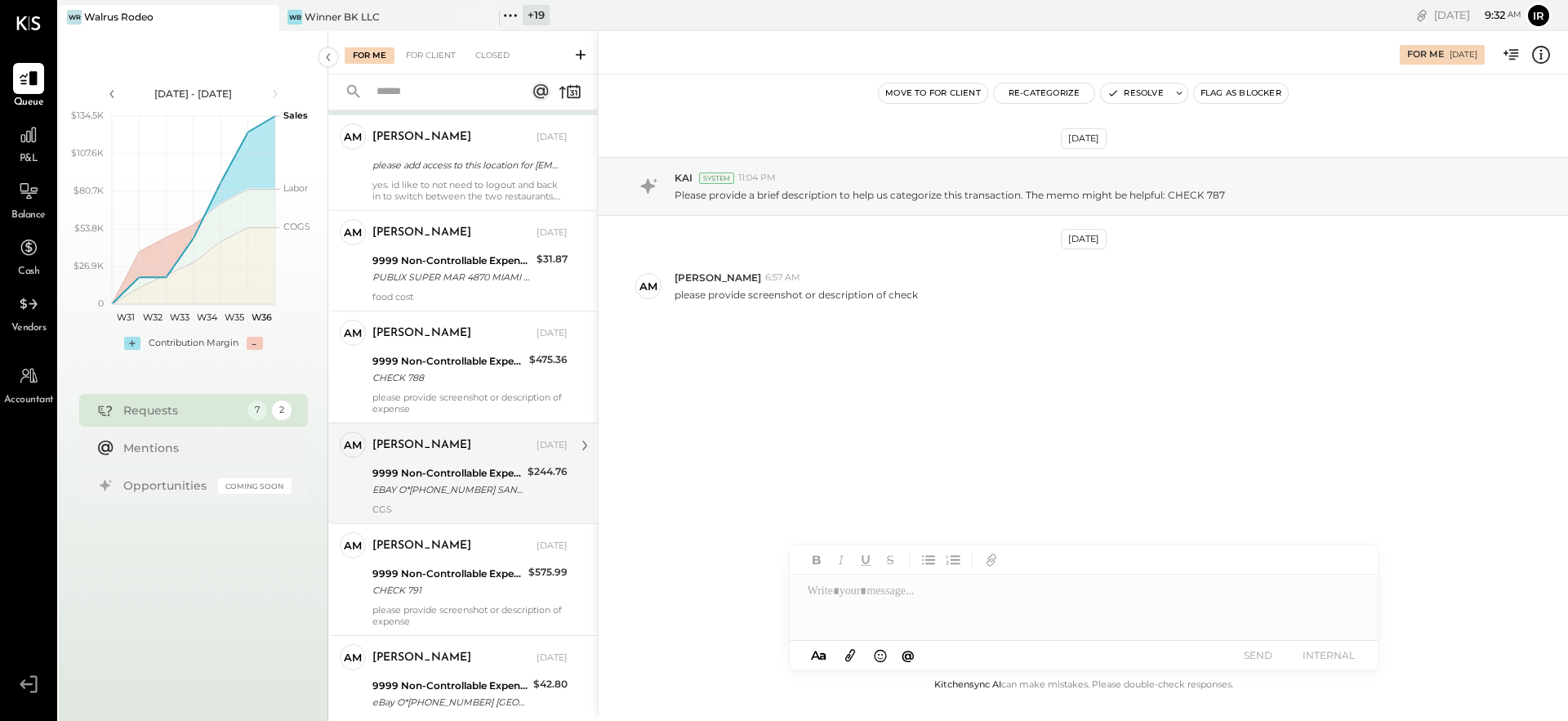
scroll to position [219, 0]
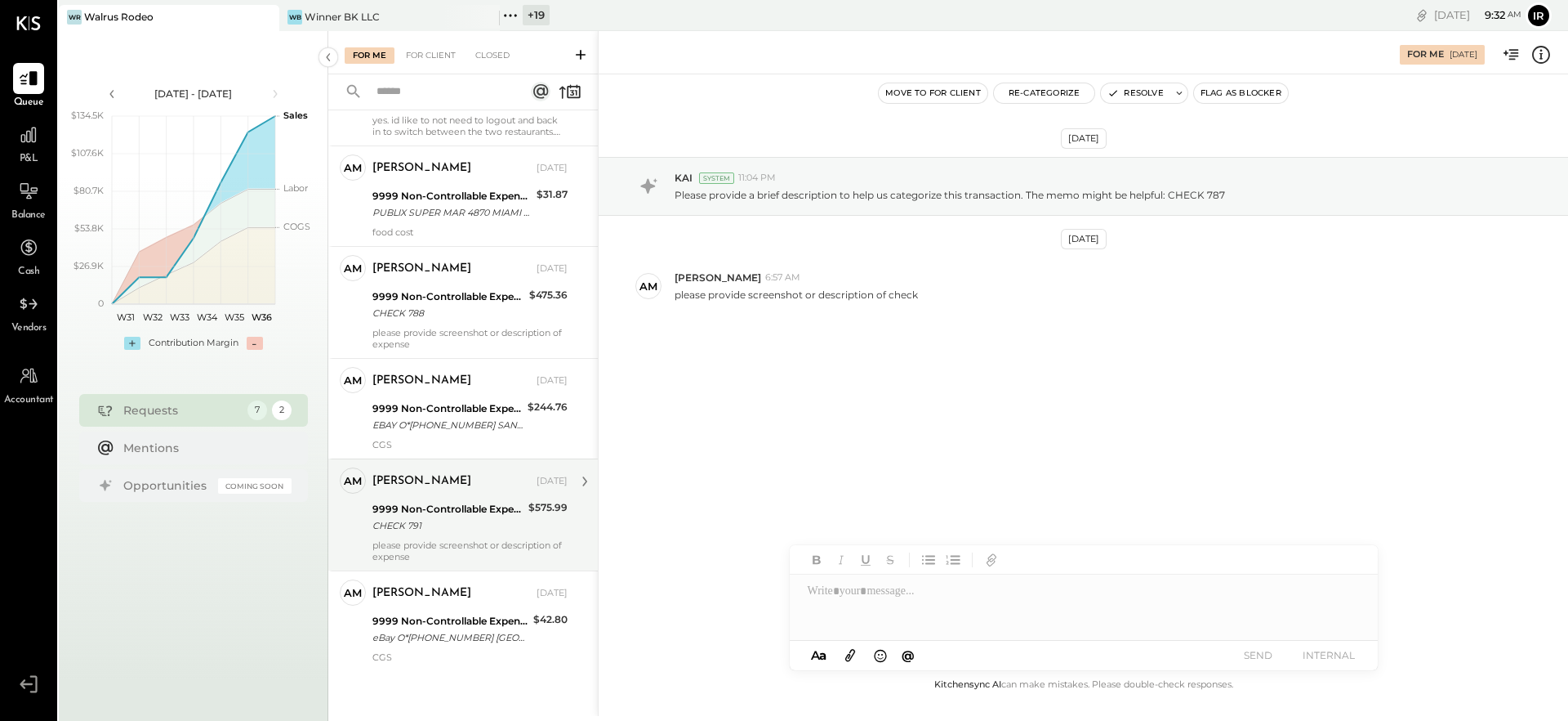
click at [495, 518] on div "CHECK 791" at bounding box center [447, 525] width 151 height 16
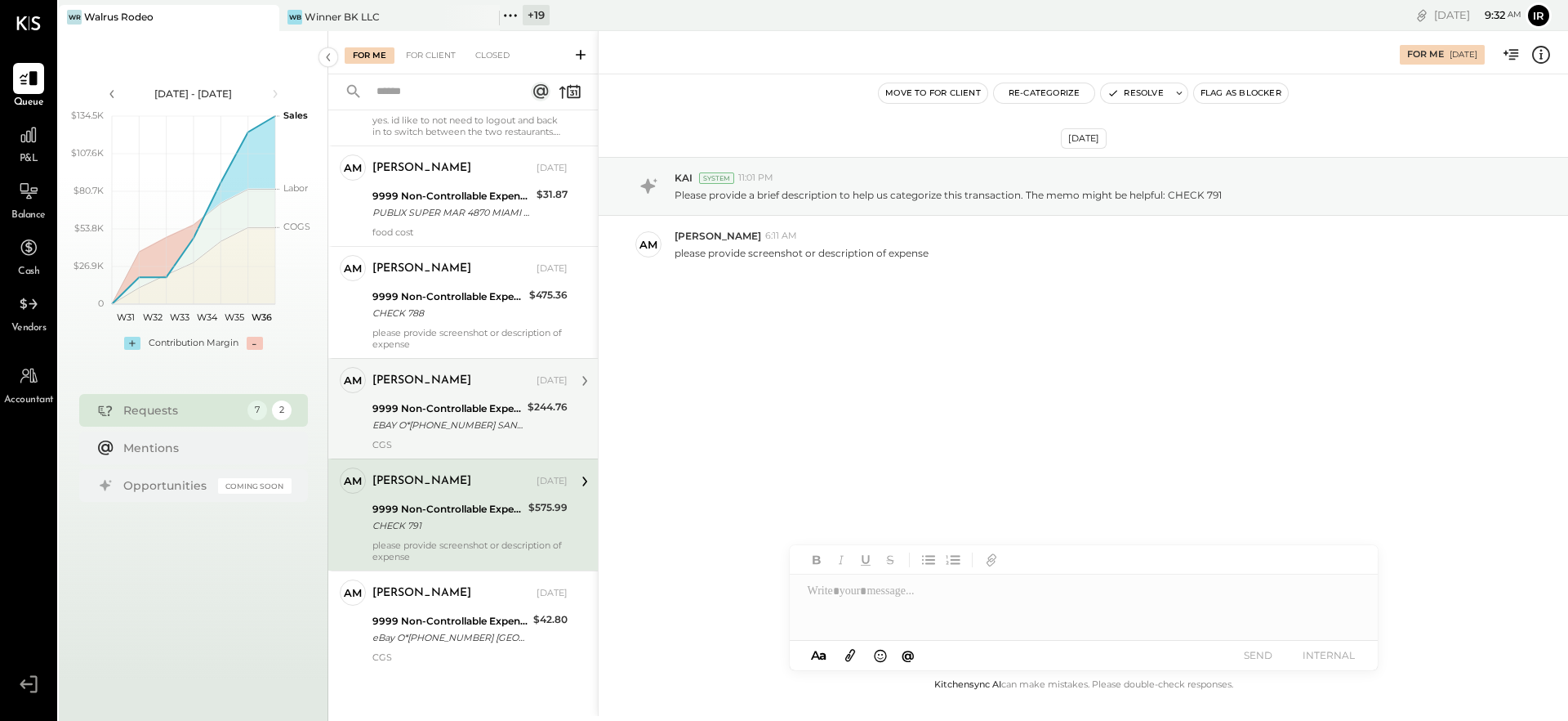
click at [513, 426] on div "EBAY O*12-13493-90977 SAN JOSE C A 134319 08/25" at bounding box center [447, 424] width 151 height 16
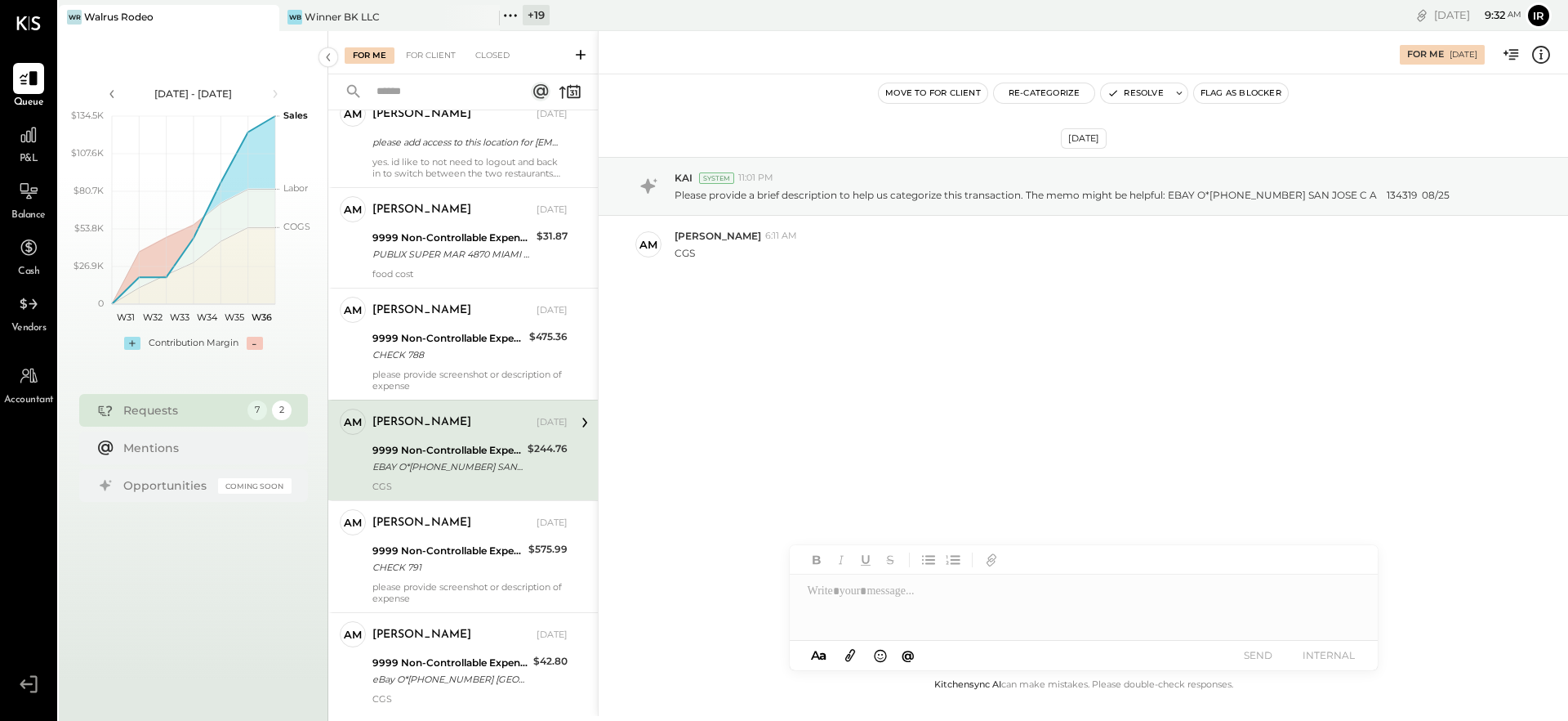
scroll to position [167, 0]
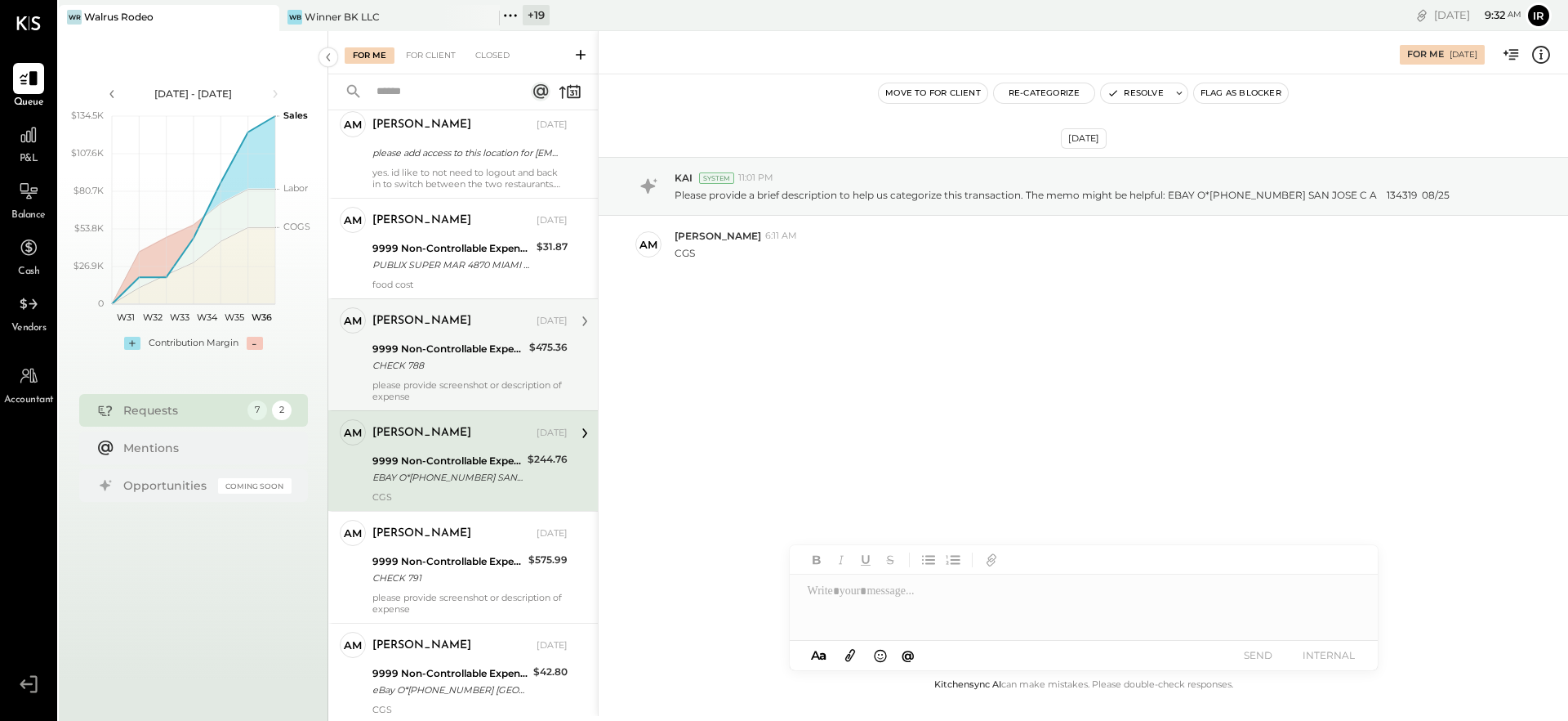
click at [468, 376] on div "Alex Meyer Sep 03, 2025 9999 Non-Controllable Expenses:Other Income and Expense…" at bounding box center [469, 354] width 195 height 95
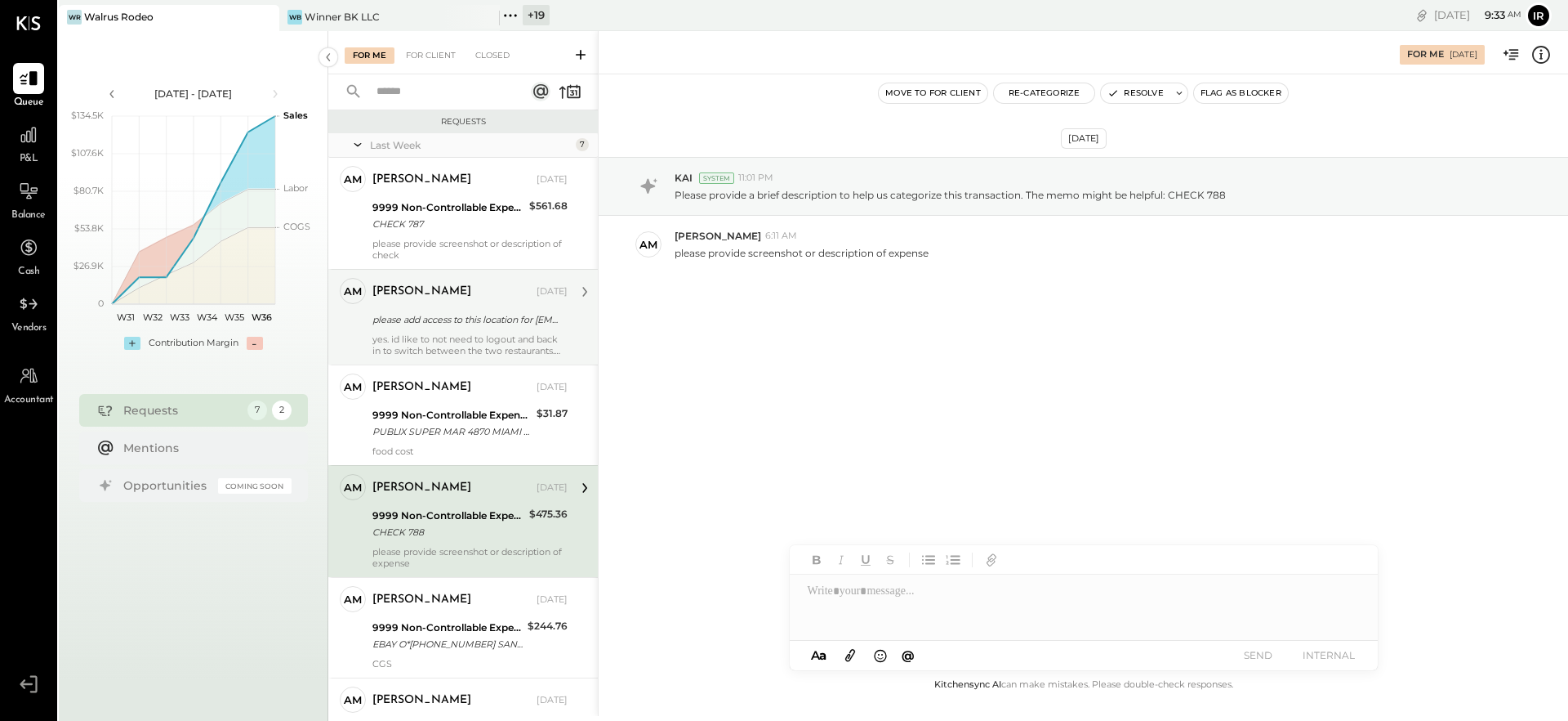
click at [464, 339] on div "yes. id like to not need to logout and back in to switch between the two restau…" at bounding box center [469, 345] width 195 height 23
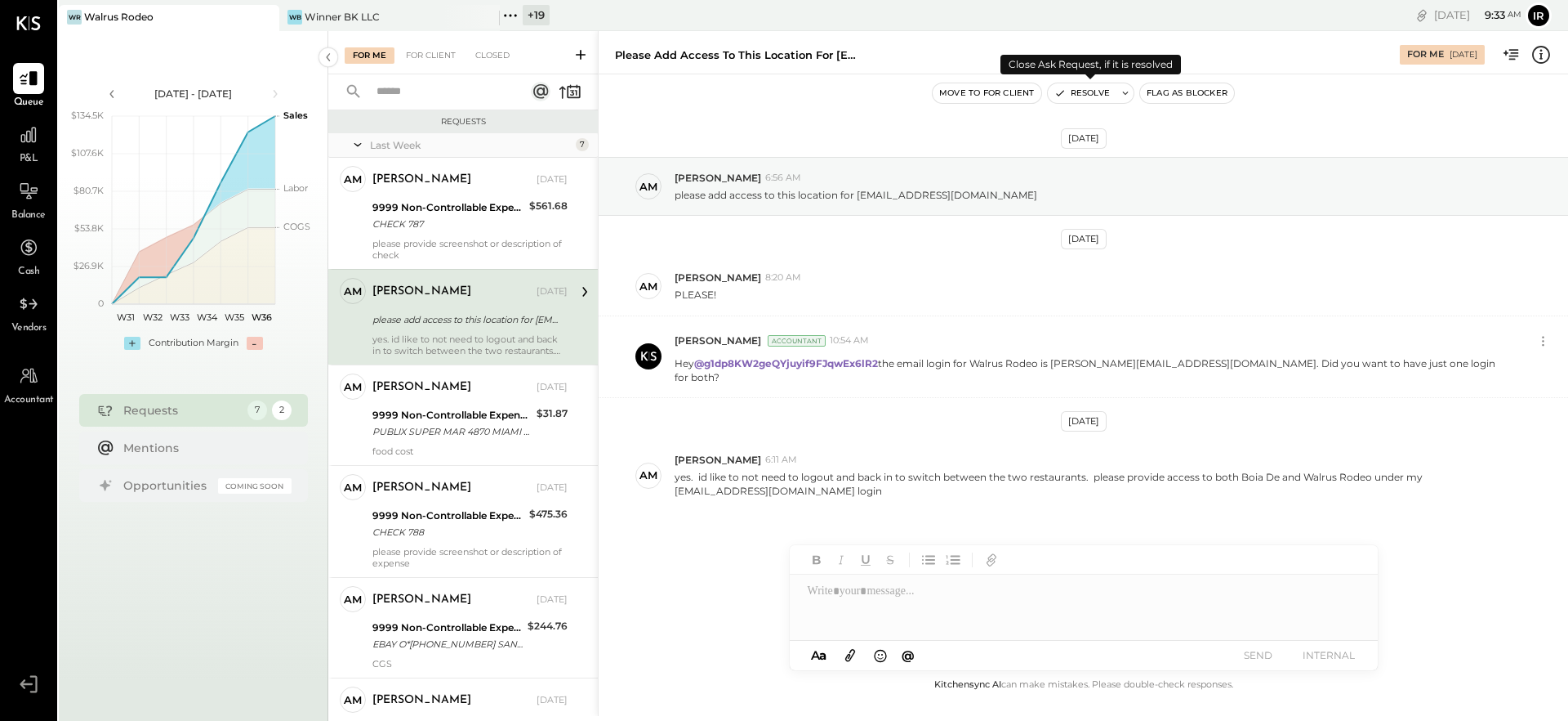
click at [1079, 85] on button "Resolve" at bounding box center [1082, 93] width 69 height 19
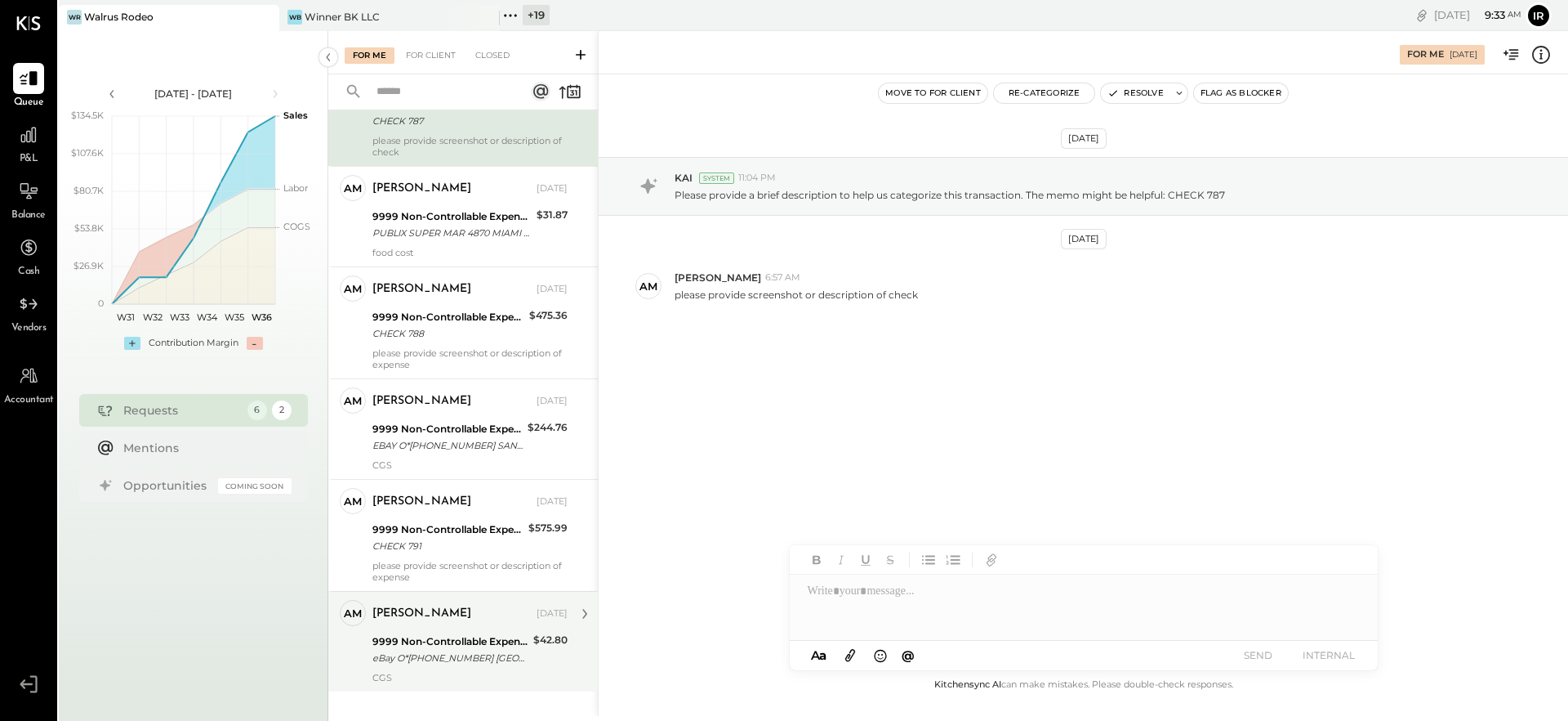
scroll to position [92, 0]
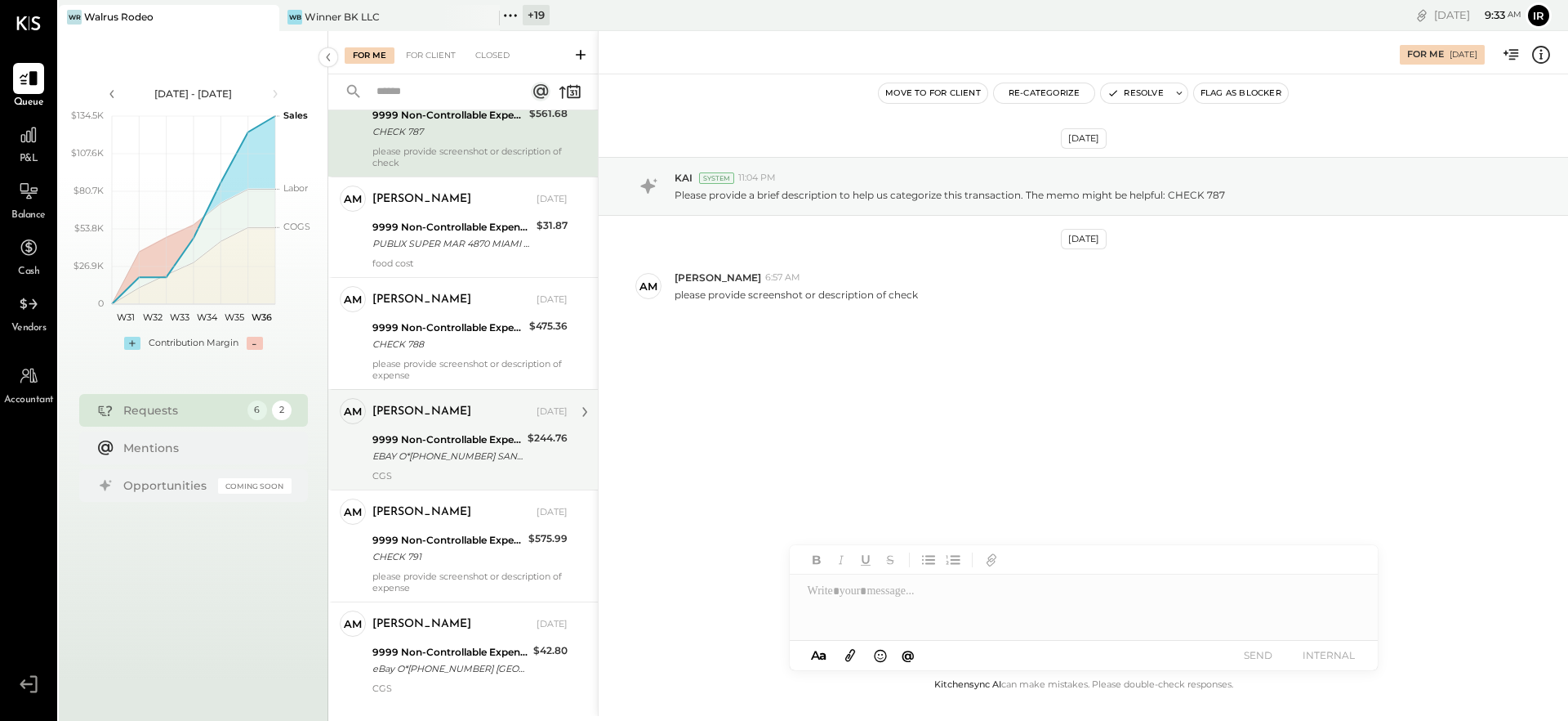
click at [486, 442] on div "9999 Non-Controllable Expenses:Other Income and Expenses:To Be Classified P&L" at bounding box center [447, 439] width 151 height 16
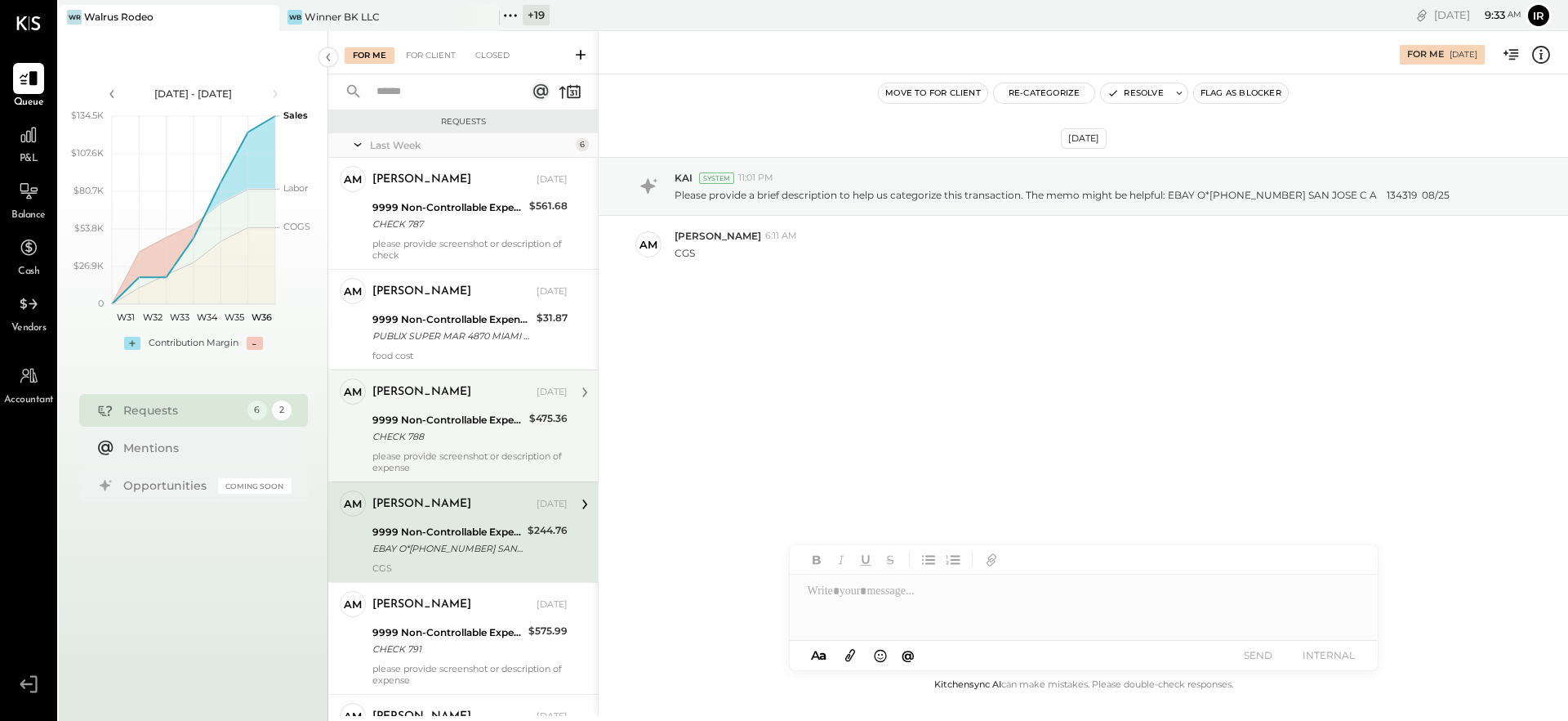
click at [475, 465] on div "please provide screenshot or description of expense" at bounding box center [469, 462] width 195 height 23
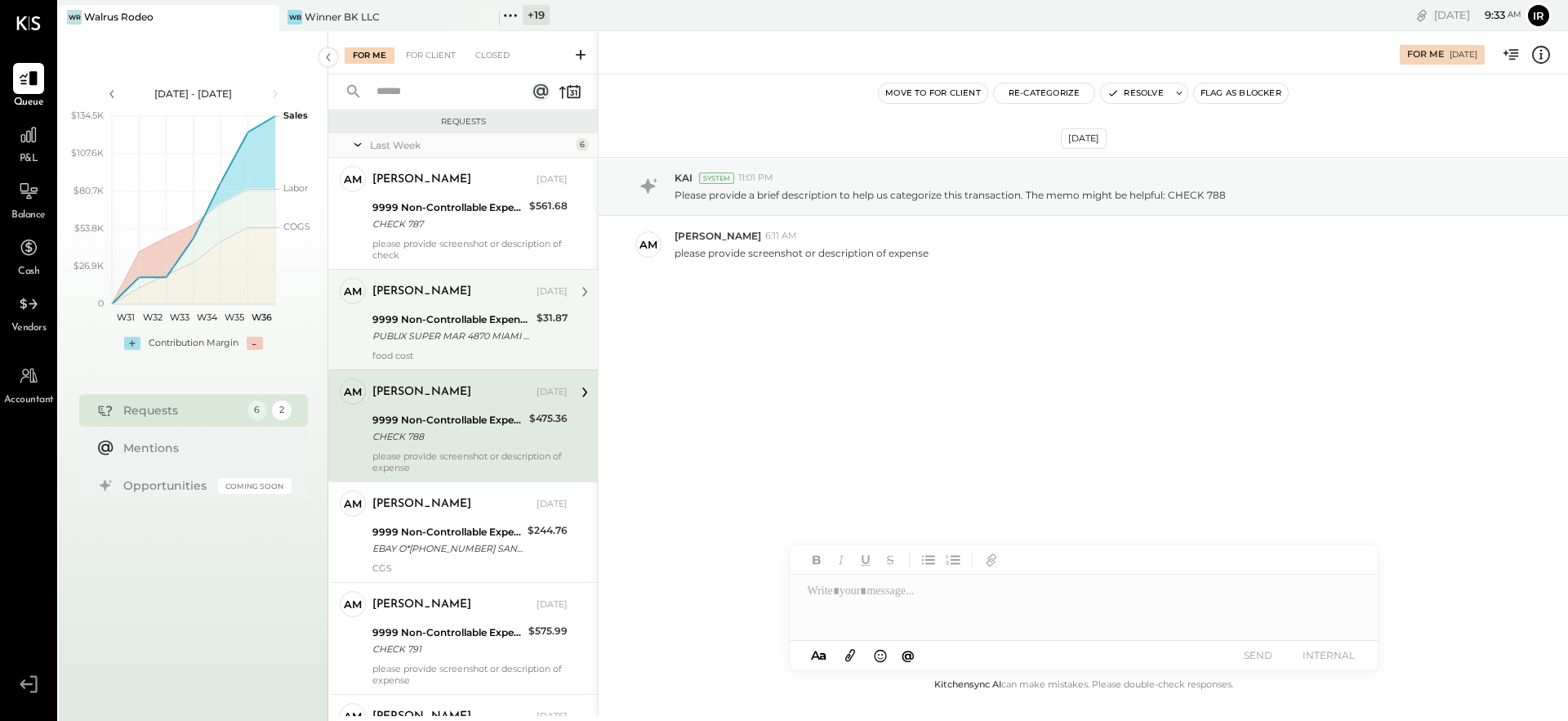
click at [457, 338] on div "PUBLIX SUPER MAR 4870 MIAMI FL 622674 08/11" at bounding box center [452, 335] width 159 height 16
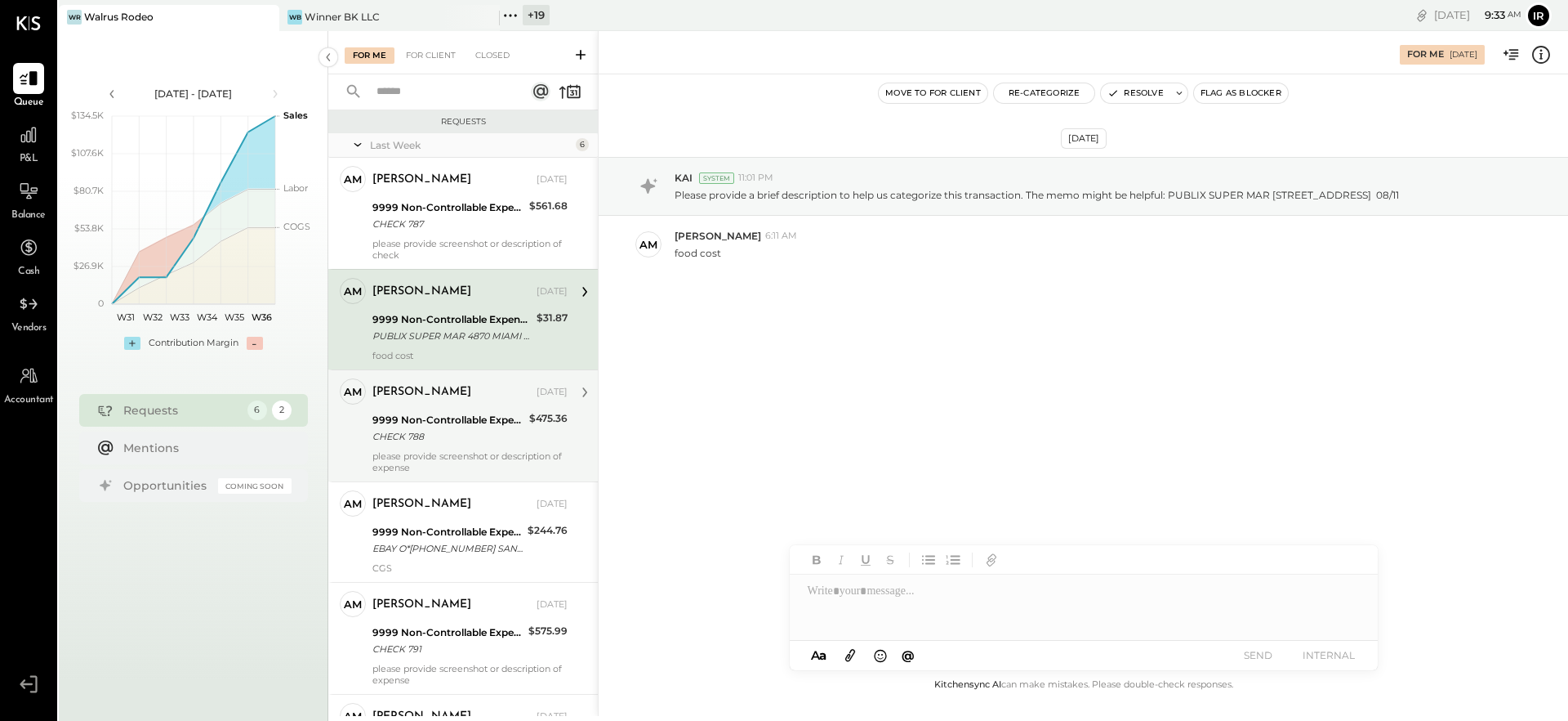
scroll to position [124, 0]
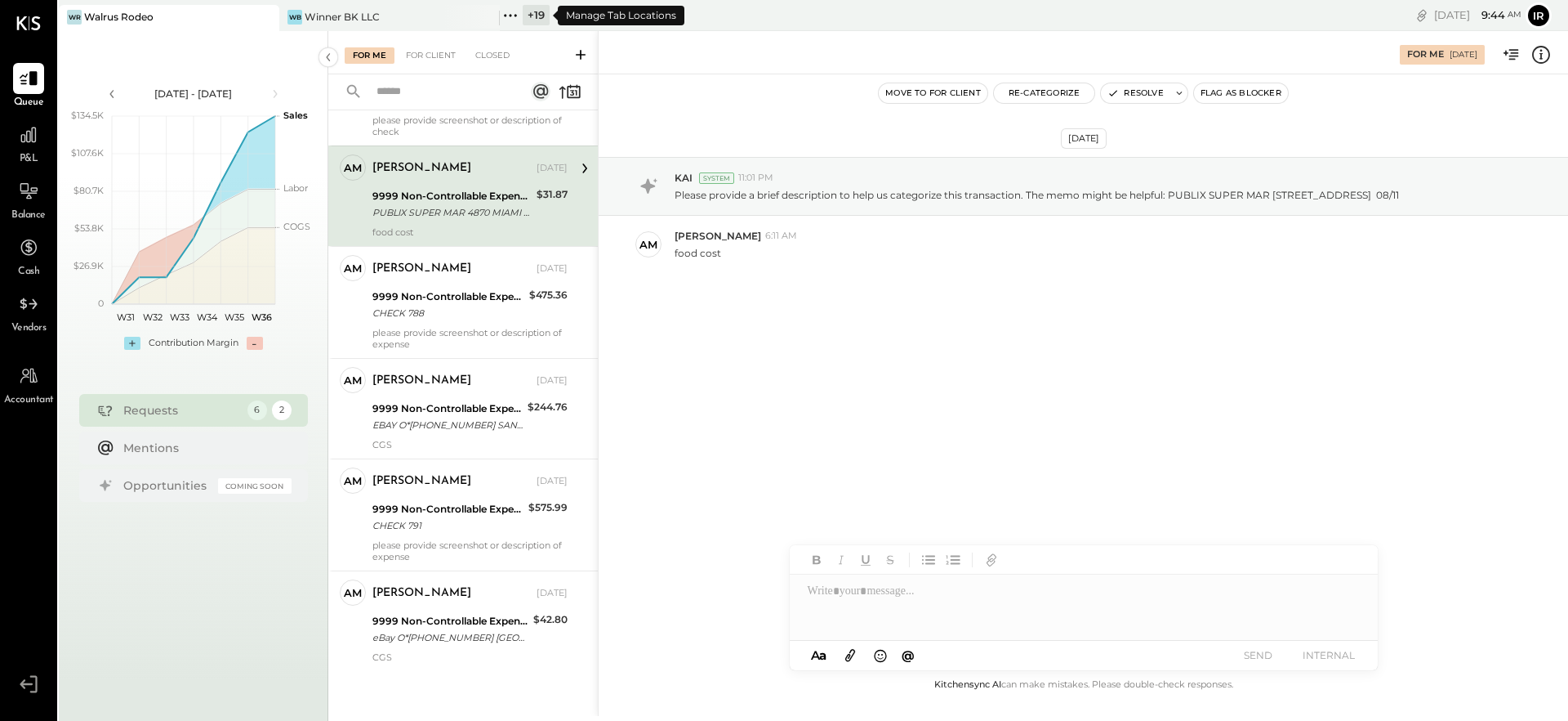
click at [511, 12] on icon at bounding box center [511, 15] width 21 height 21
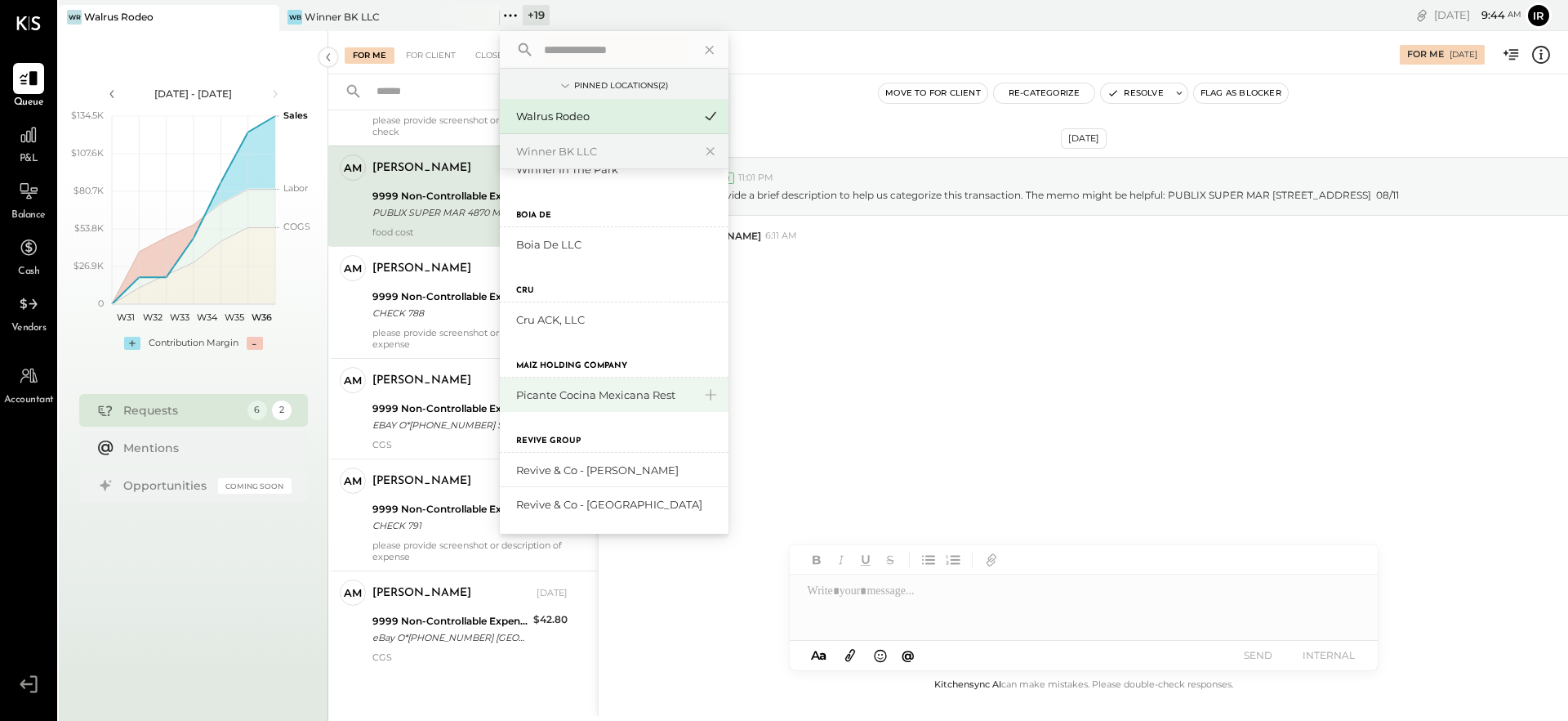
scroll to position [577, 0]
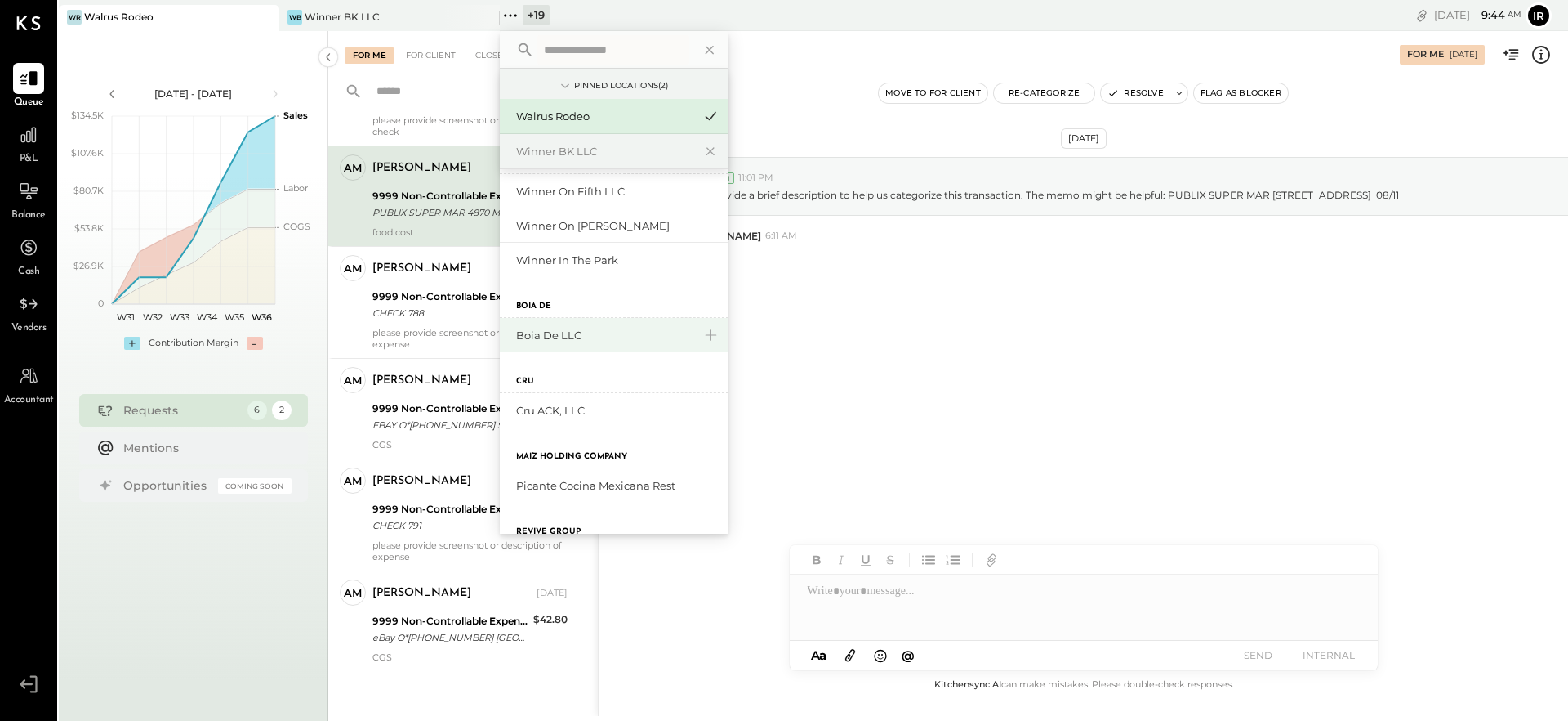
click at [575, 340] on div "Boia De LLC" at bounding box center [605, 335] width 177 height 15
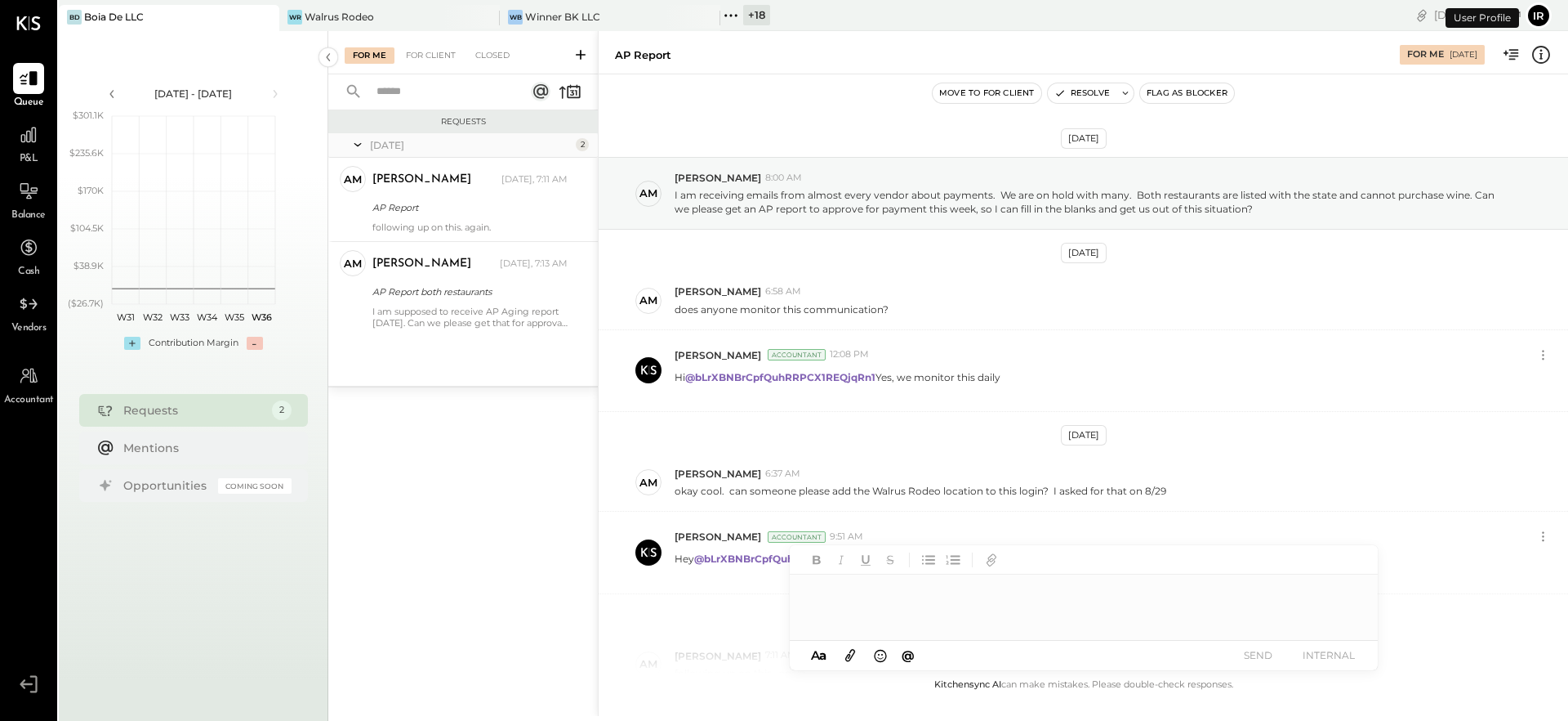
scroll to position [140, 0]
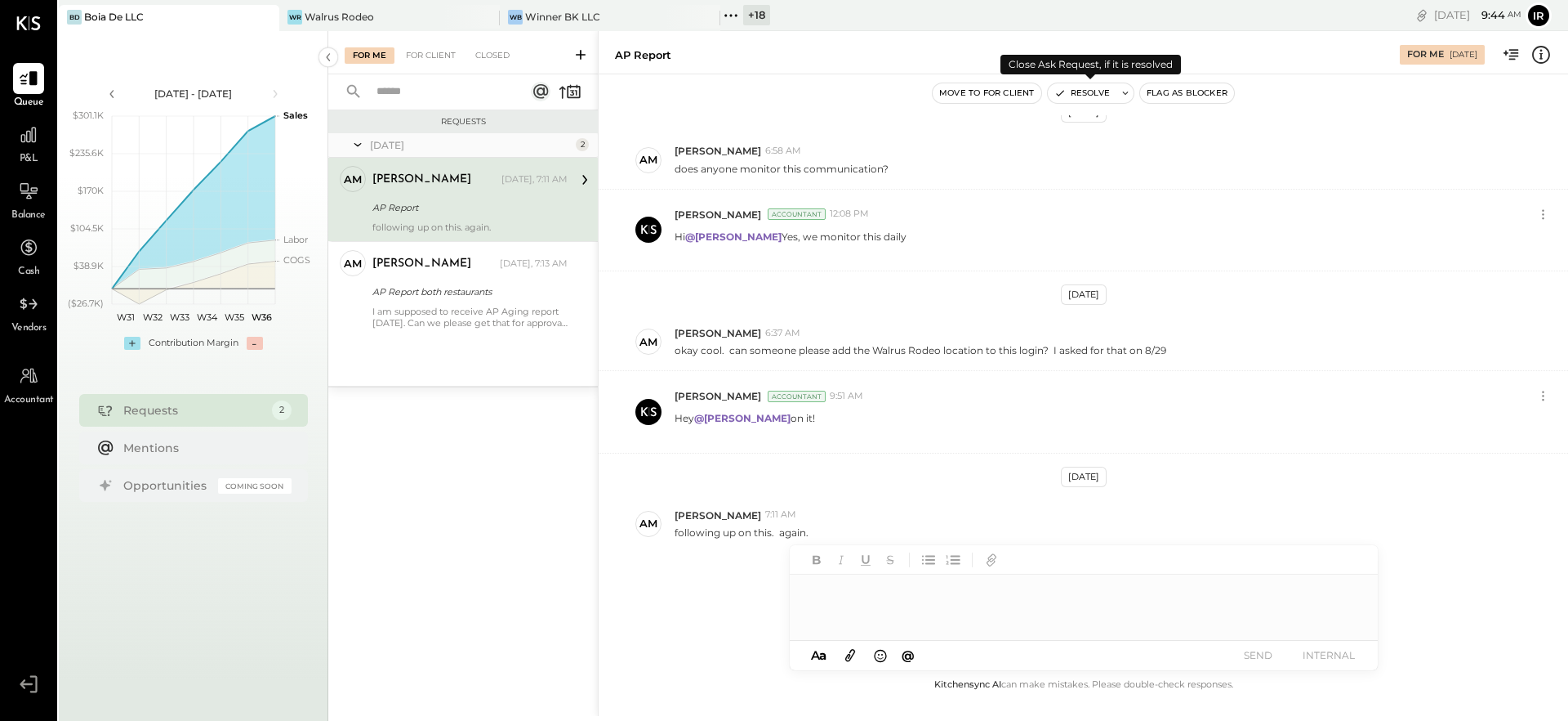
click at [1070, 86] on button "Resolve" at bounding box center [1082, 93] width 69 height 19
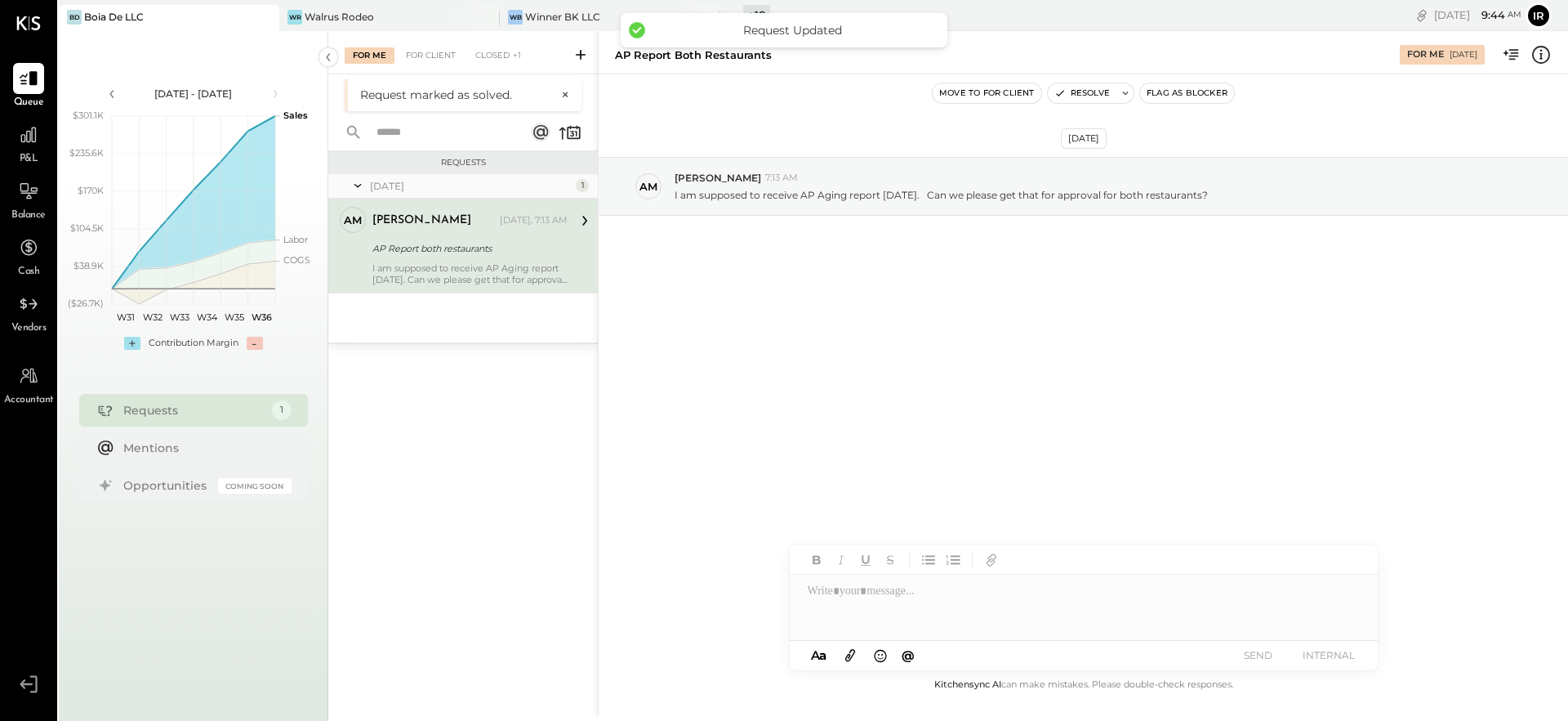
click at [463, 267] on div "I am supposed to receive AP Aging report on Wednesday. Can we please get that f…" at bounding box center [469, 274] width 195 height 23
click at [1071, 89] on button "Resolve" at bounding box center [1082, 93] width 69 height 19
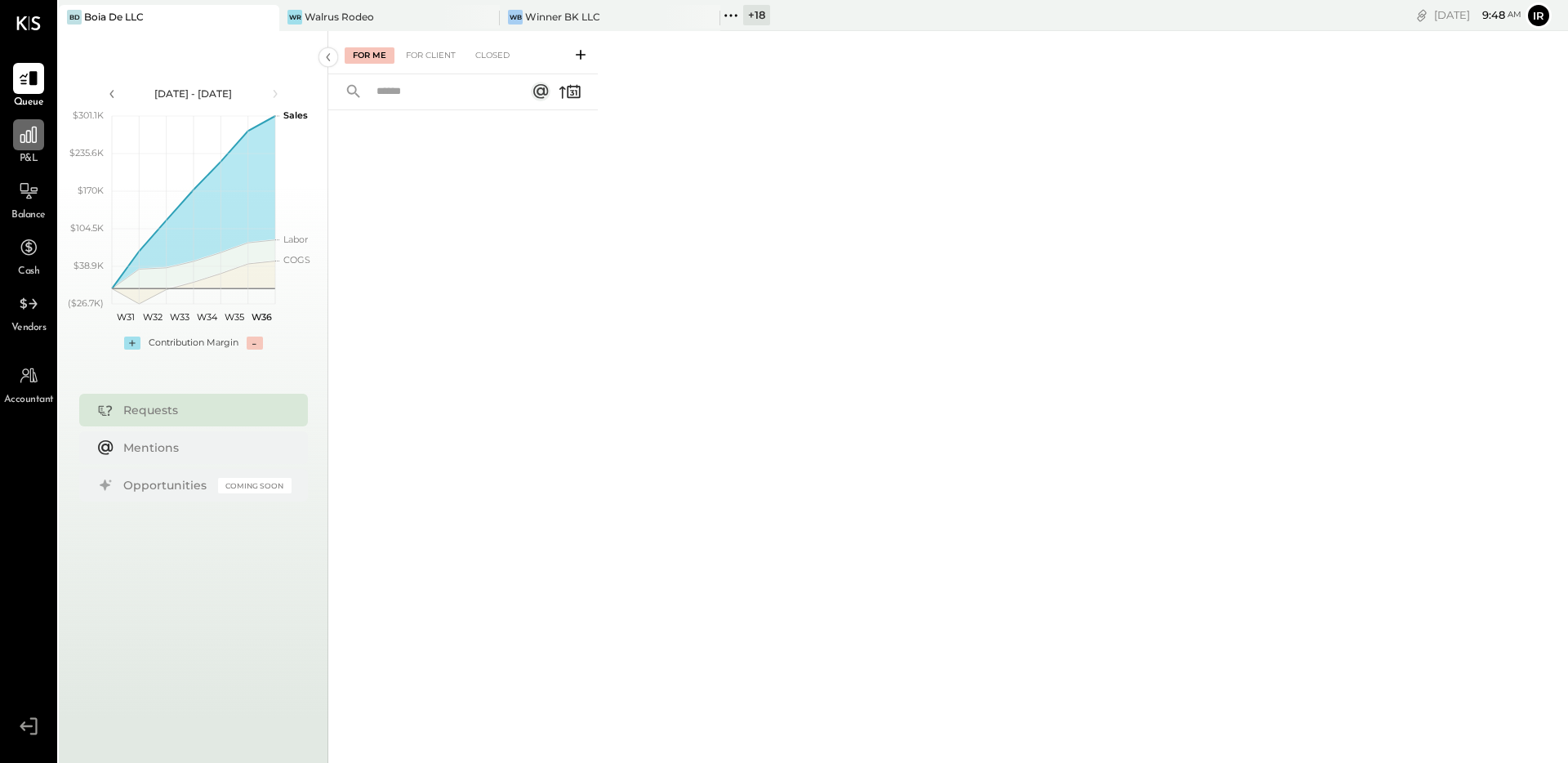
click at [16, 144] on div at bounding box center [29, 134] width 31 height 31
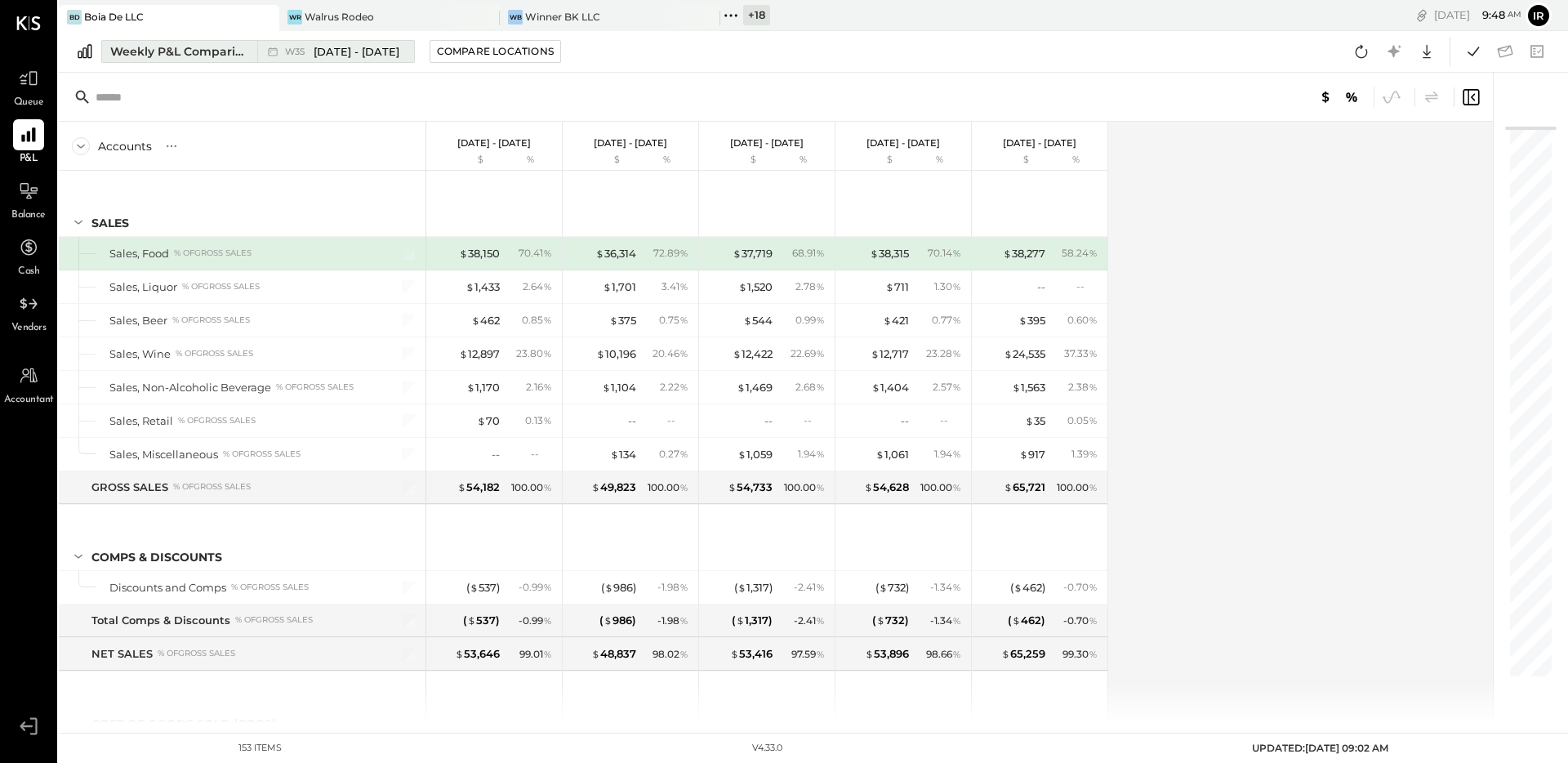
click at [272, 55] on icon at bounding box center [272, 51] width 9 height 9
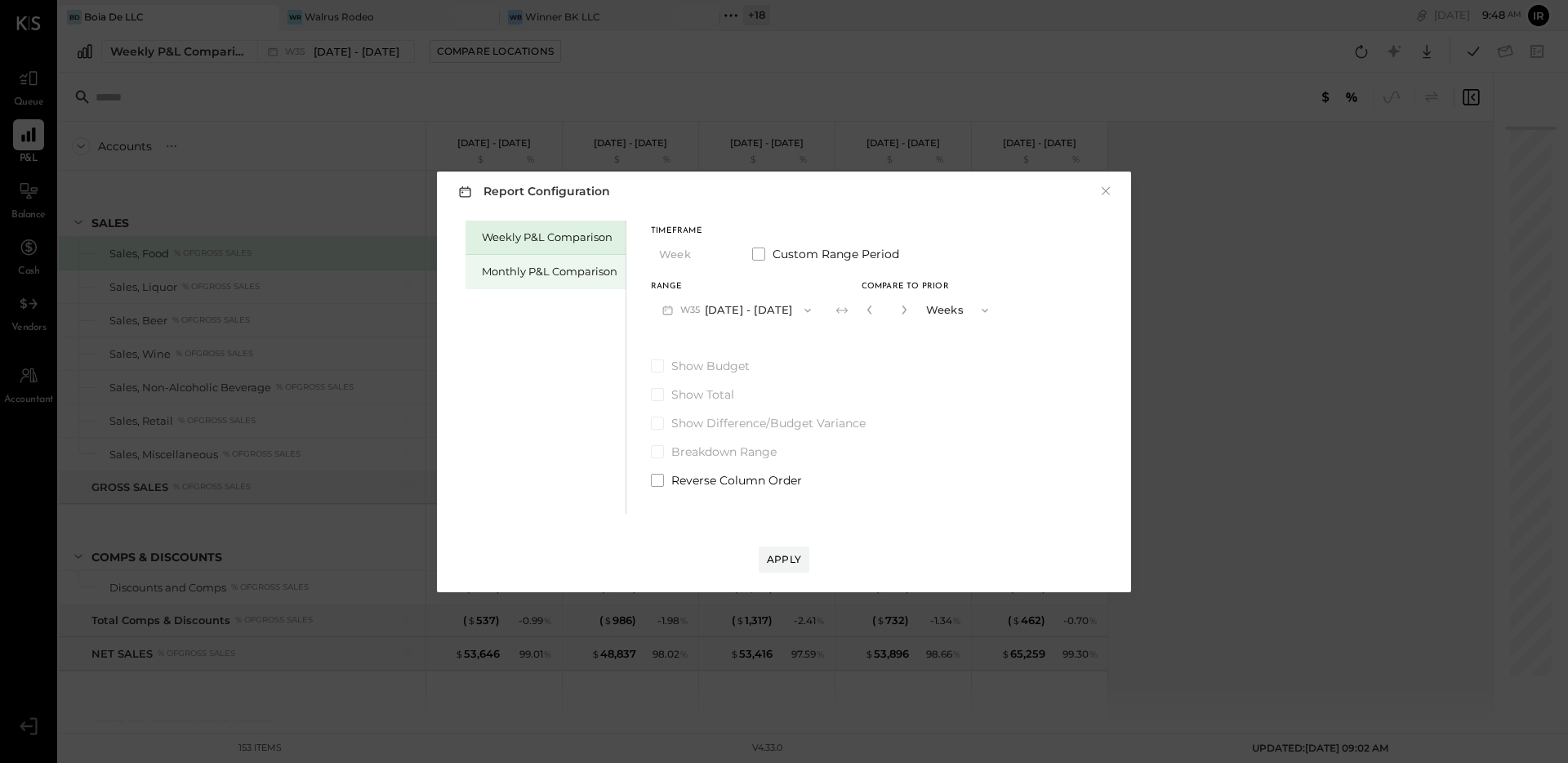
click at [562, 274] on div "Monthly P&L Comparison" at bounding box center [549, 272] width 135 height 15
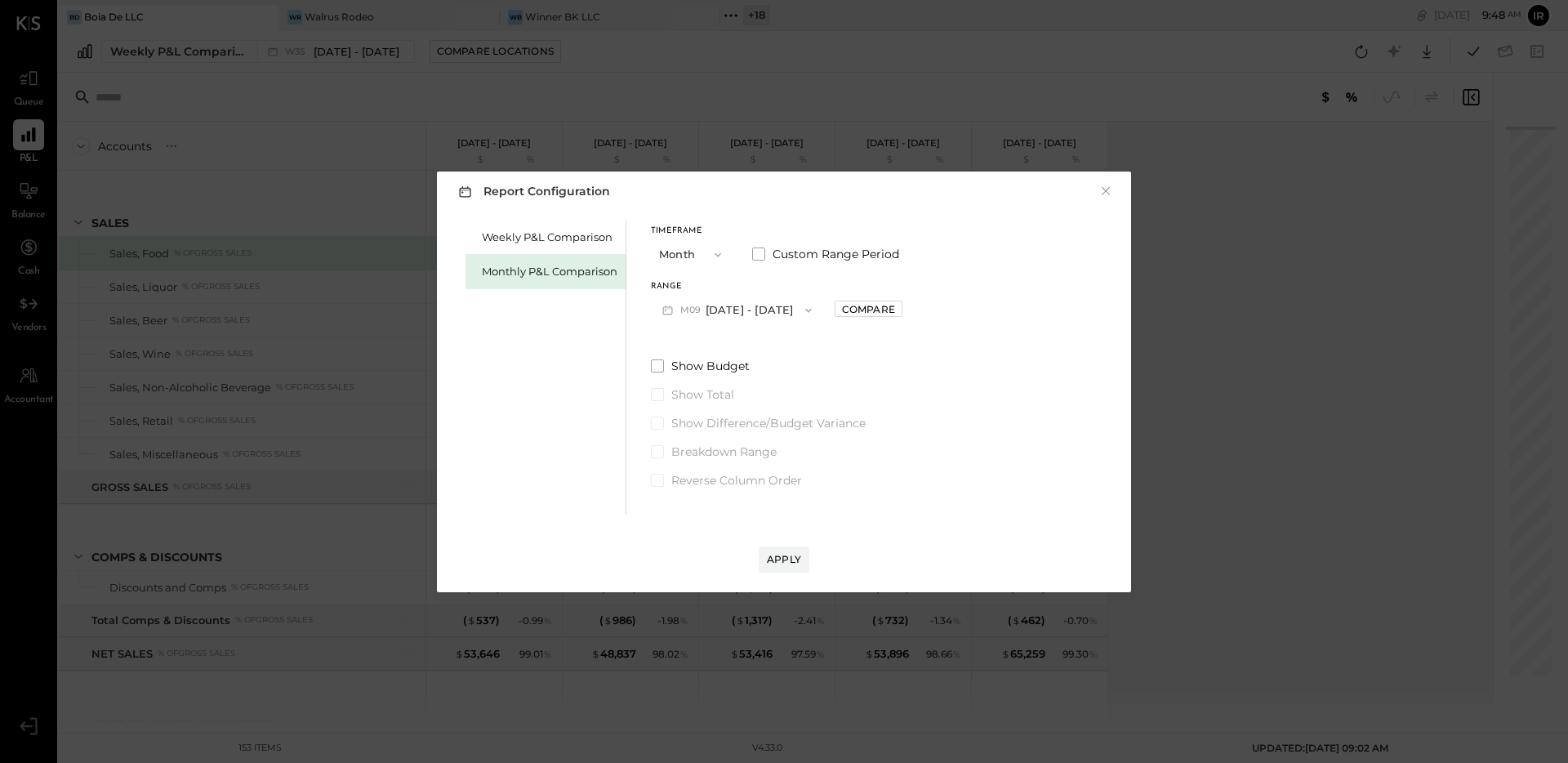
click at [747, 310] on button "M09 Sep 1 - 30, 2025" at bounding box center [737, 309] width 173 height 30
click at [751, 318] on span "Sep 1 - 30, 2025" at bounding box center [730, 312] width 78 height 13
click at [784, 551] on button "Apply" at bounding box center [784, 559] width 51 height 26
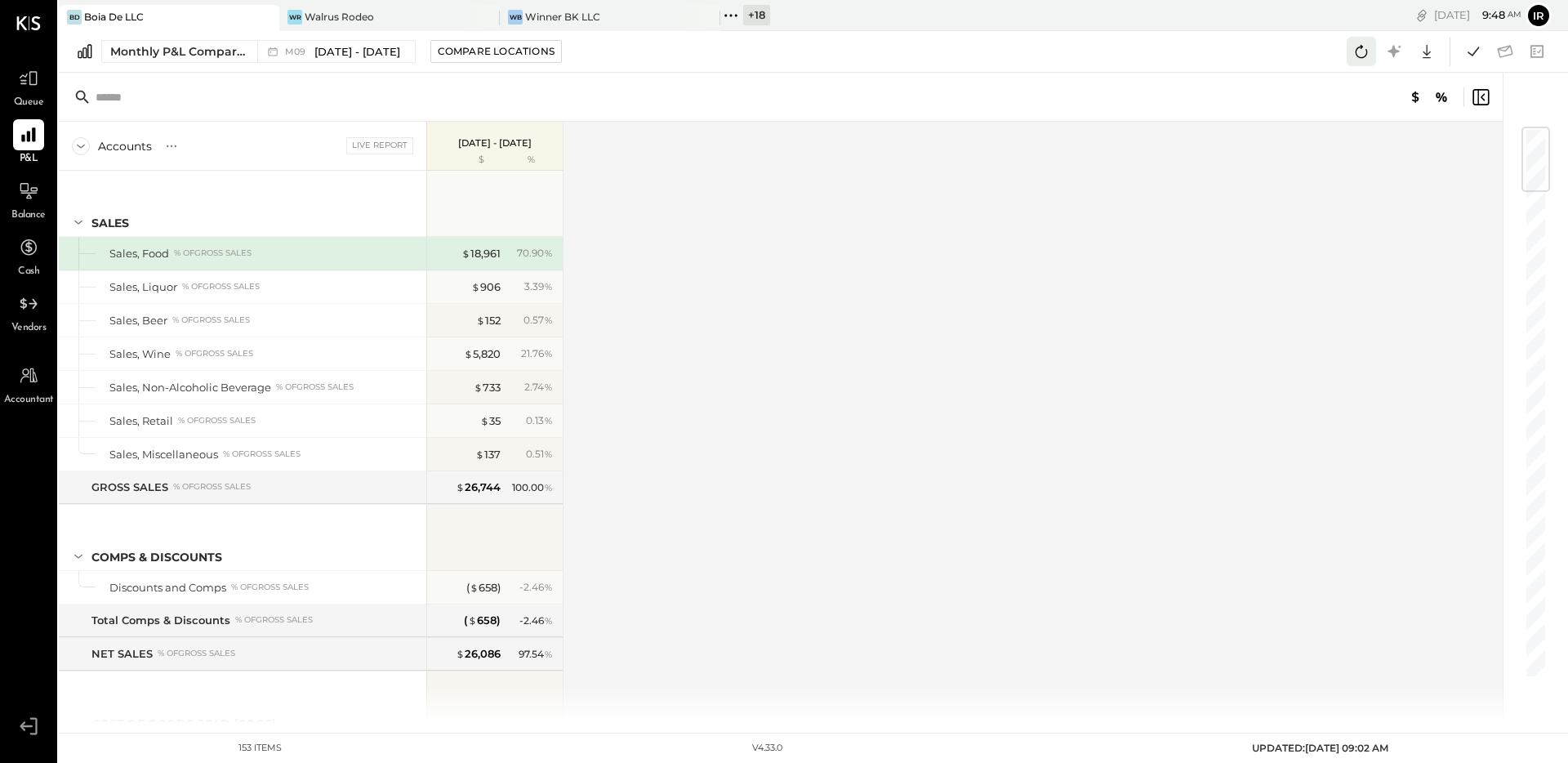
click at [1362, 51] on icon at bounding box center [1362, 52] width 21 height 21
click at [310, 57] on div "M09 Sep 1 - 30, 2025" at bounding box center [343, 52] width 115 height 15
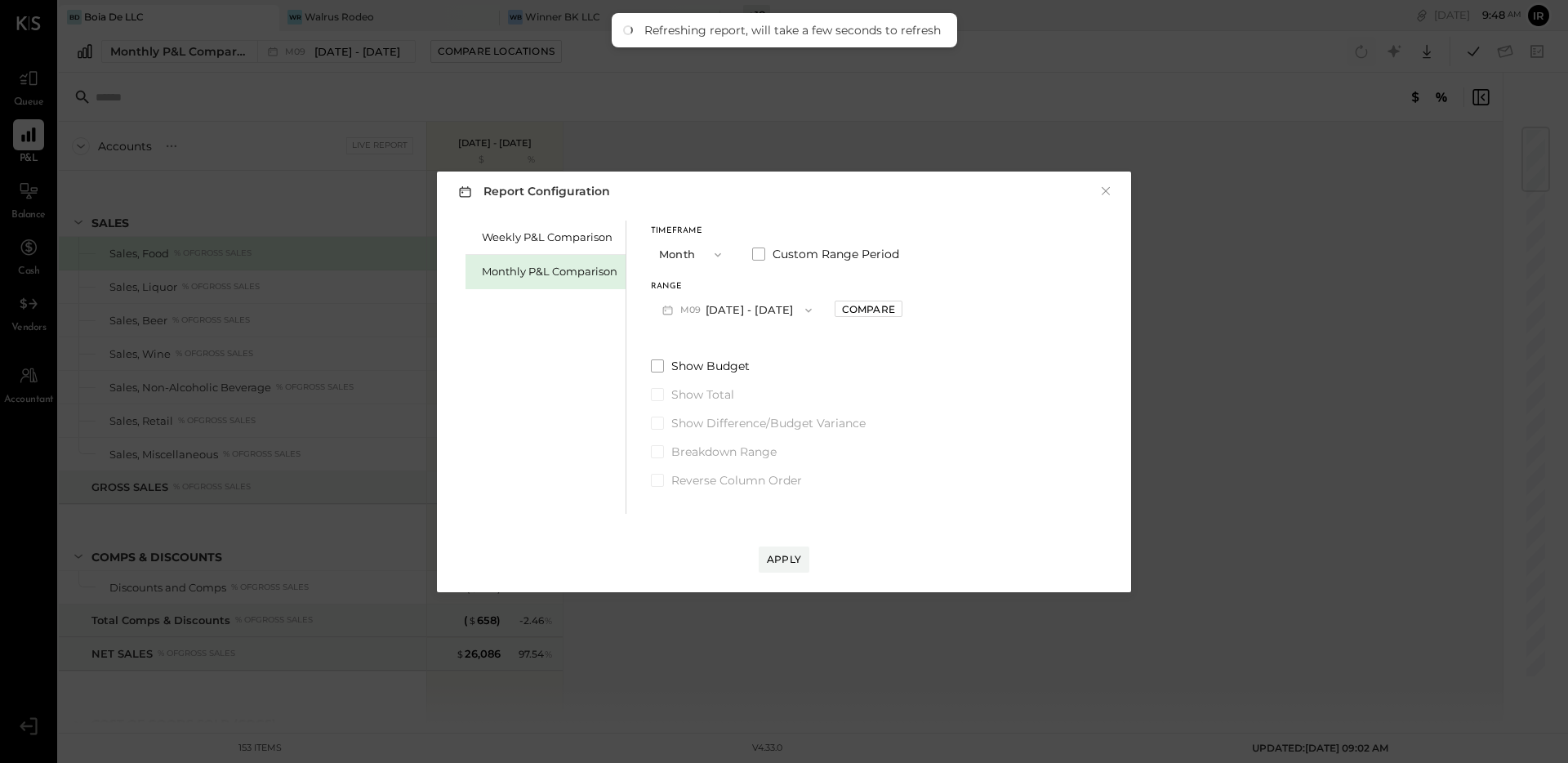
click at [688, 310] on span "M09" at bounding box center [693, 311] width 25 height 13
click at [724, 344] on span "[DATE] - [DATE]" at bounding box center [730, 346] width 78 height 13
click at [792, 558] on div "Apply" at bounding box center [784, 559] width 35 height 13
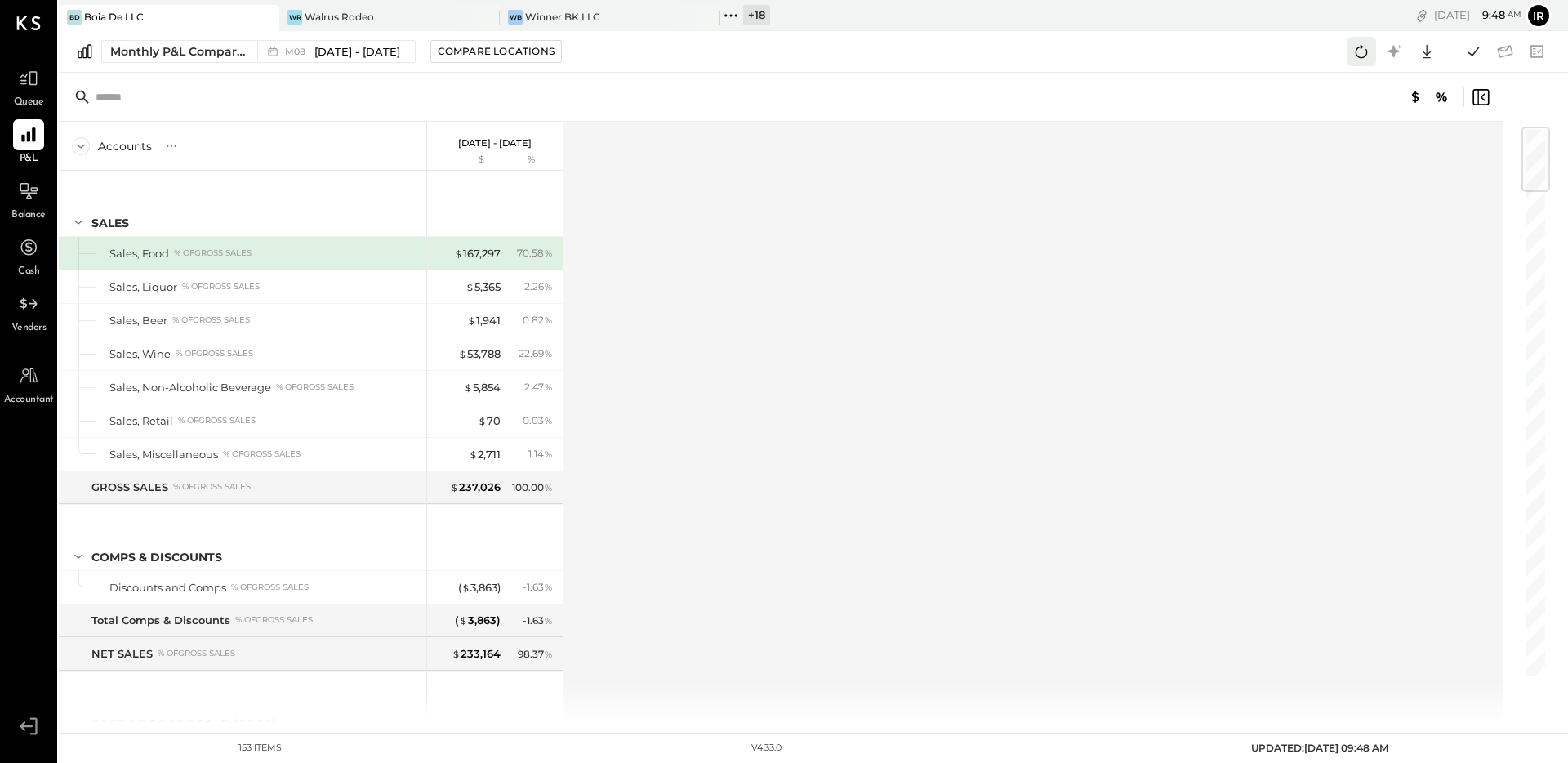
click at [1354, 47] on icon at bounding box center [1362, 52] width 21 height 21
click at [1485, 46] on button at bounding box center [1473, 51] width 30 height 30
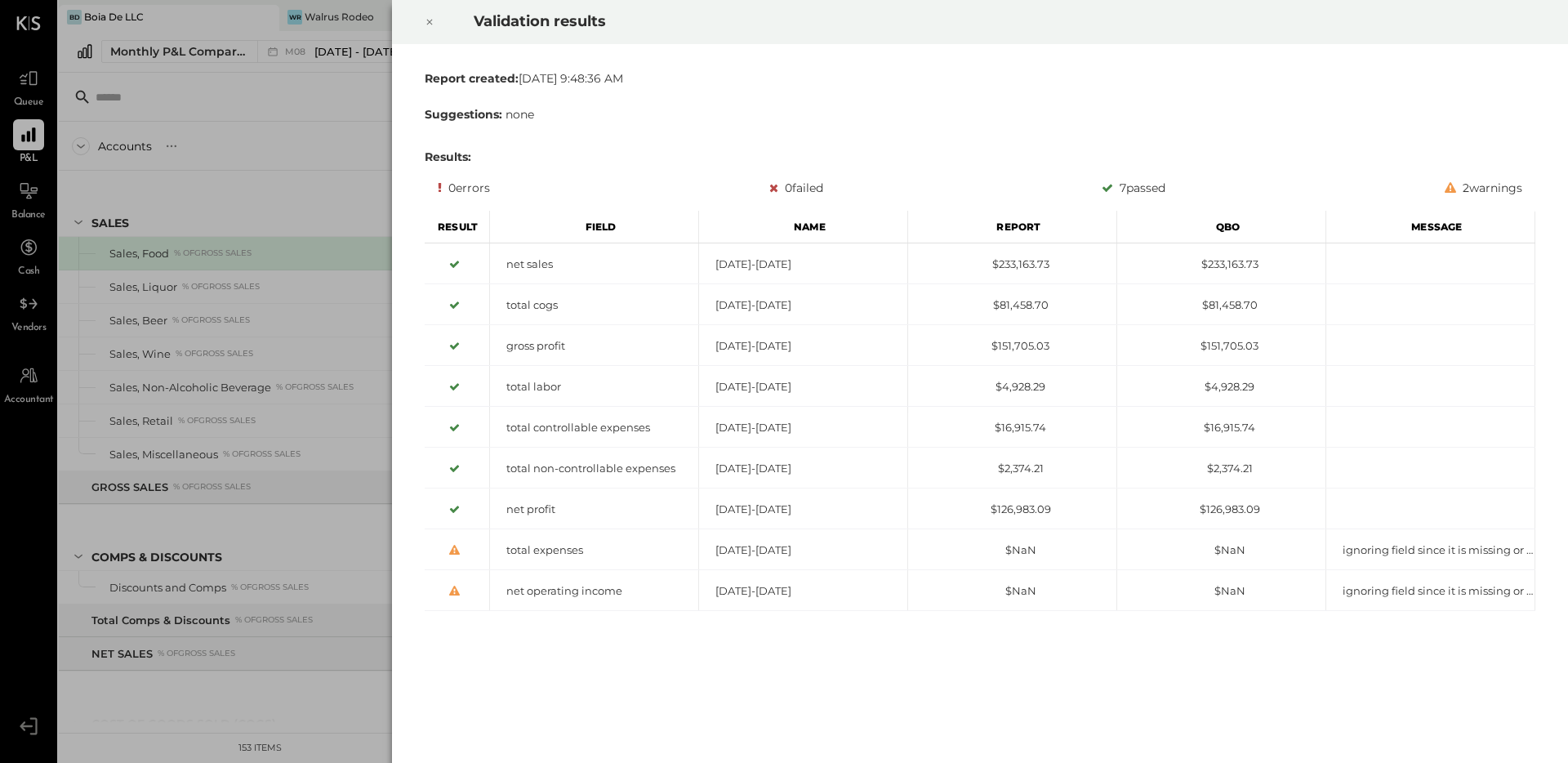
click at [425, 20] on icon at bounding box center [430, 22] width 10 height 19
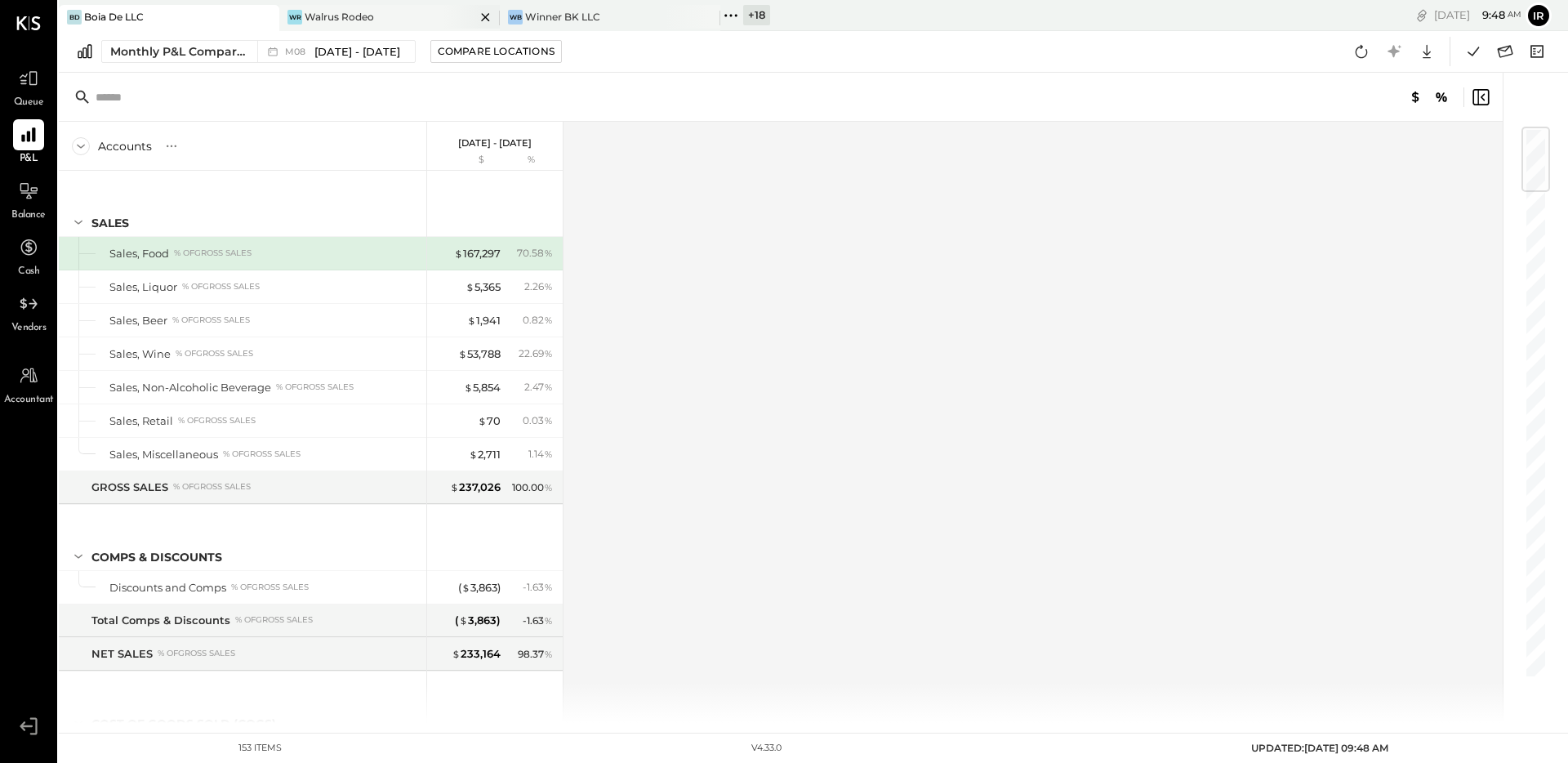
click at [374, 20] on div "WR Walrus Rodeo" at bounding box center [377, 16] width 196 height 14
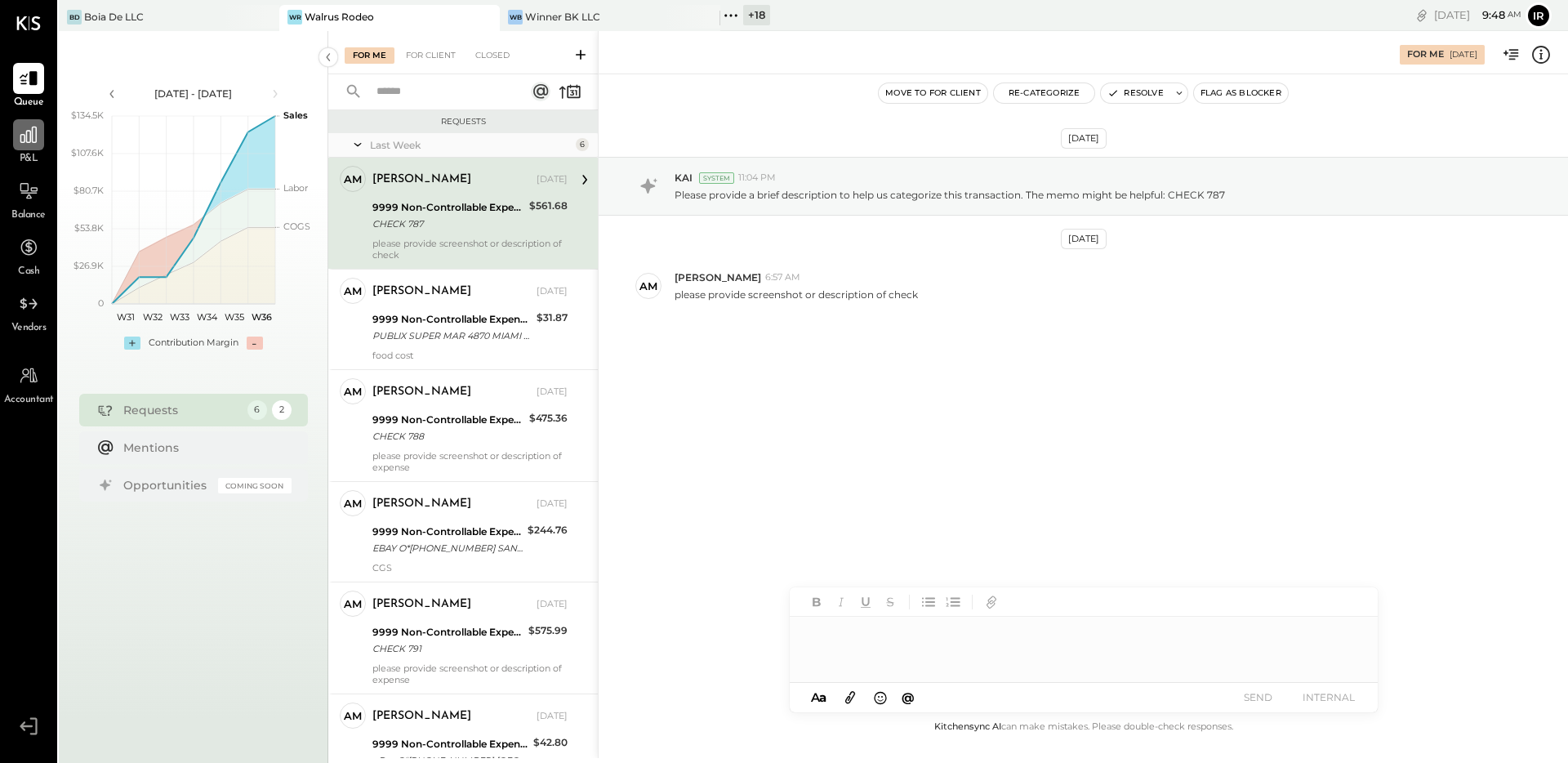
click at [21, 146] on div at bounding box center [29, 134] width 31 height 31
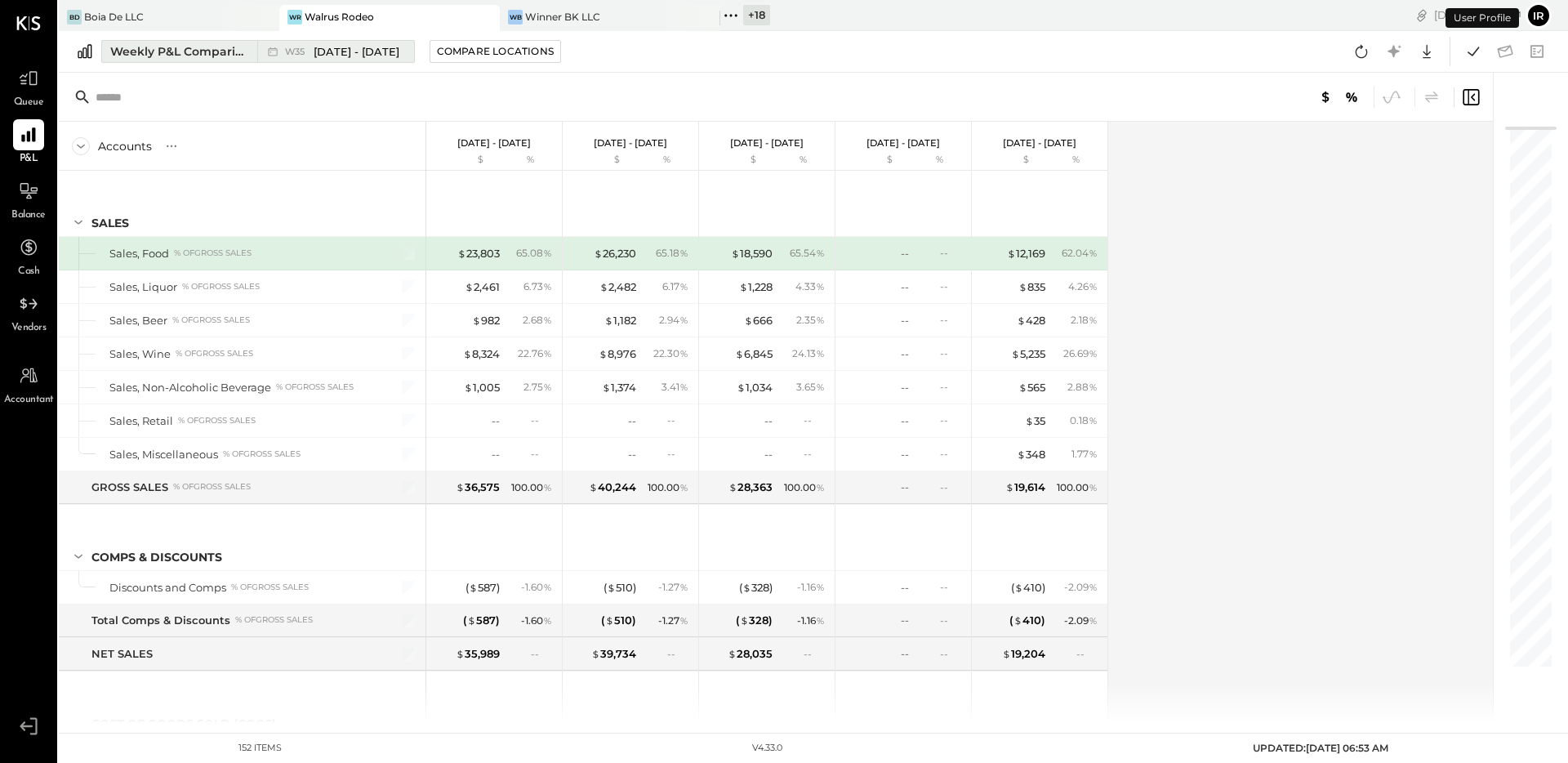
click at [326, 52] on span "Aug 25 - 31, 2025" at bounding box center [356, 52] width 85 height 15
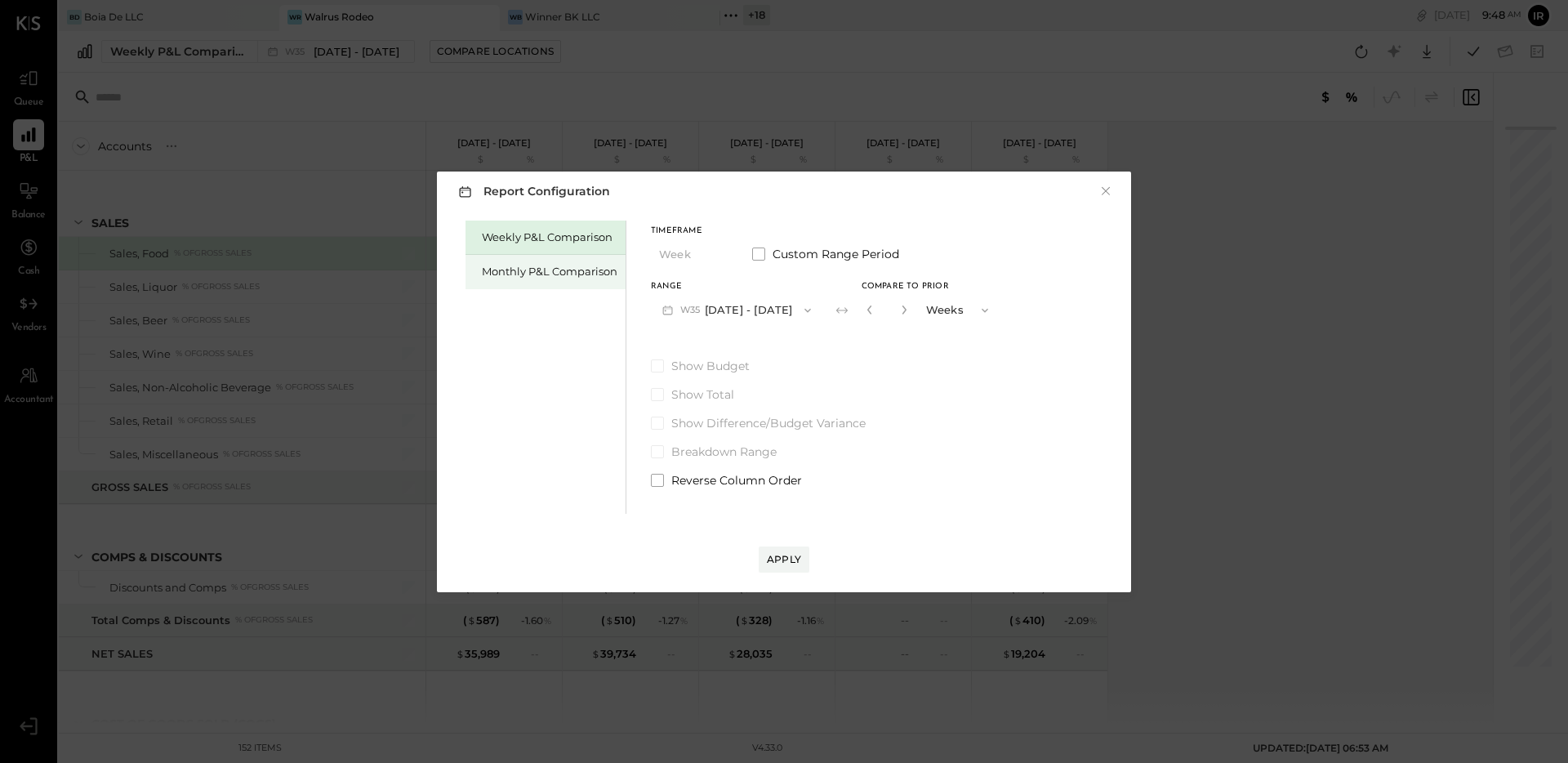
click at [508, 264] on div "Monthly P&L Comparison" at bounding box center [549, 272] width 135 height 15
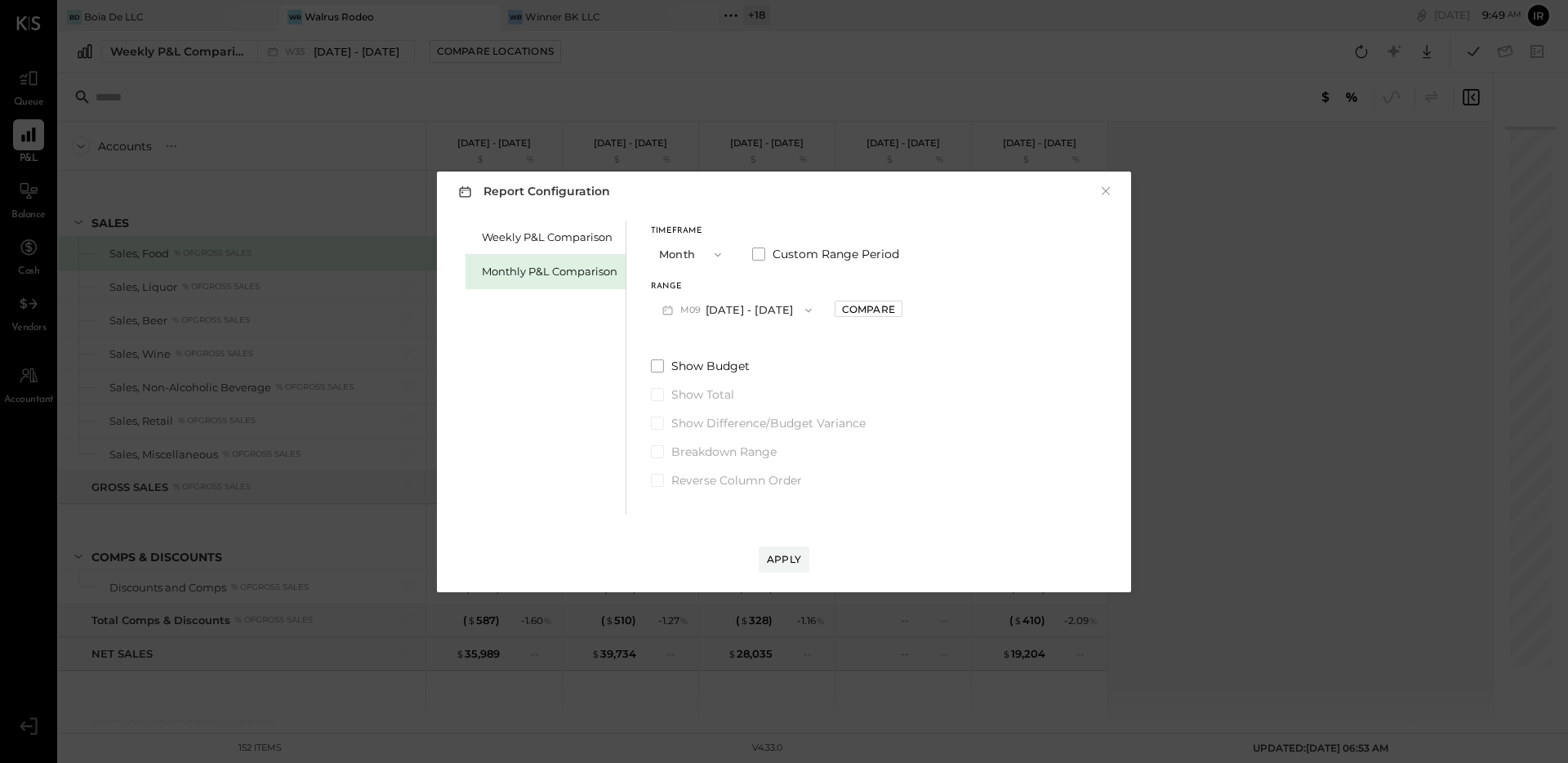
click at [752, 313] on button "M09 Sep 1 - 30, 2025" at bounding box center [737, 309] width 173 height 30
click at [747, 340] on span "[DATE] - [DATE]" at bounding box center [730, 346] width 78 height 13
click at [794, 568] on button "Apply" at bounding box center [784, 559] width 51 height 26
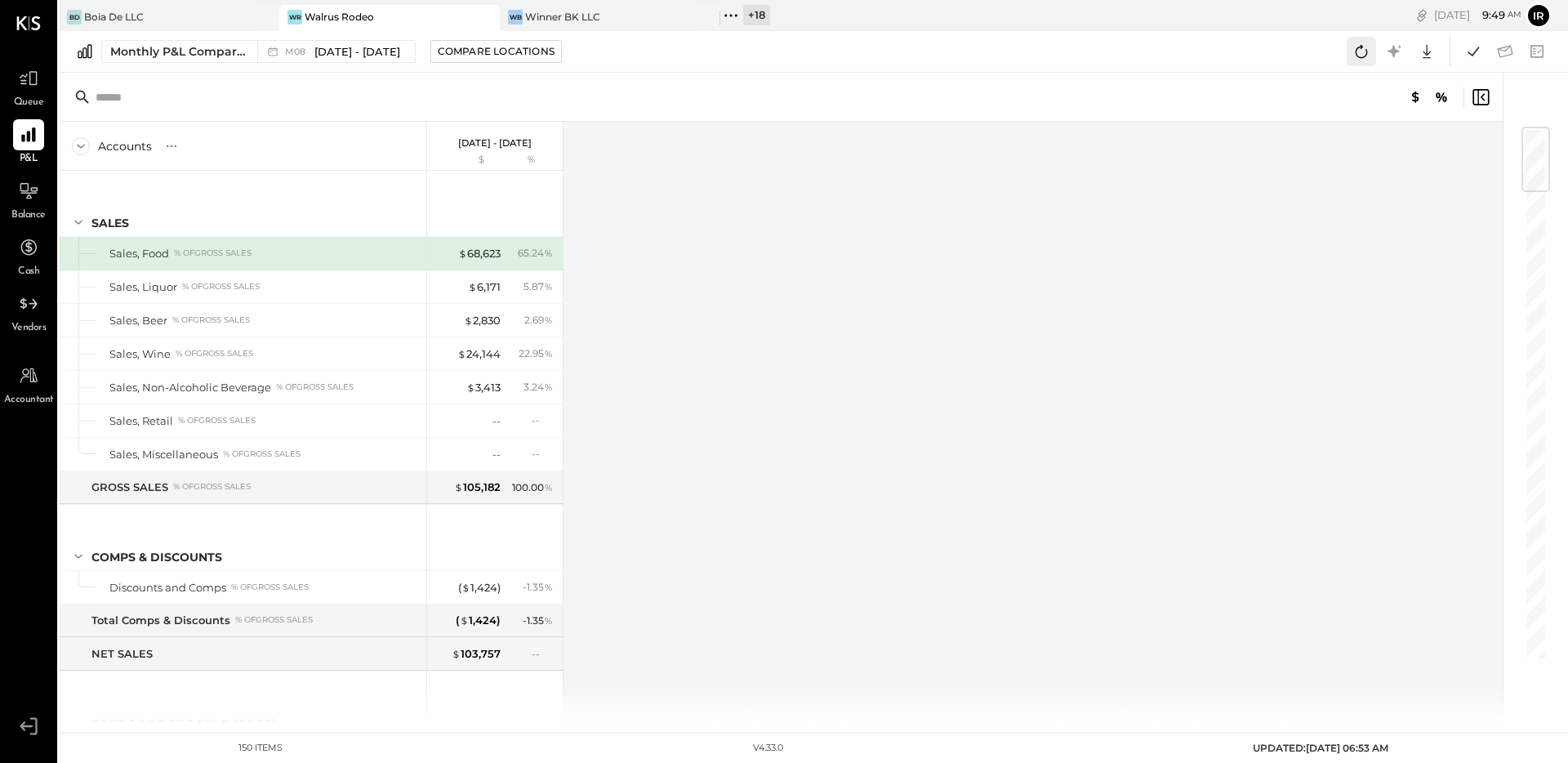
click at [1367, 47] on icon at bounding box center [1362, 52] width 21 height 21
click at [1474, 50] on icon at bounding box center [1474, 52] width 21 height 21
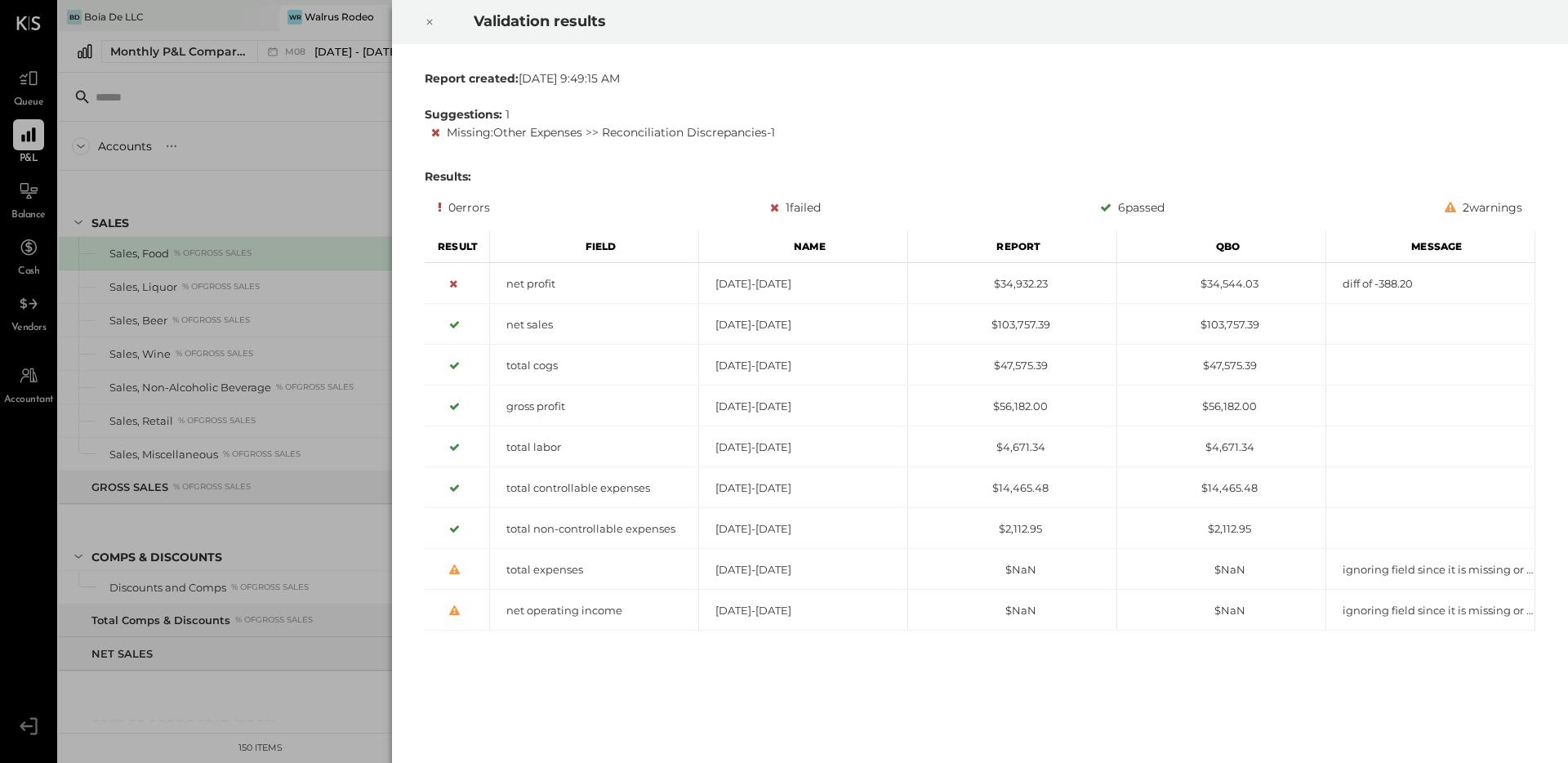
click at [430, 23] on icon at bounding box center [430, 22] width 10 height 19
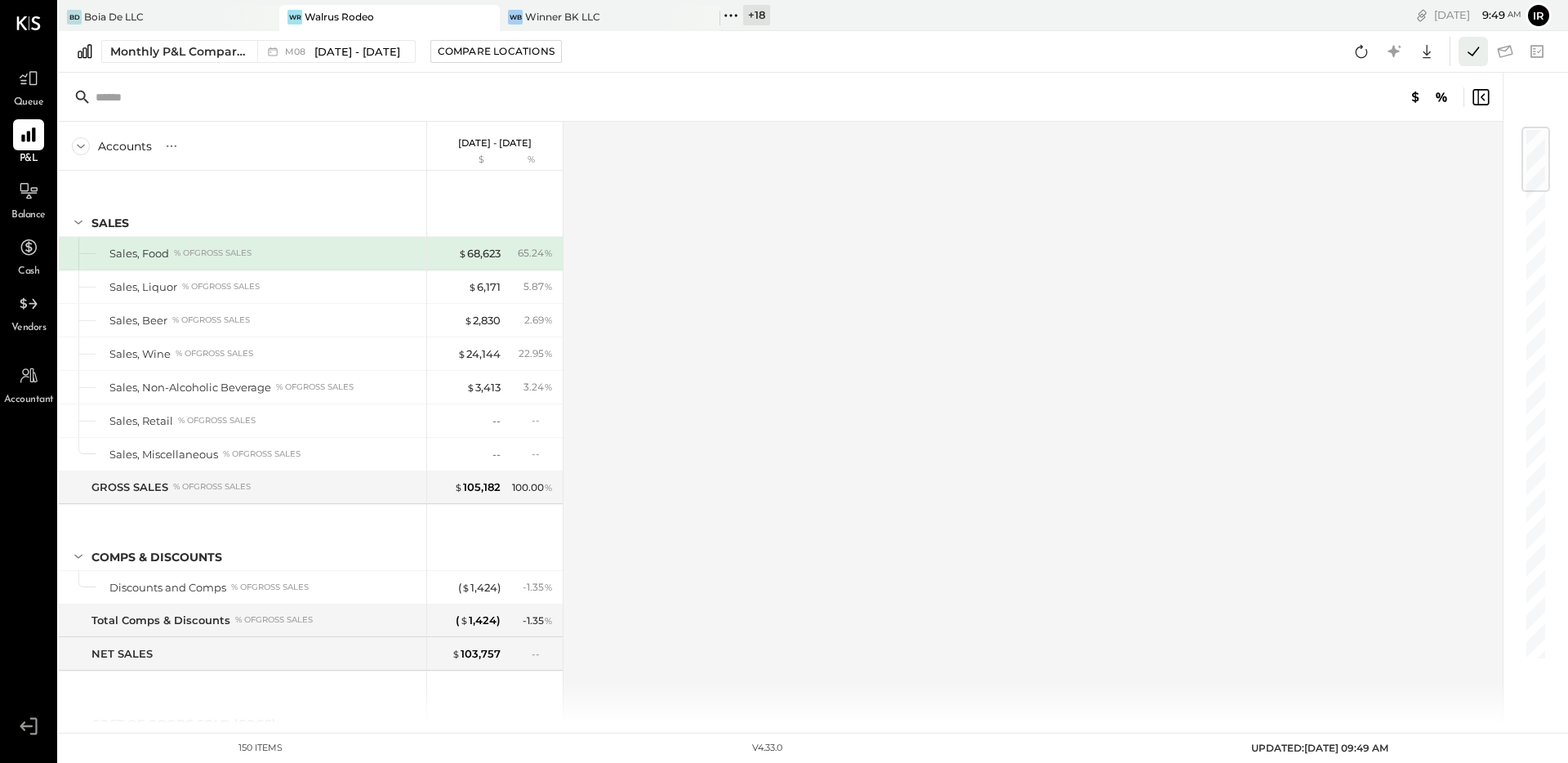
click at [1485, 48] on button at bounding box center [1473, 51] width 30 height 30
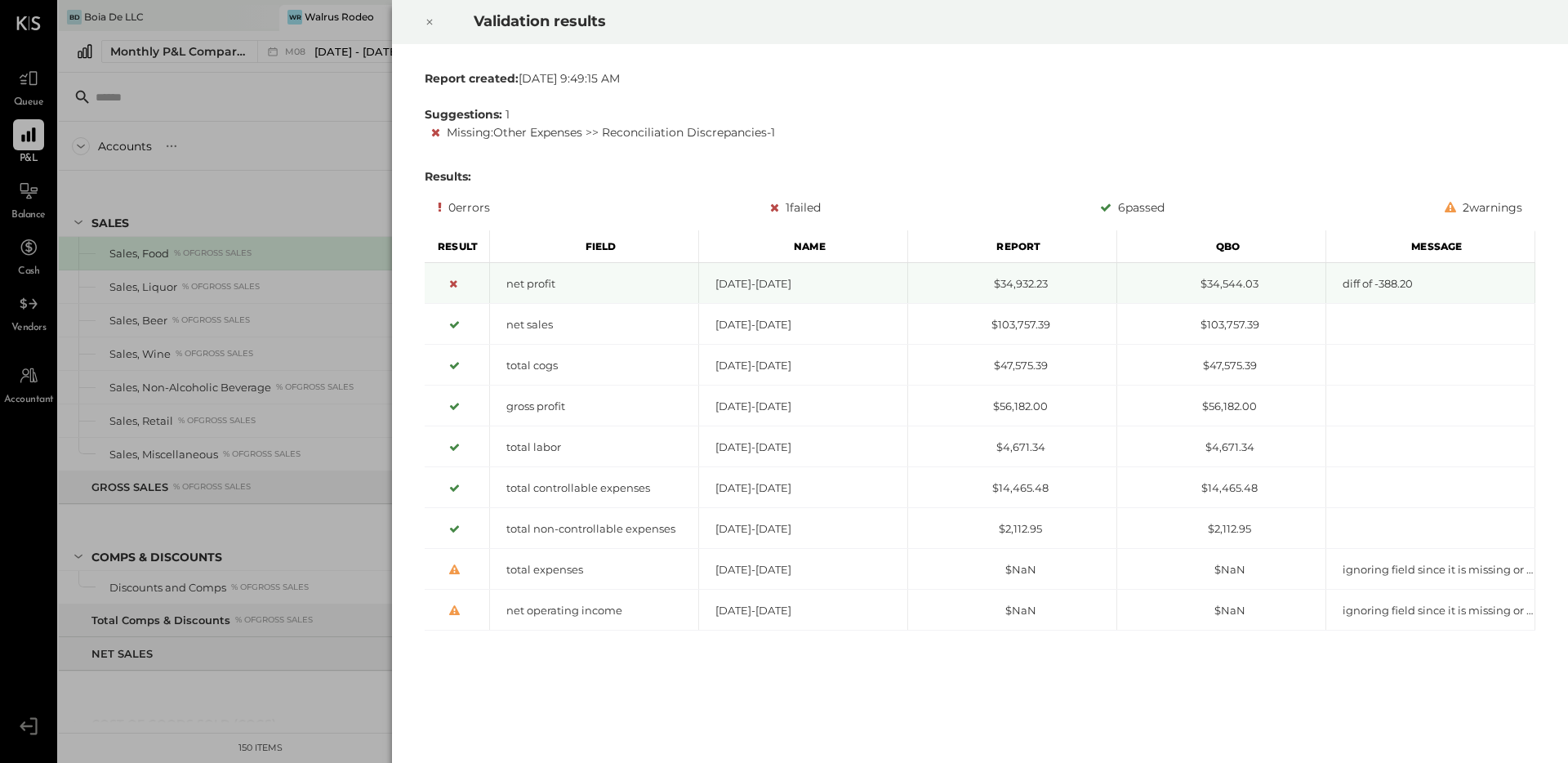
click at [1397, 281] on div "diff of -388.20" at bounding box center [1430, 284] width 208 height 15
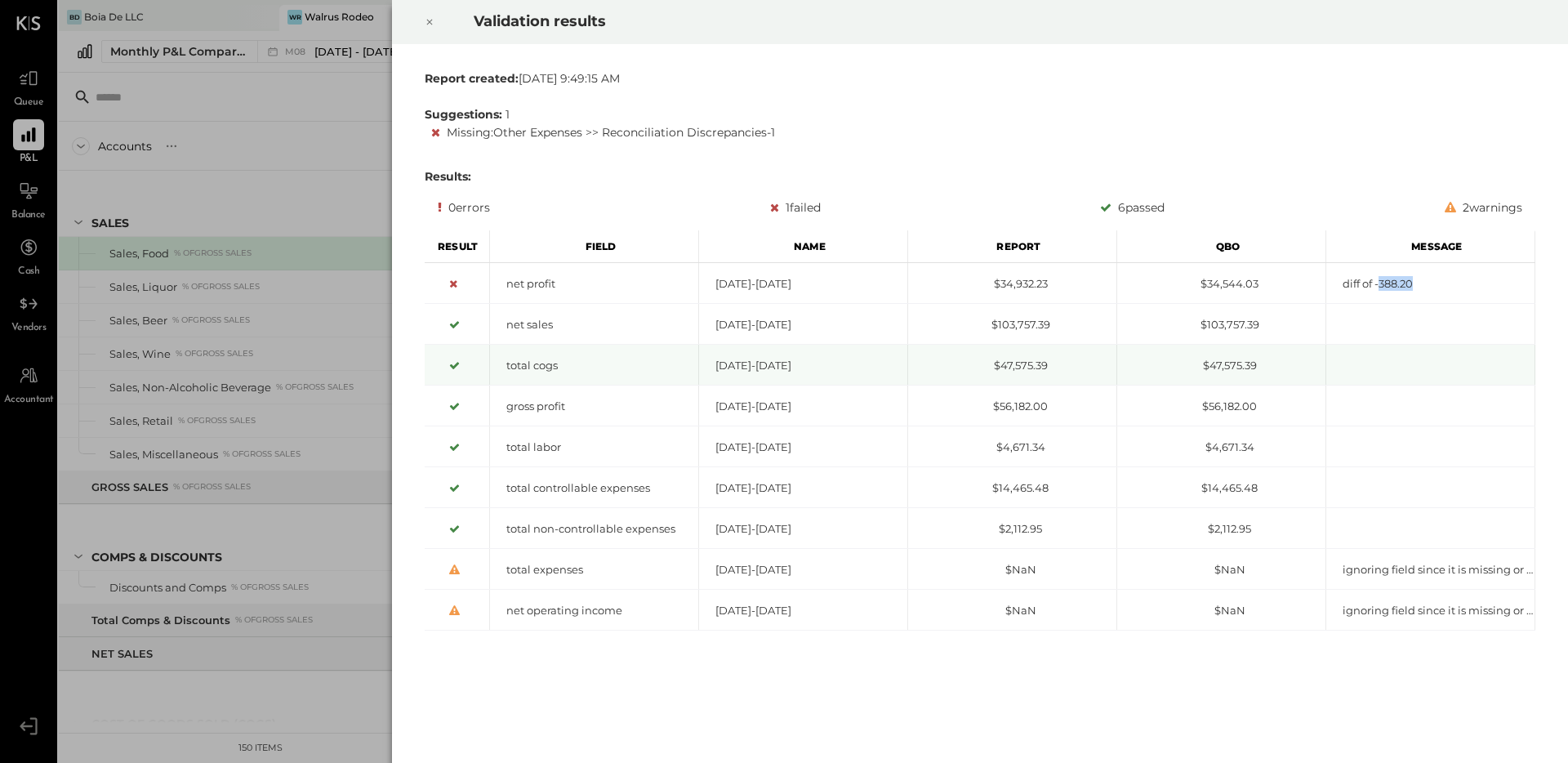
copy div "388.20"
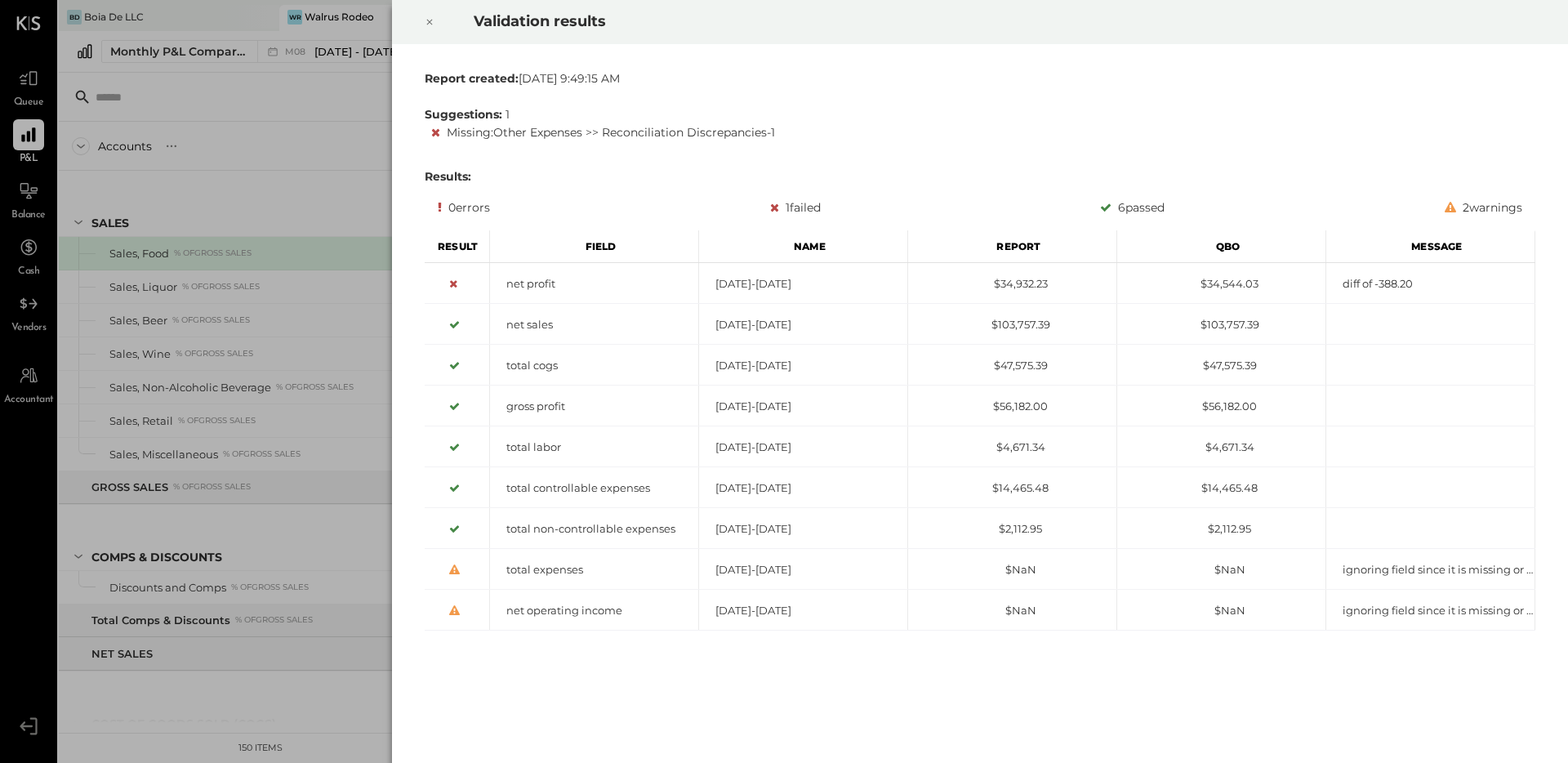
click at [433, 23] on icon at bounding box center [430, 22] width 10 height 19
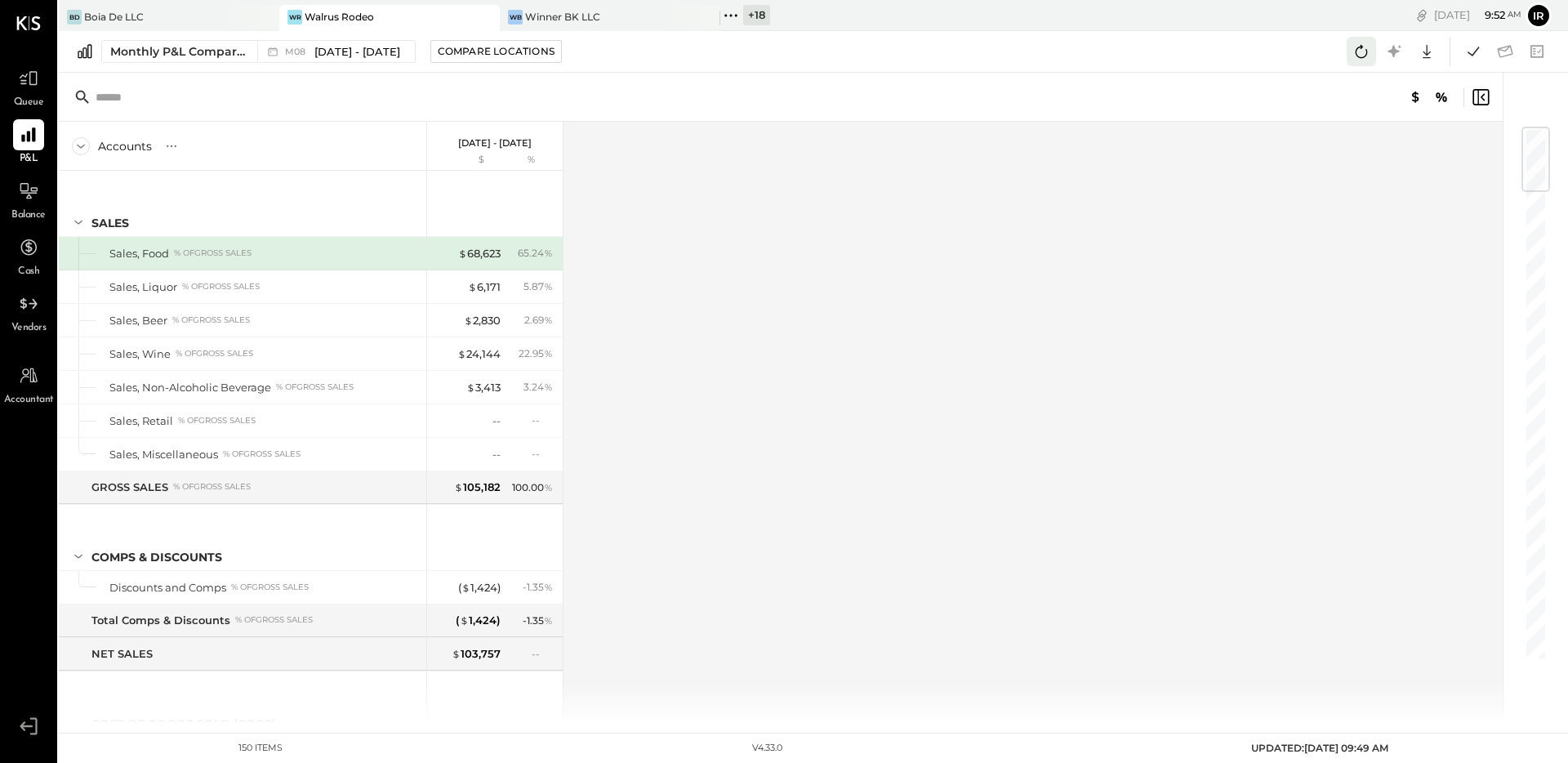
click at [1357, 56] on icon at bounding box center [1362, 52] width 12 height 13
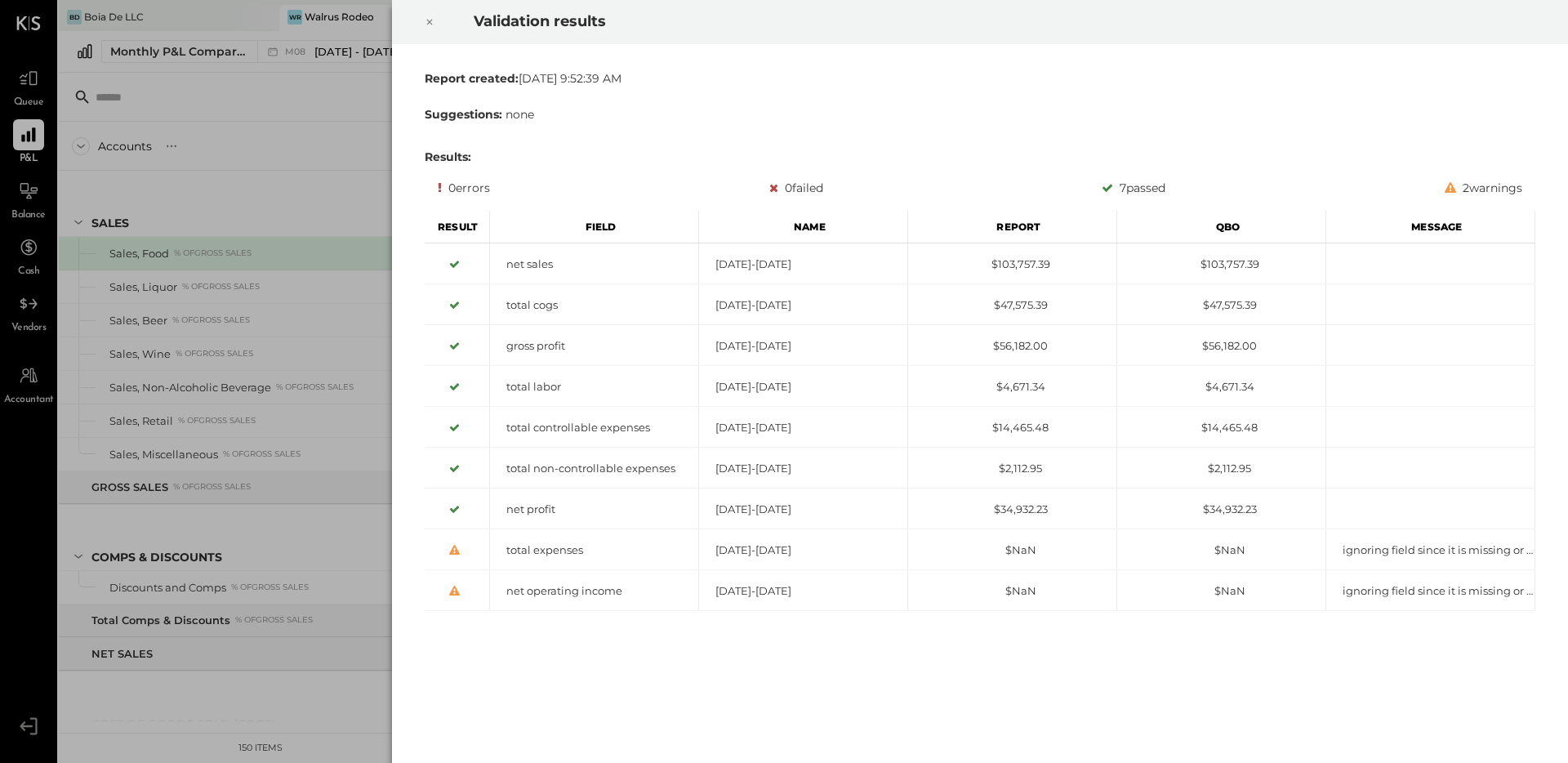
click at [428, 16] on icon at bounding box center [430, 22] width 10 height 19
